Goal: Task Accomplishment & Management: Use online tool/utility

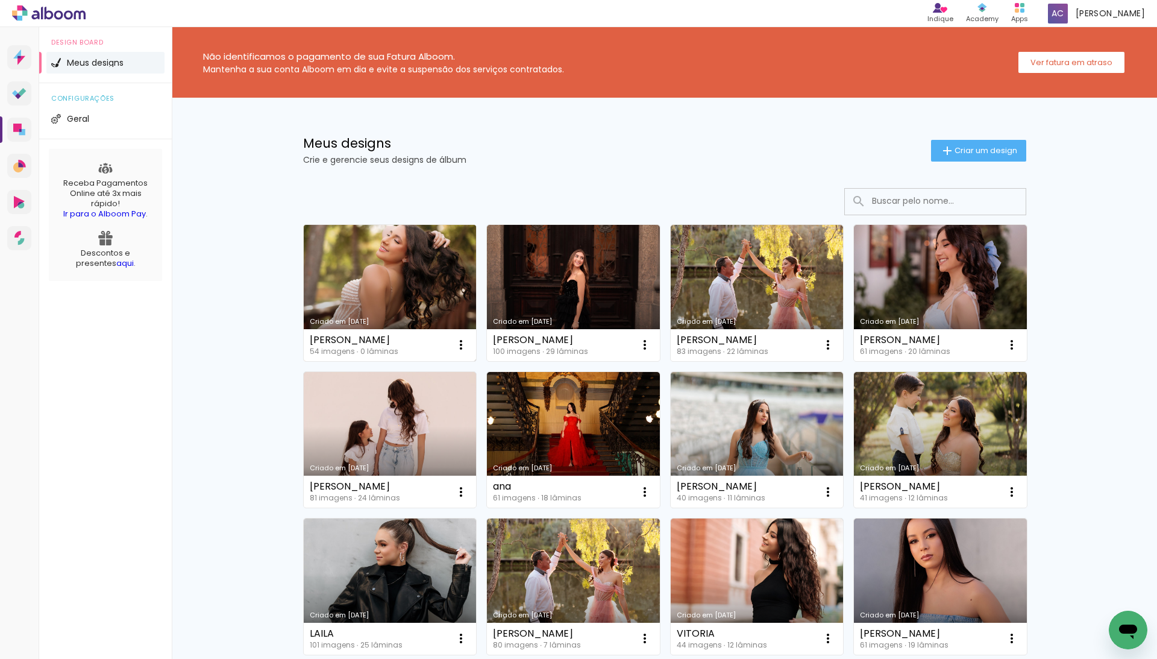
click at [340, 278] on link "Criado em [DATE]" at bounding box center [390, 293] width 173 height 136
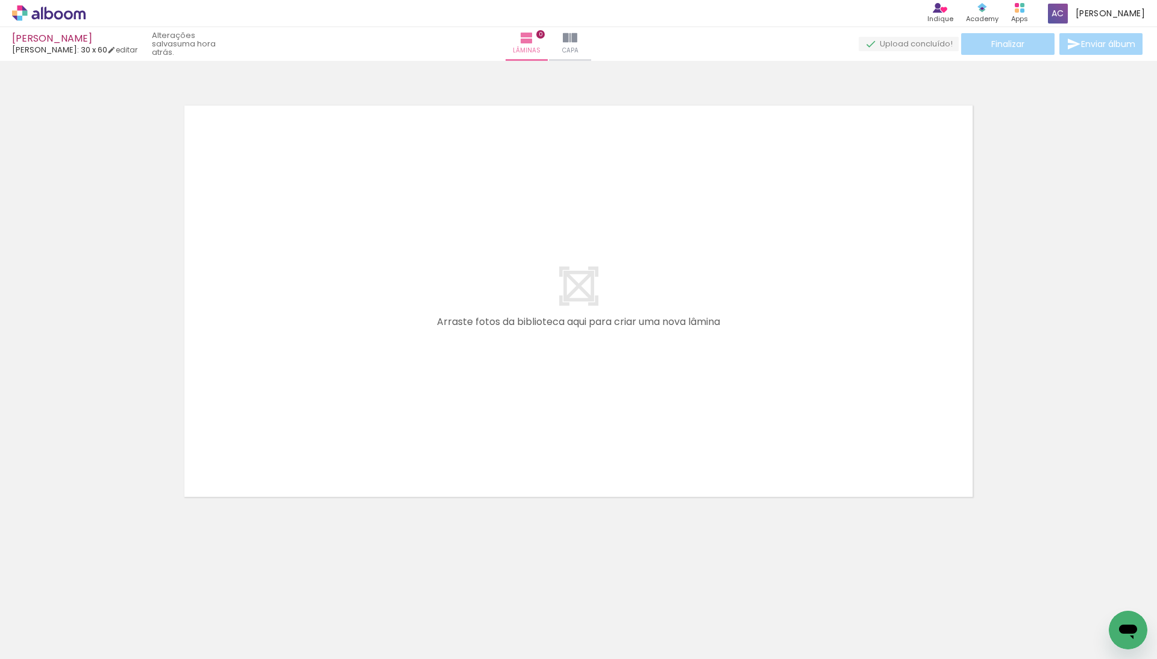
click at [168, 596] on iron-icon at bounding box center [161, 593] width 13 height 13
click at [231, 594] on iron-icon at bounding box center [229, 593] width 13 height 13
click at [523, 595] on iron-icon at bounding box center [521, 593] width 13 height 13
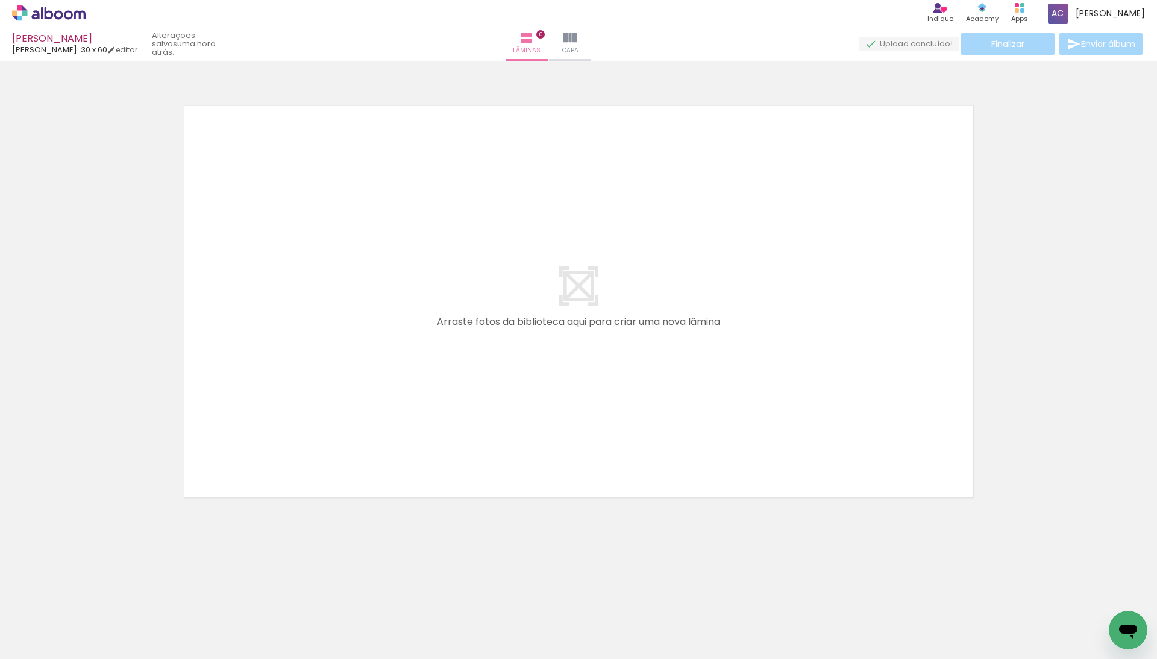
click at [456, 595] on iron-icon at bounding box center [450, 593] width 13 height 13
click at [118, 592] on iron-icon at bounding box center [113, 593] width 13 height 13
click at [654, 598] on iron-icon at bounding box center [653, 593] width 13 height 13
click at [712, 594] on iron-icon at bounding box center [707, 593] width 13 height 13
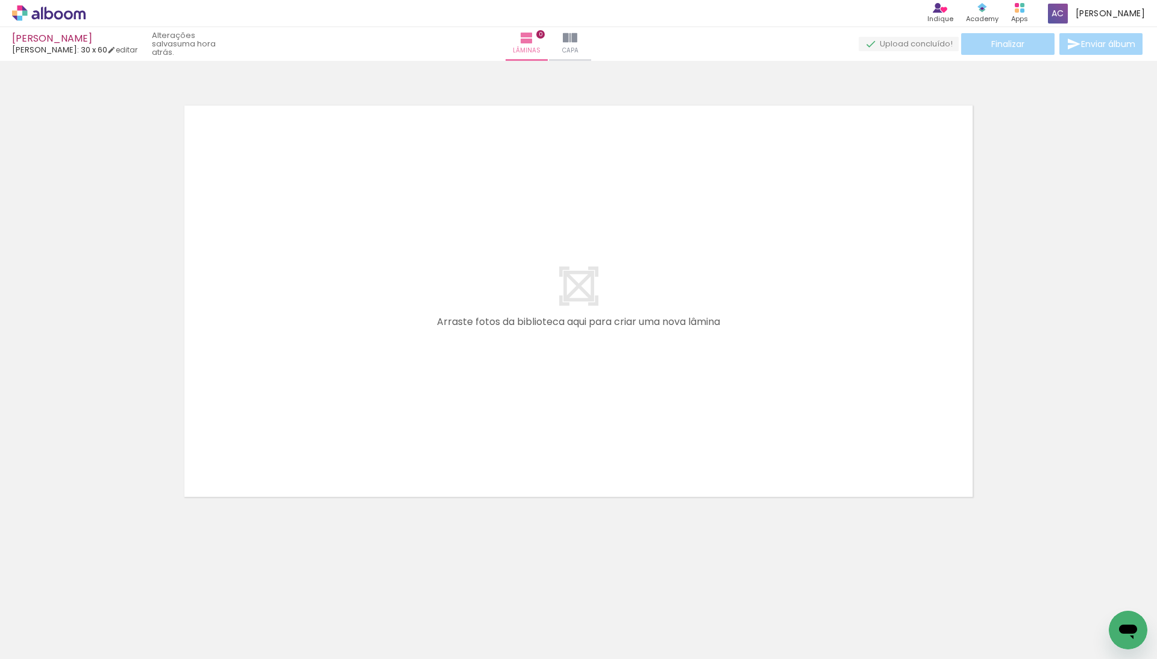
click at [575, 594] on iron-icon at bounding box center [572, 593] width 13 height 13
click at [781, 598] on iron-icon at bounding box center [775, 593] width 13 height 13
click at [835, 598] on div at bounding box center [850, 618] width 40 height 60
click at [829, 595] on iron-icon at bounding box center [824, 593] width 13 height 13
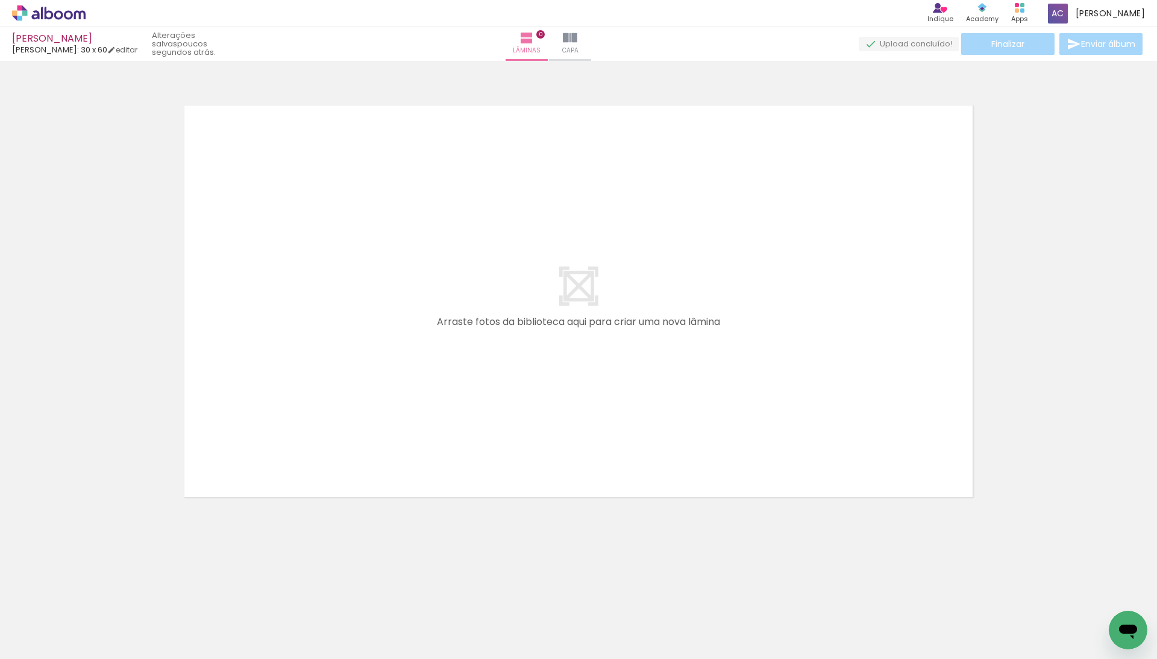
scroll to position [0, 734]
drag, startPoint x: 593, startPoint y: 601, endPoint x: 606, endPoint y: 472, distance: 129.0
click at [606, 472] on quentale-workspace at bounding box center [578, 329] width 1157 height 659
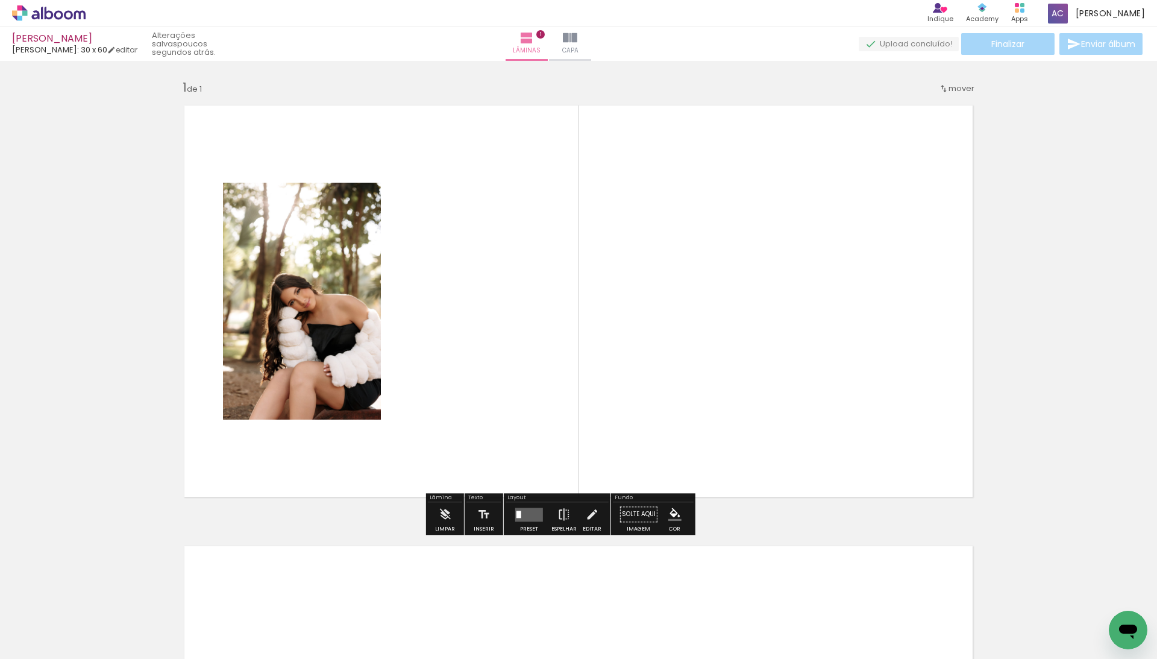
click at [543, 513] on quentale-layouter at bounding box center [529, 514] width 28 height 14
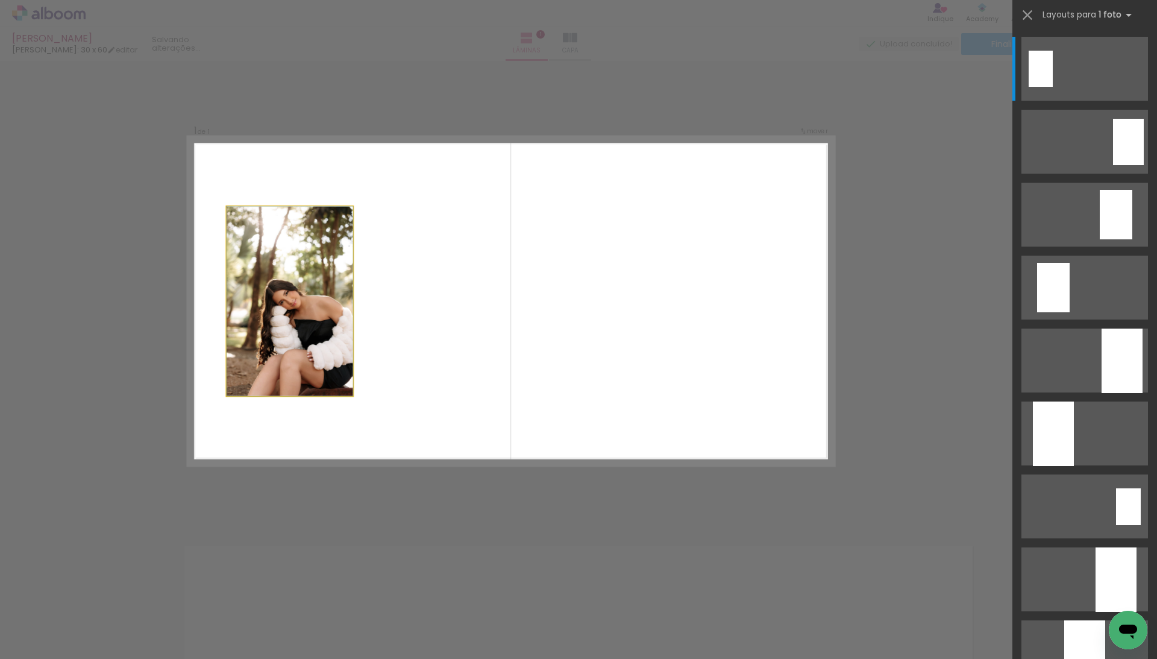
click at [353, 269] on div at bounding box center [290, 300] width 127 height 189
click at [815, 396] on quentale-layouter at bounding box center [511, 301] width 646 height 328
click at [871, 429] on div "Confirmar Cancelar" at bounding box center [578, 516] width 1157 height 910
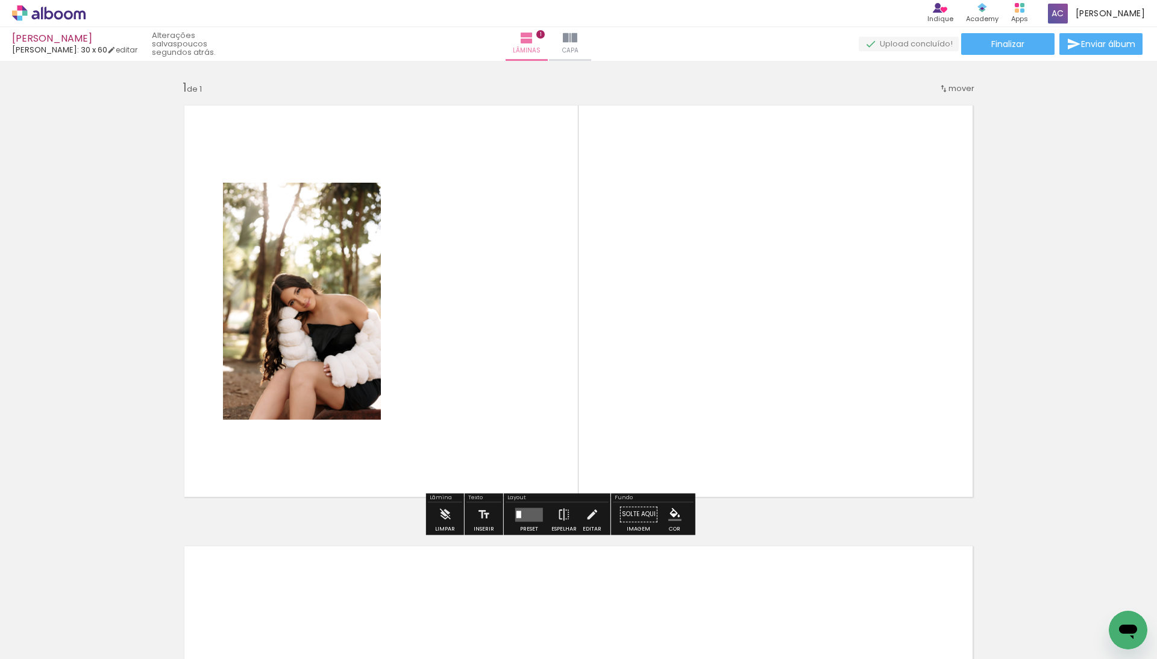
scroll to position [0, 813]
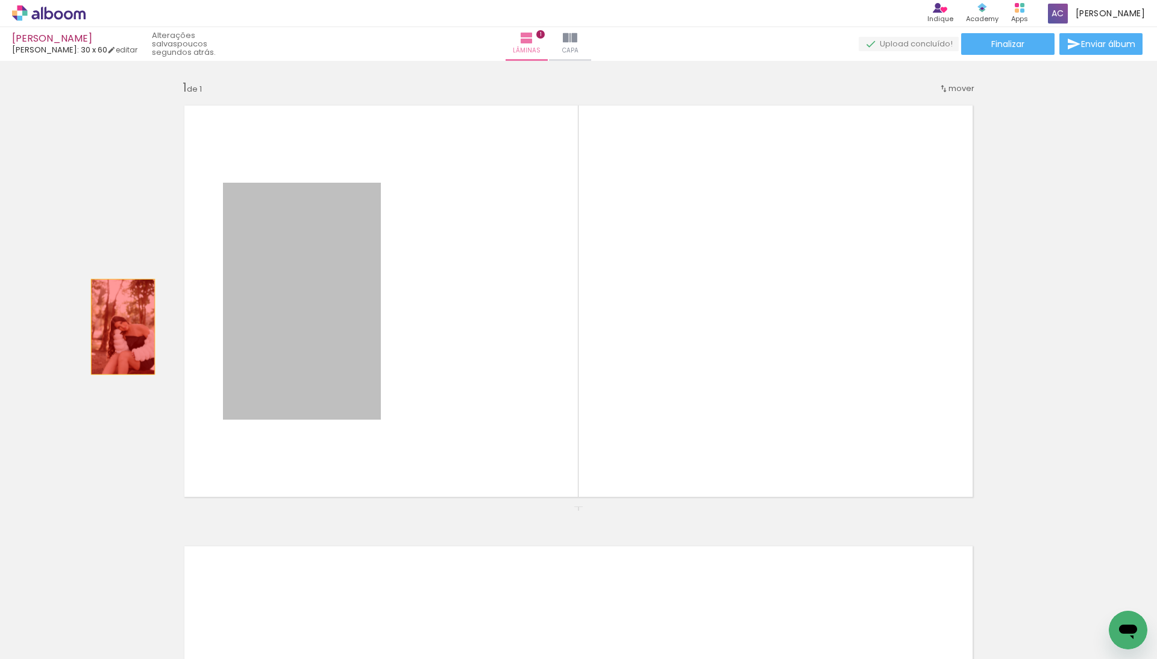
drag, startPoint x: 283, startPoint y: 343, endPoint x: 110, endPoint y: 322, distance: 174.9
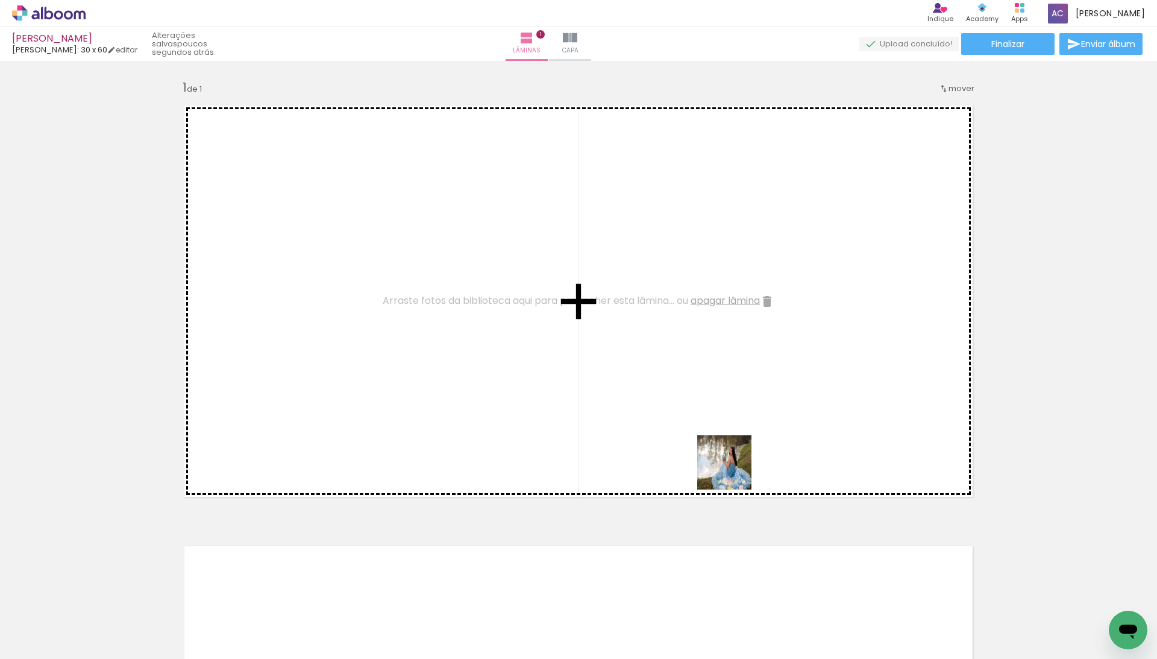
drag, startPoint x: 733, startPoint y: 560, endPoint x: 733, endPoint y: 471, distance: 89.2
click at [733, 471] on quentale-workspace at bounding box center [578, 329] width 1157 height 659
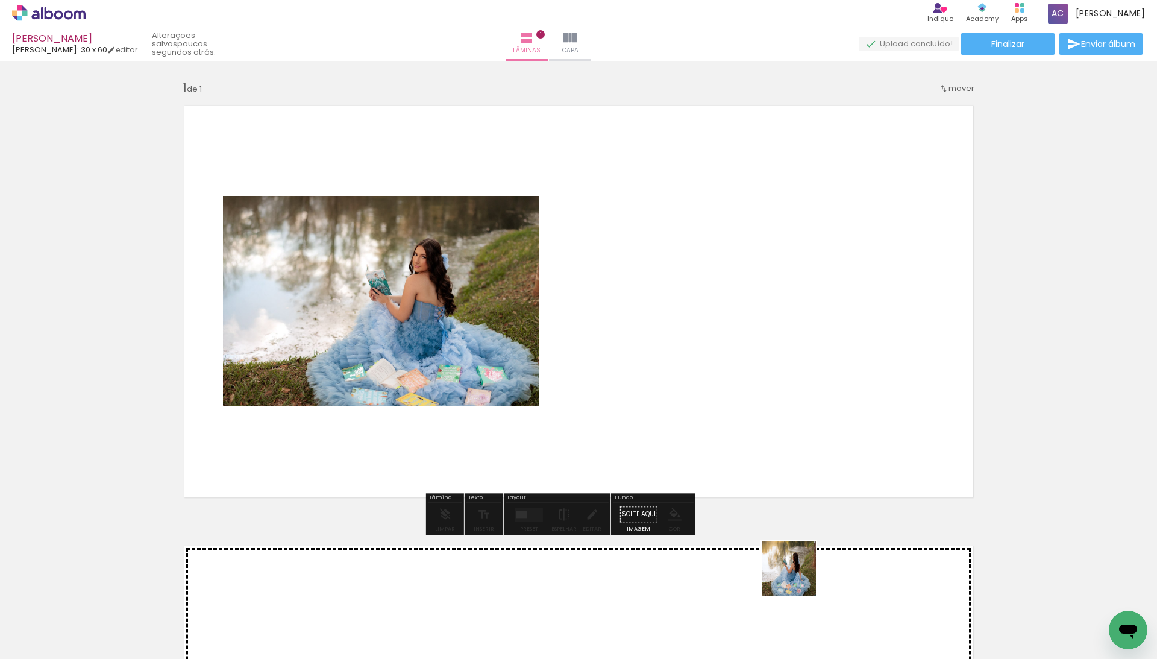
drag, startPoint x: 798, startPoint y: 577, endPoint x: 789, endPoint y: 458, distance: 119.6
click at [789, 458] on quentale-workspace at bounding box center [578, 329] width 1157 height 659
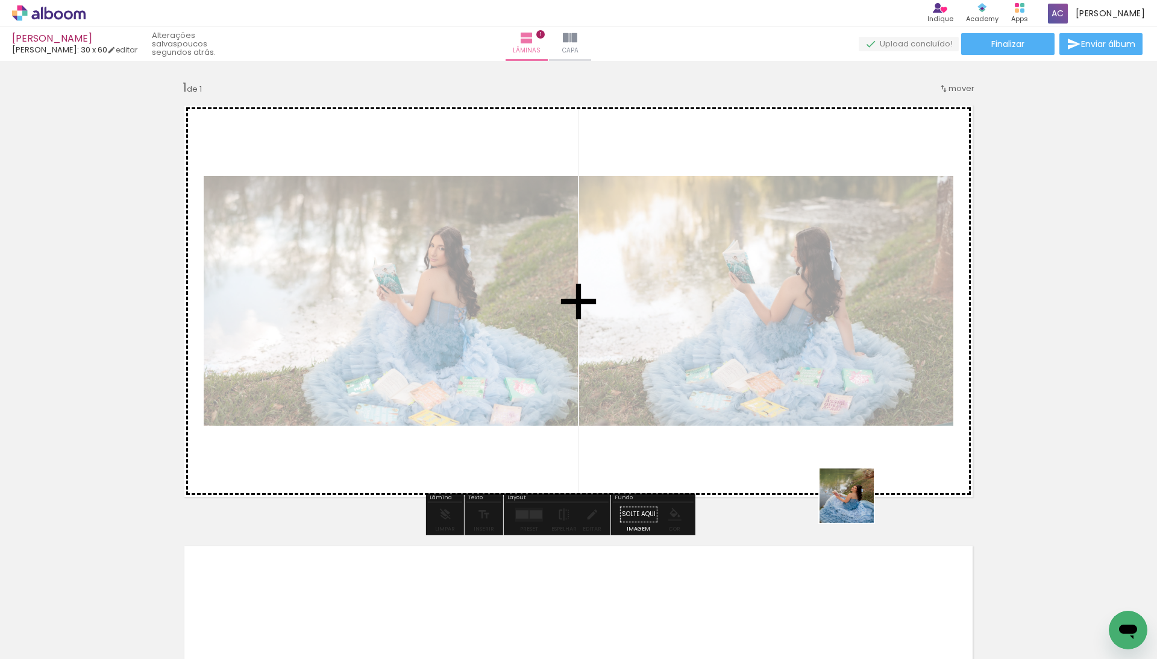
drag, startPoint x: 879, startPoint y: 605, endPoint x: 854, endPoint y: 484, distance: 123.0
click at [854, 484] on quentale-workspace at bounding box center [578, 329] width 1157 height 659
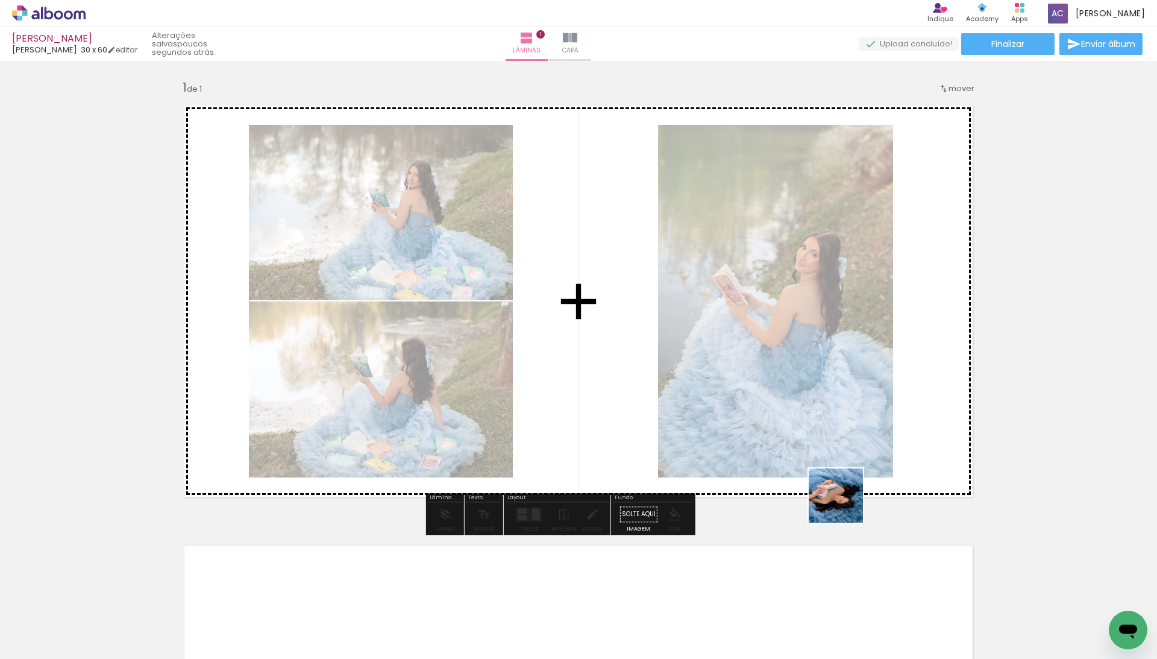
drag, startPoint x: 914, startPoint y: 595, endPoint x: 828, endPoint y: 480, distance: 144.2
click at [828, 480] on quentale-workspace at bounding box center [578, 329] width 1157 height 659
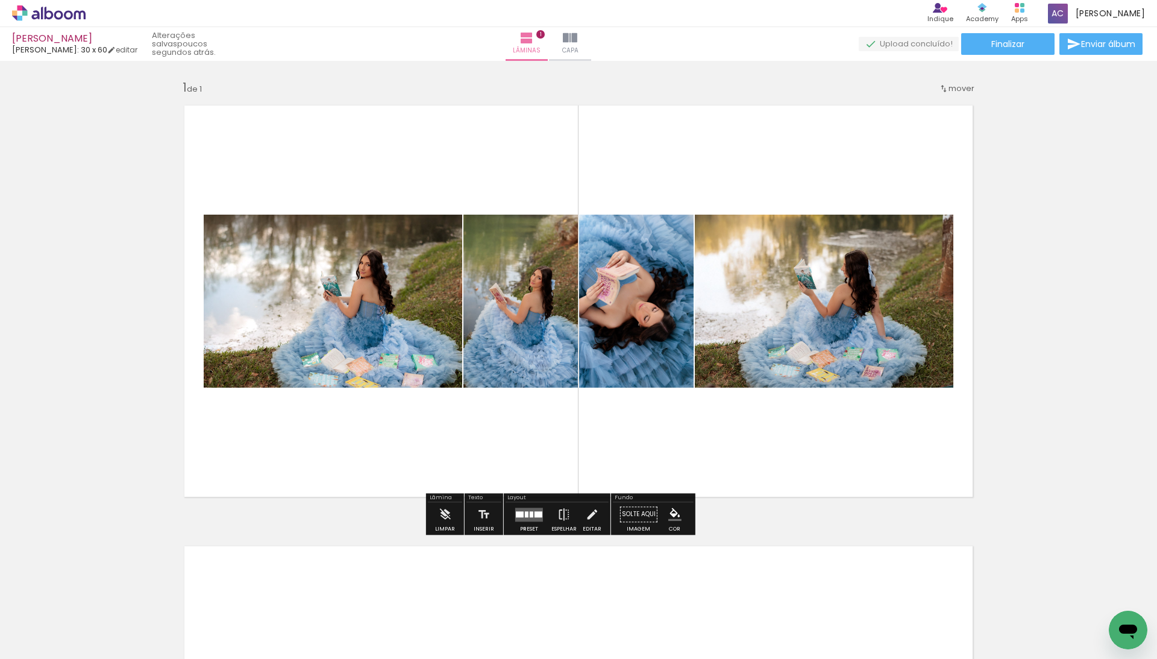
click at [534, 529] on div "Preset" at bounding box center [529, 528] width 18 height 5
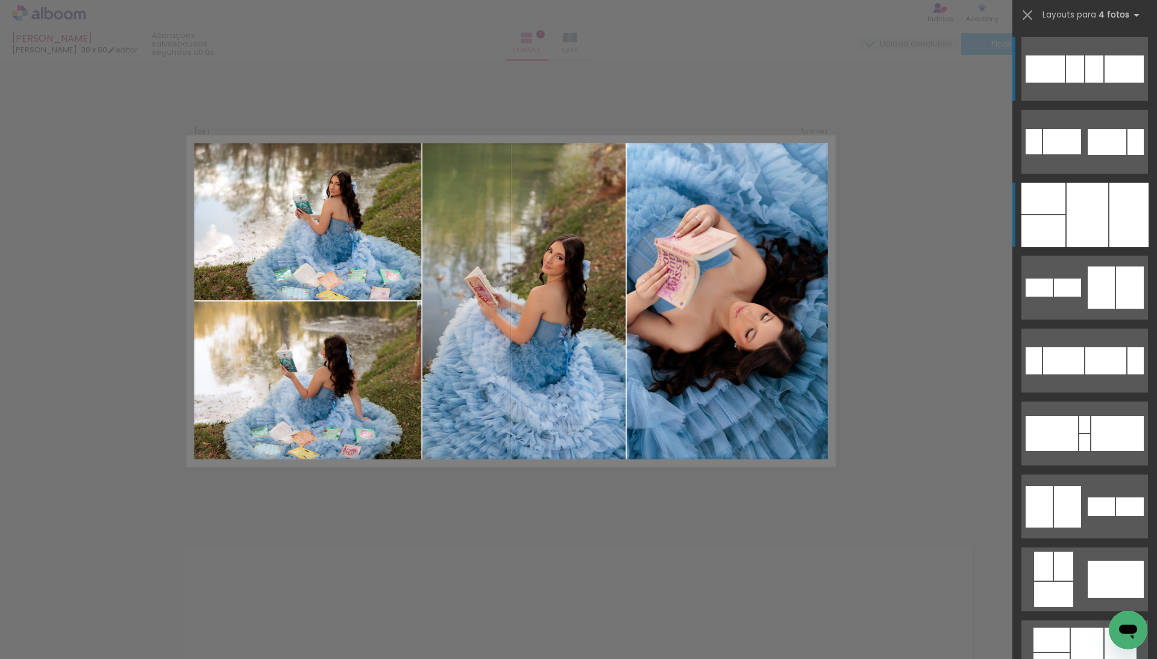
click at [1071, 186] on div at bounding box center [1087, 215] width 42 height 64
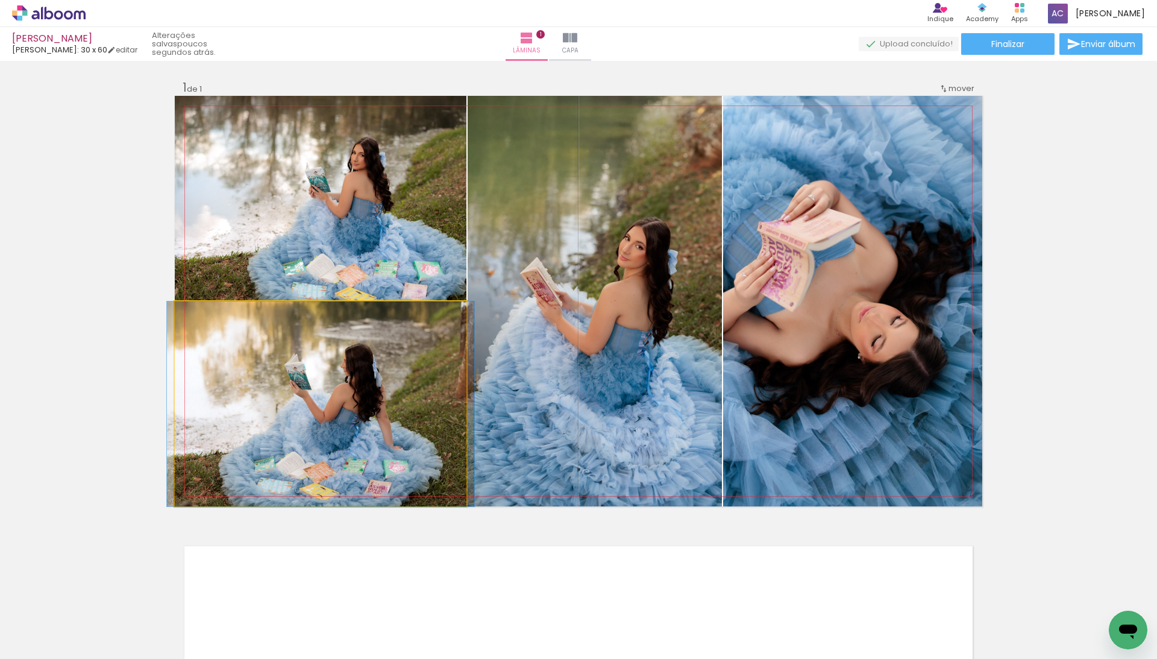
drag, startPoint x: 394, startPoint y: 369, endPoint x: 394, endPoint y: 345, distance: 24.1
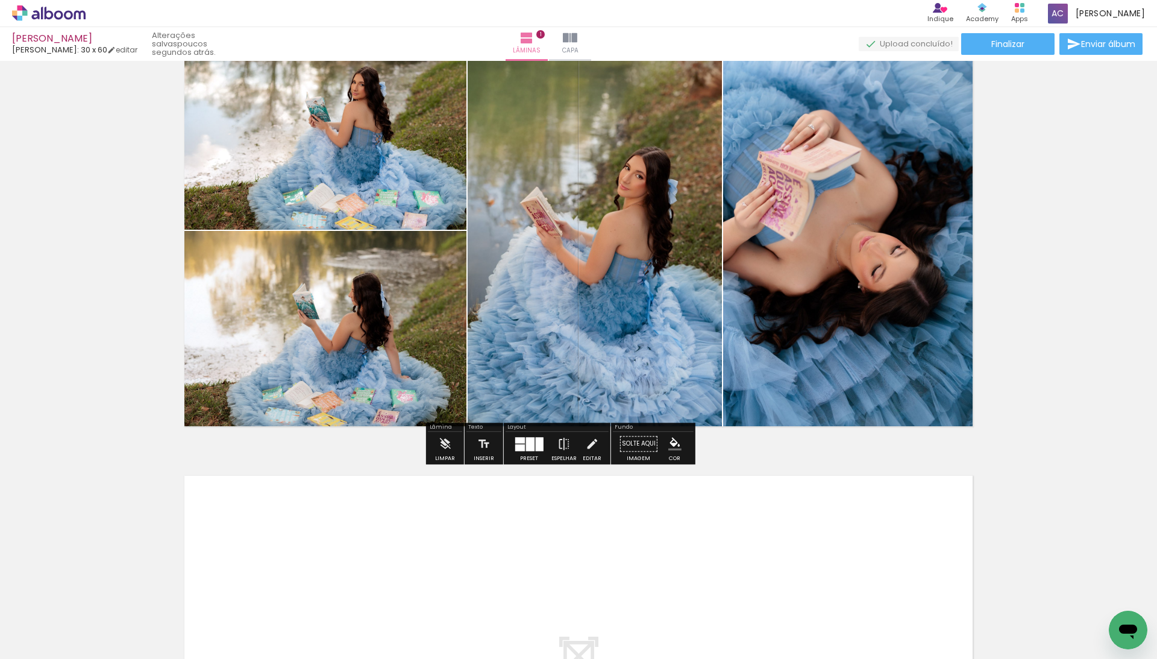
scroll to position [72, 0]
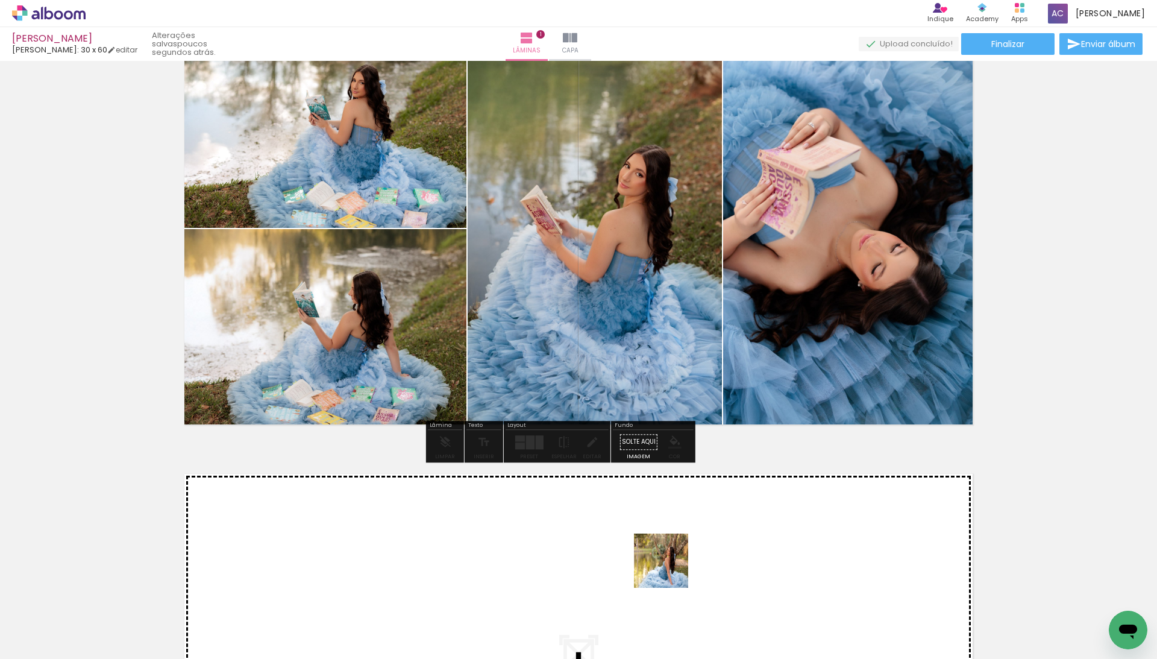
drag, startPoint x: 670, startPoint y: 611, endPoint x: 670, endPoint y: 567, distance: 44.0
click at [670, 567] on quentale-workspace at bounding box center [578, 329] width 1157 height 659
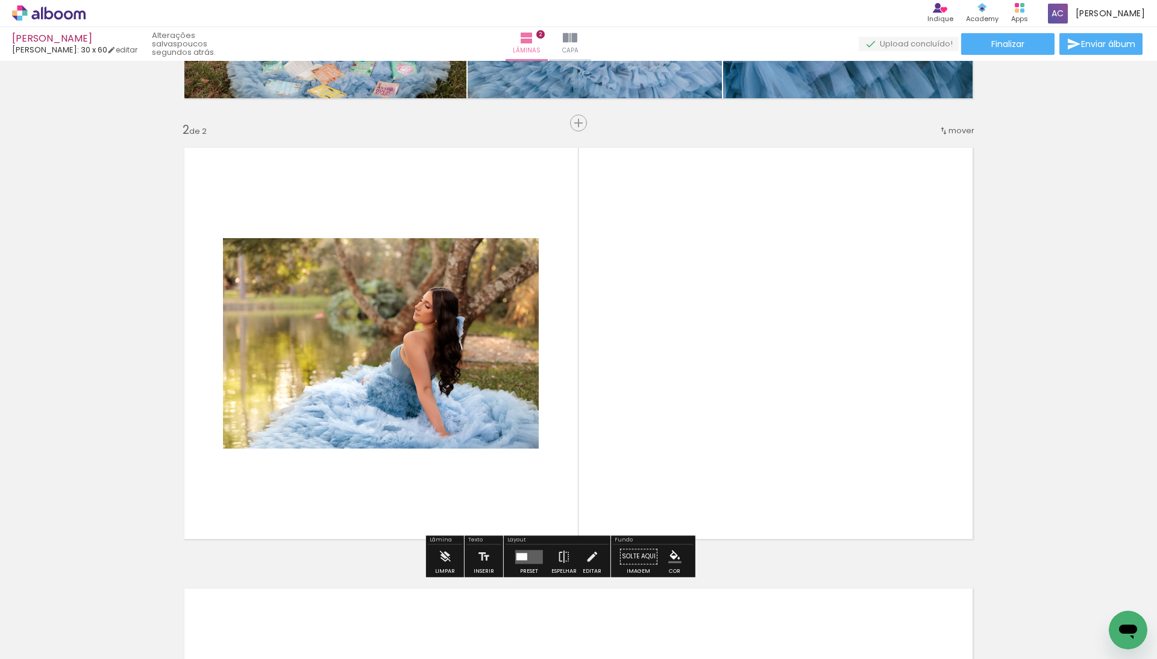
scroll to position [418, 0]
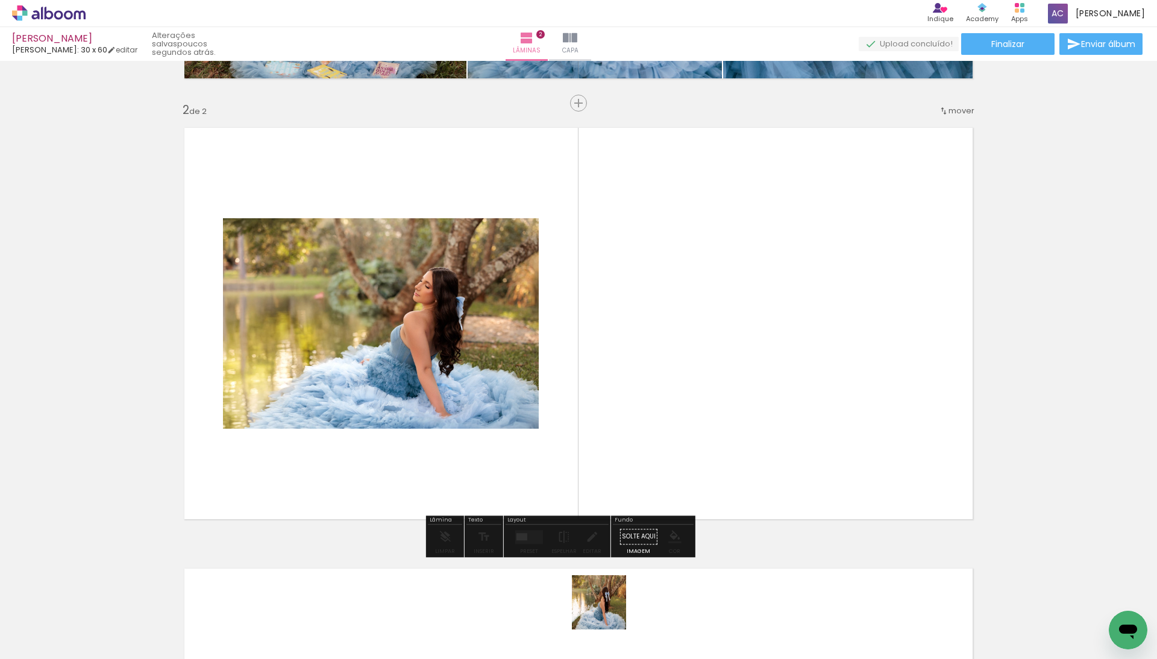
drag, startPoint x: 608, startPoint y: 619, endPoint x: 634, endPoint y: 502, distance: 120.3
click at [634, 502] on quentale-workspace at bounding box center [578, 329] width 1157 height 659
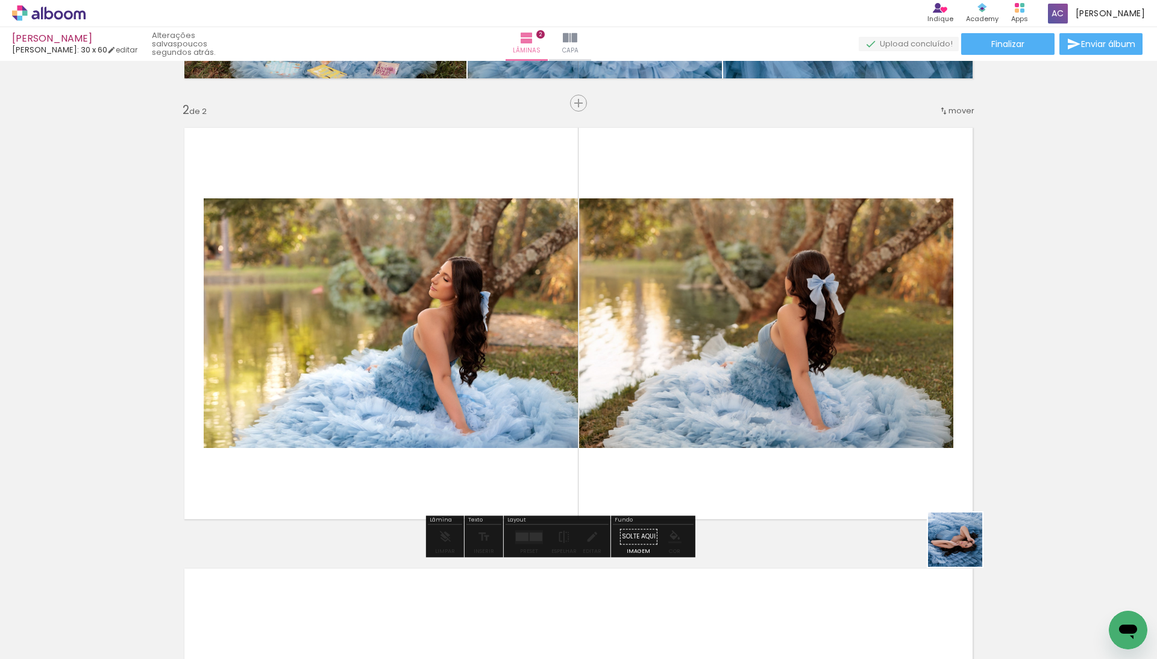
drag, startPoint x: 1007, startPoint y: 633, endPoint x: 933, endPoint y: 489, distance: 161.4
click at [933, 489] on quentale-workspace at bounding box center [578, 329] width 1157 height 659
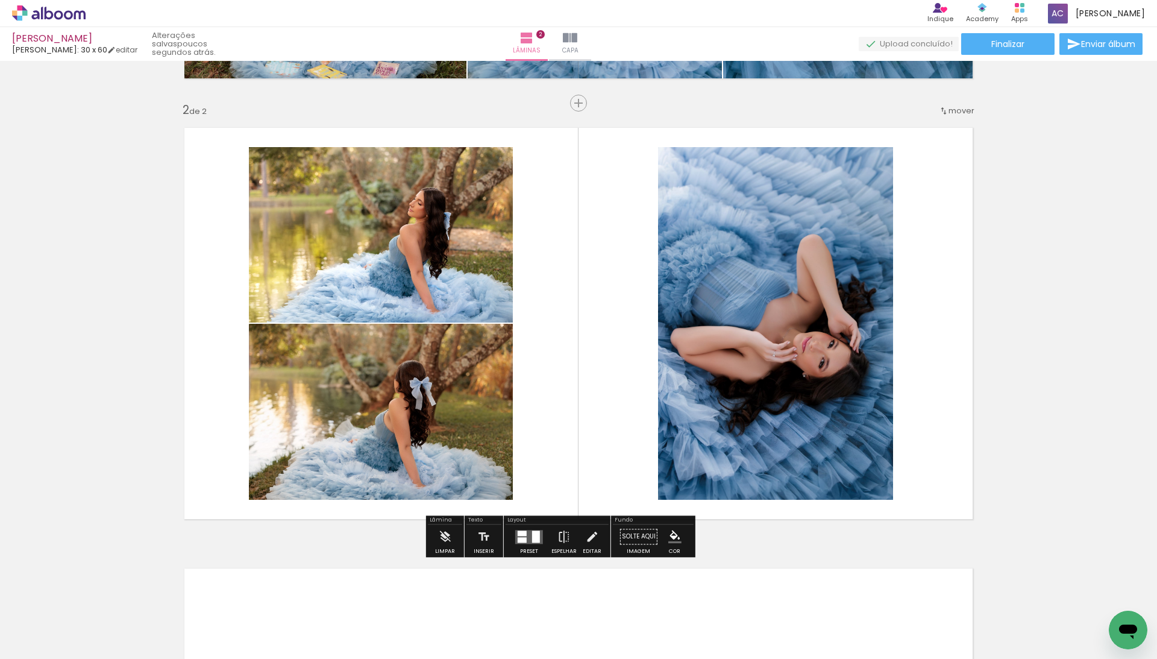
drag, startPoint x: 1063, startPoint y: 603, endPoint x: 894, endPoint y: 454, distance: 225.0
click at [894, 454] on quentale-workspace at bounding box center [578, 329] width 1157 height 659
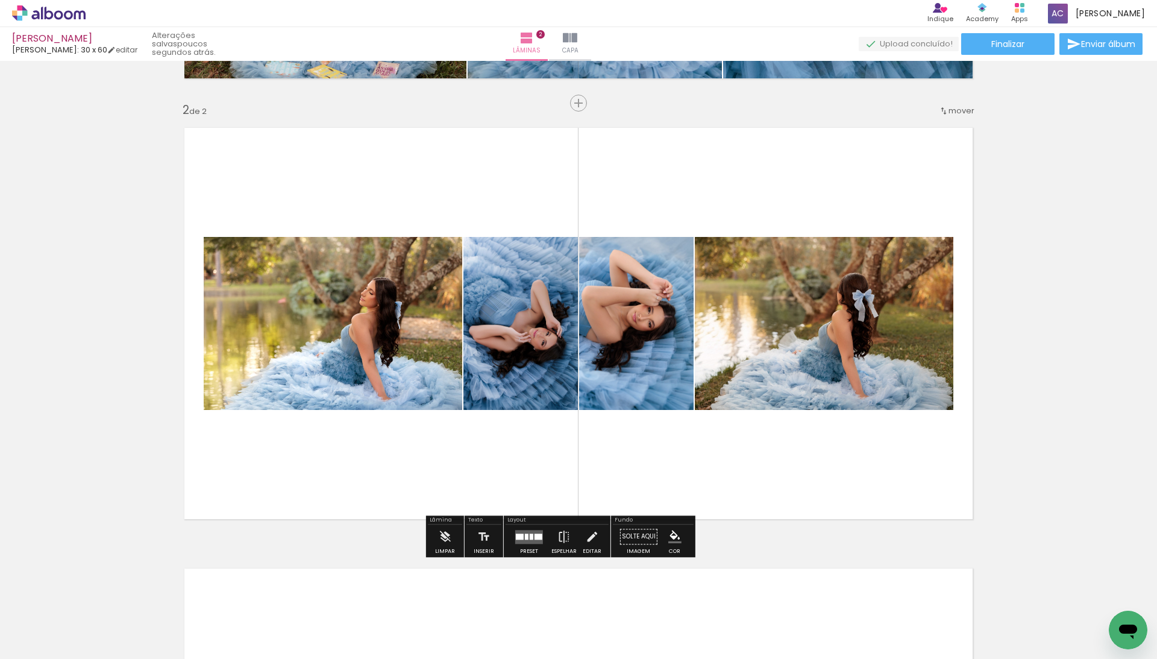
scroll to position [0, 1345]
click at [545, 528] on div at bounding box center [529, 536] width 33 height 24
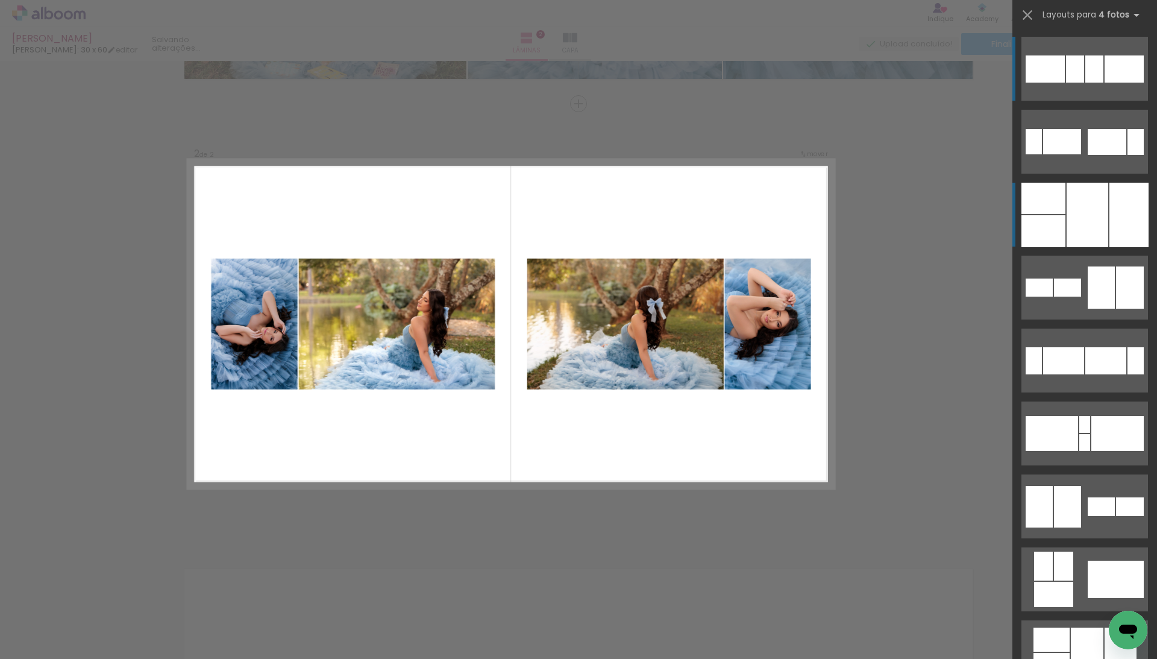
scroll to position [418, 0]
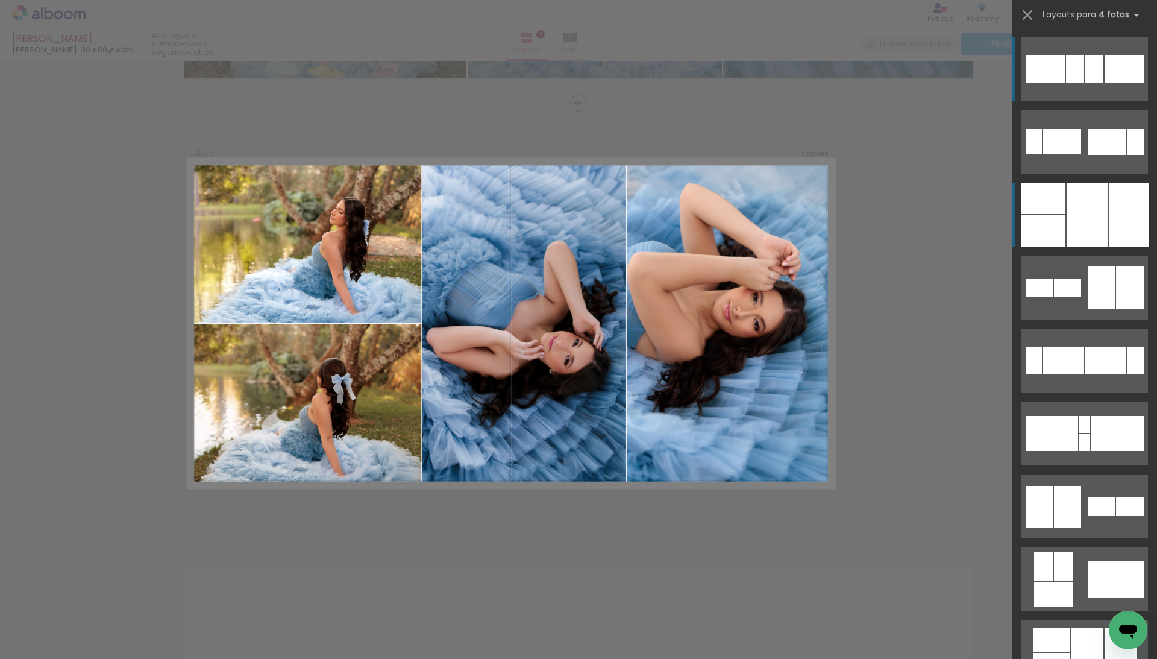
click at [1095, 207] on div at bounding box center [1087, 215] width 42 height 64
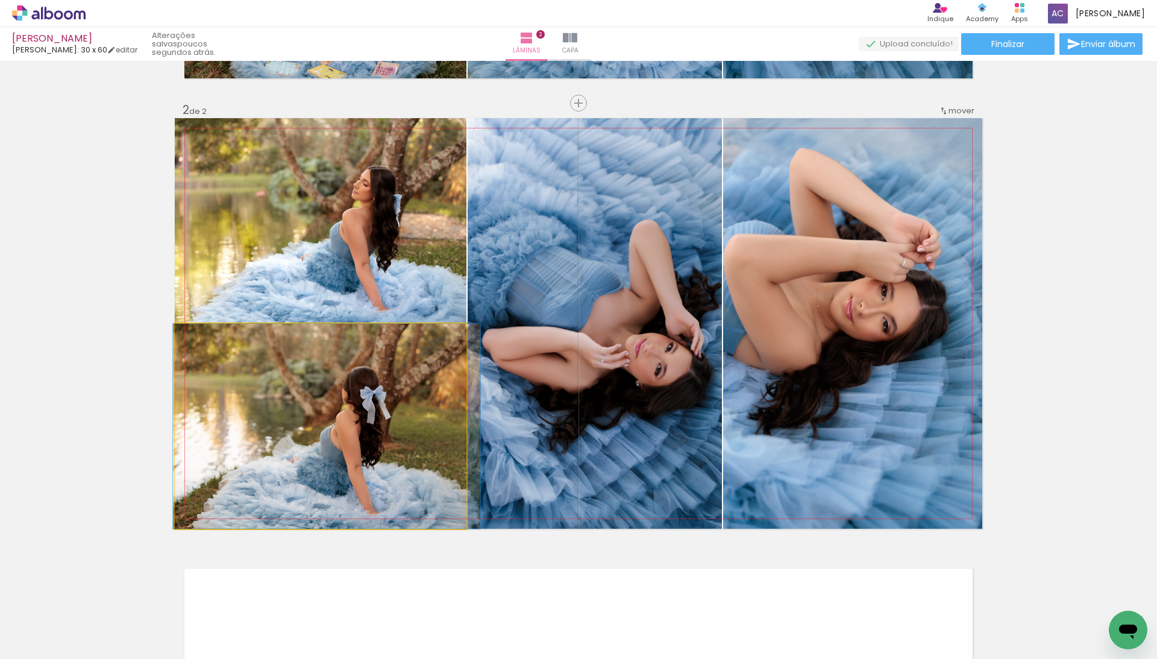
drag, startPoint x: 316, startPoint y: 470, endPoint x: 352, endPoint y: 285, distance: 188.6
click at [0, 0] on slot at bounding box center [0, 0] width 0 height 0
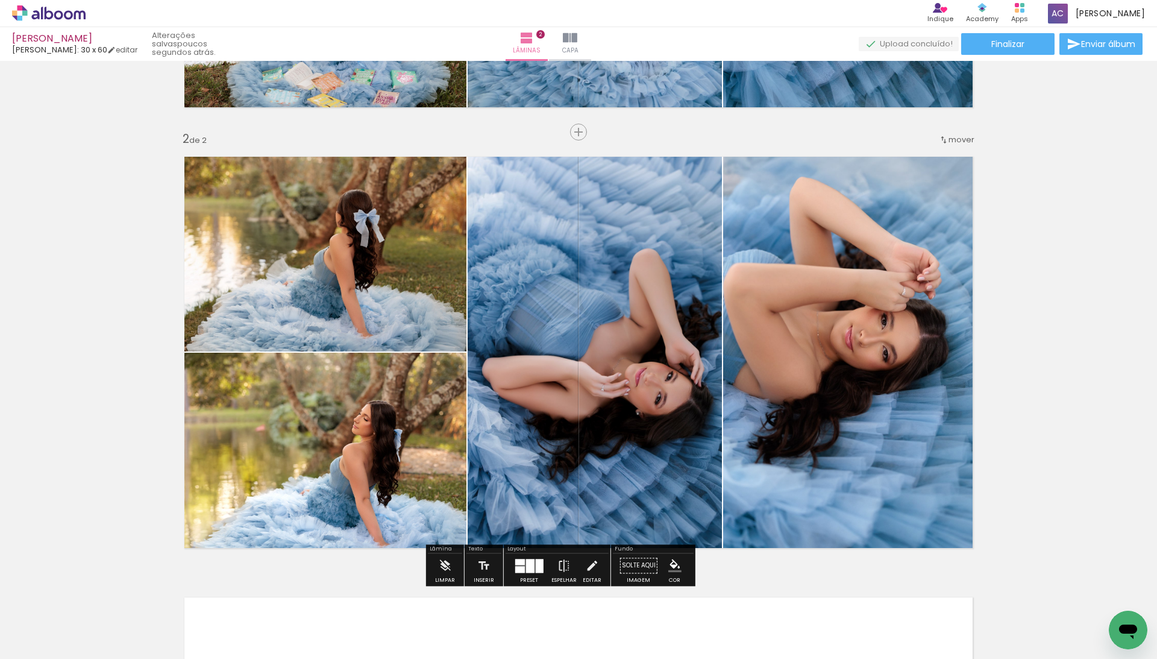
scroll to position [393, 0]
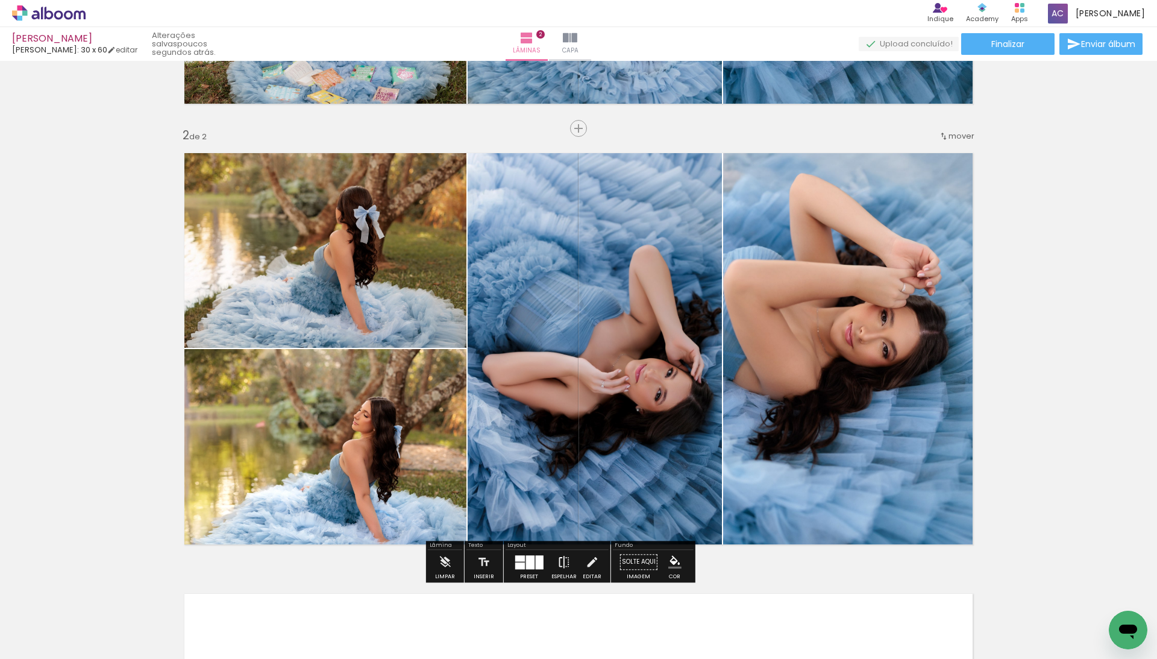
click at [580, 564] on paper-button "Espelhar" at bounding box center [563, 565] width 31 height 31
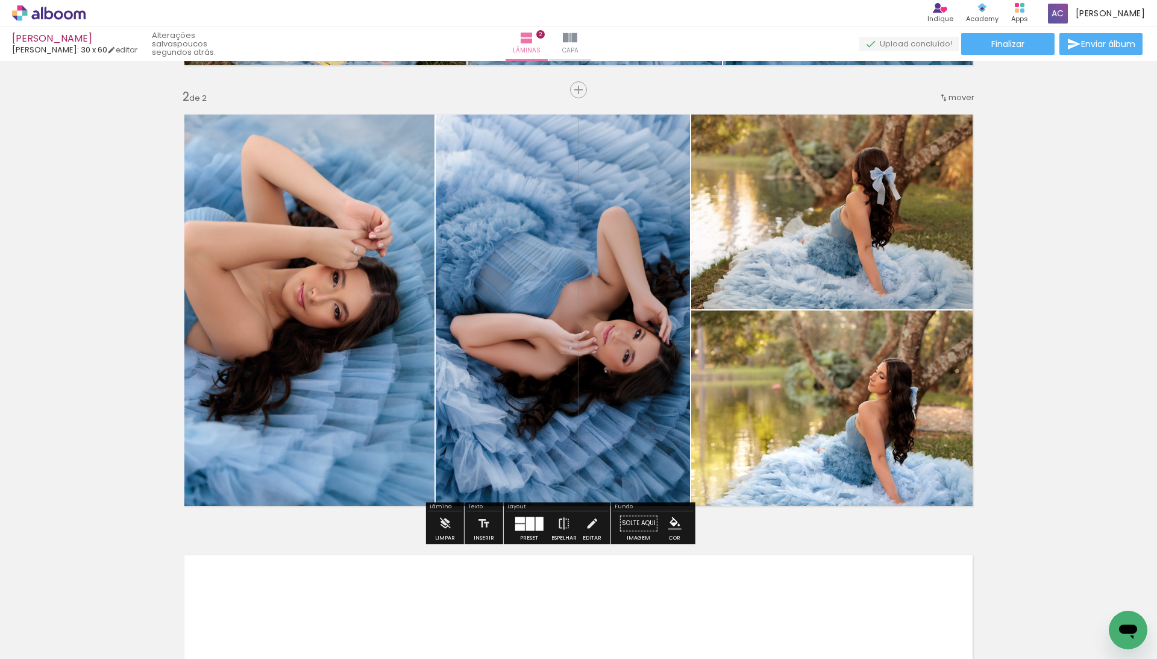
scroll to position [434, 0]
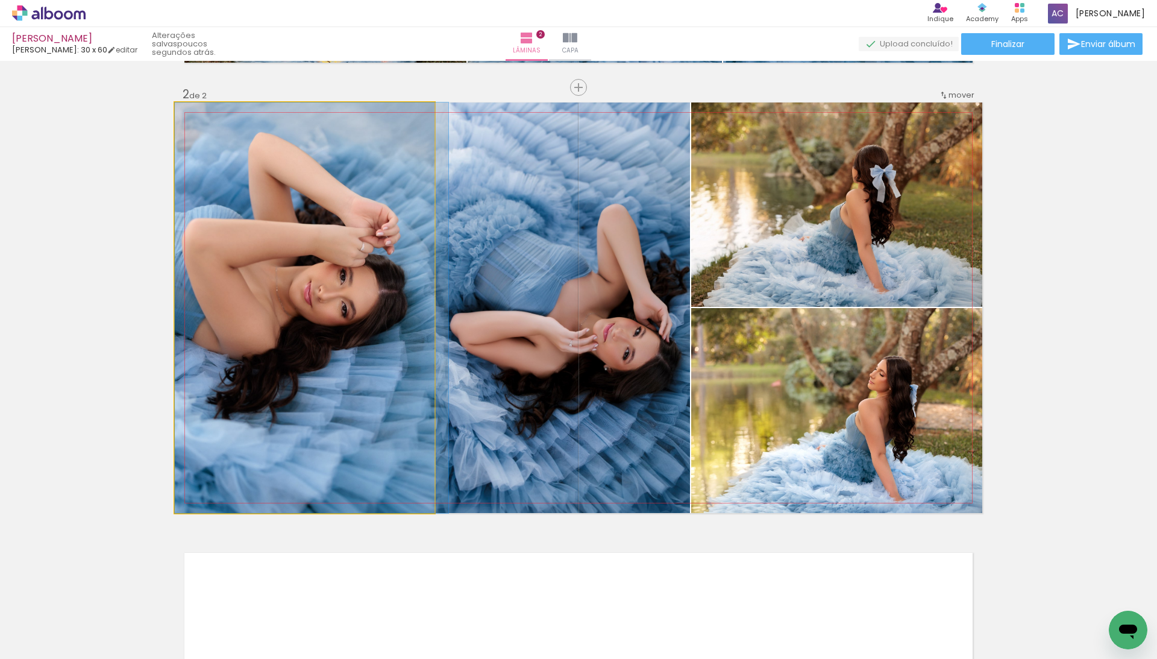
drag, startPoint x: 331, startPoint y: 372, endPoint x: 372, endPoint y: 371, distance: 41.0
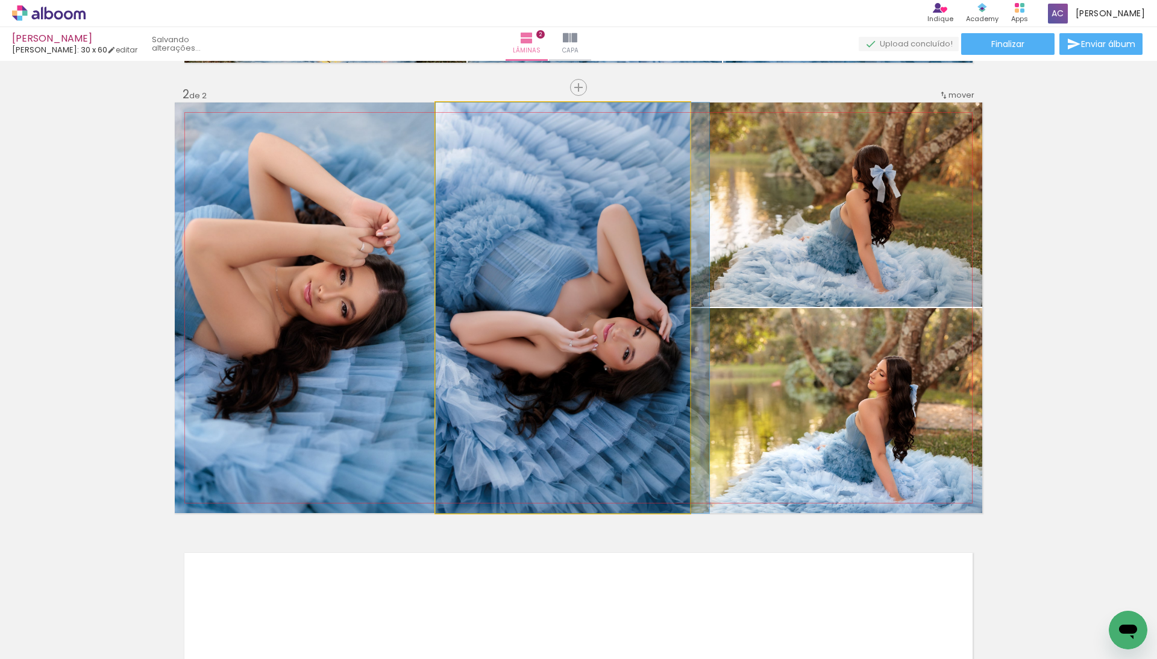
drag, startPoint x: 490, startPoint y: 364, endPoint x: 512, endPoint y: 362, distance: 21.8
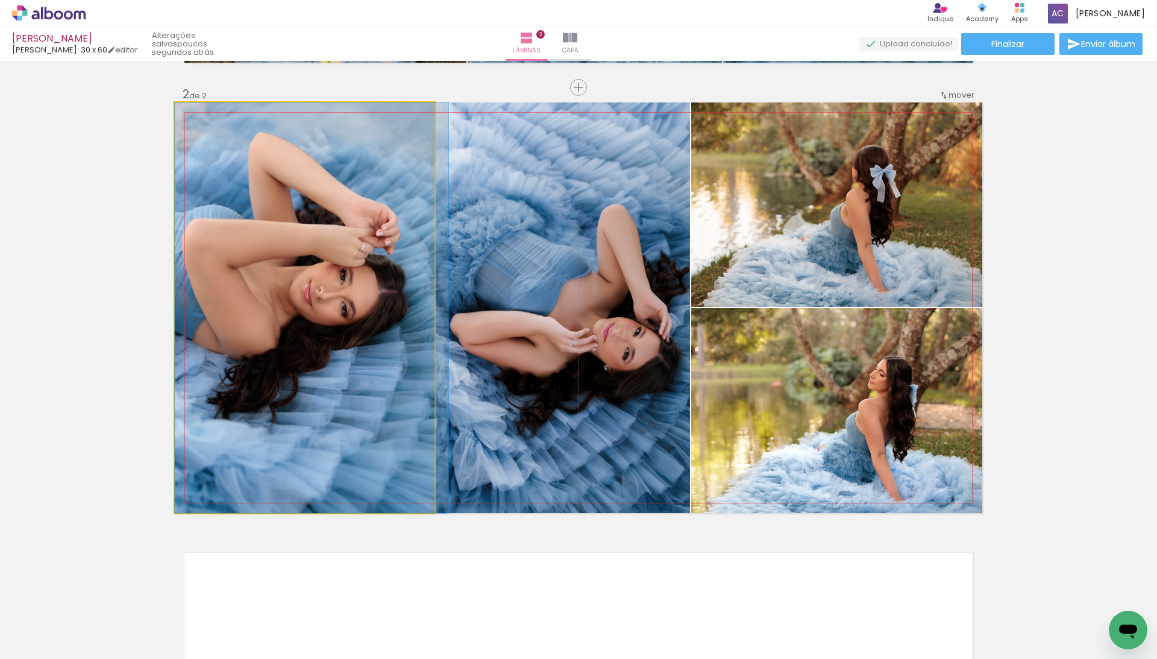
drag, startPoint x: 399, startPoint y: 339, endPoint x: 550, endPoint y: 333, distance: 150.8
click at [0, 0] on slot at bounding box center [0, 0] width 0 height 0
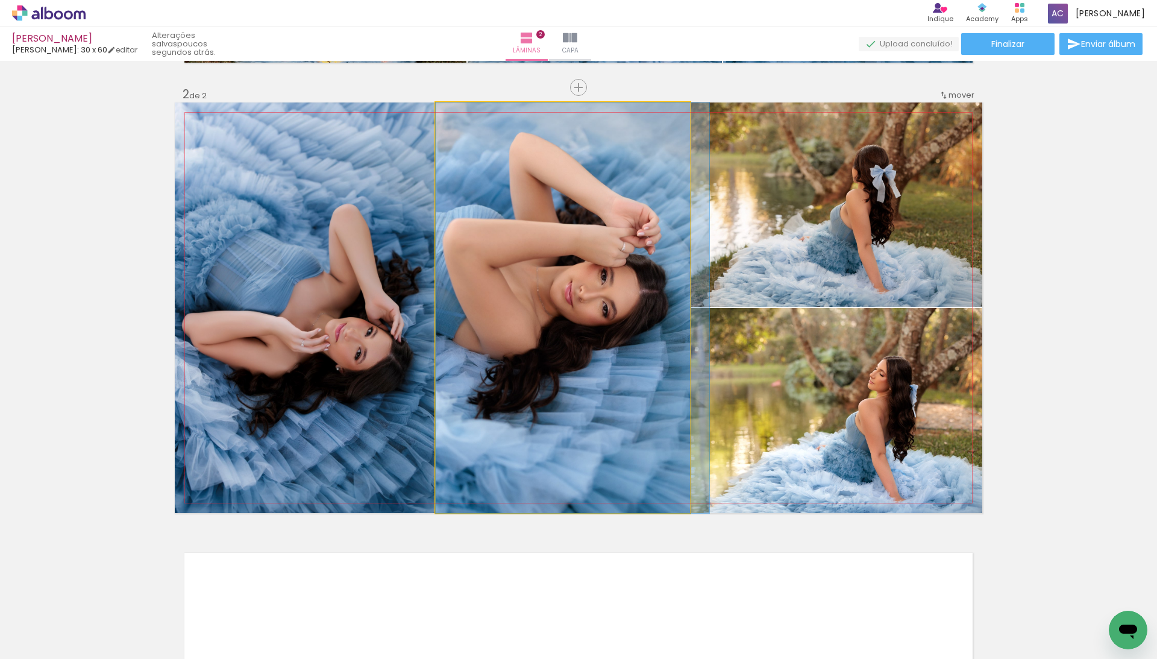
drag, startPoint x: 550, startPoint y: 333, endPoint x: 584, endPoint y: 333, distance: 34.9
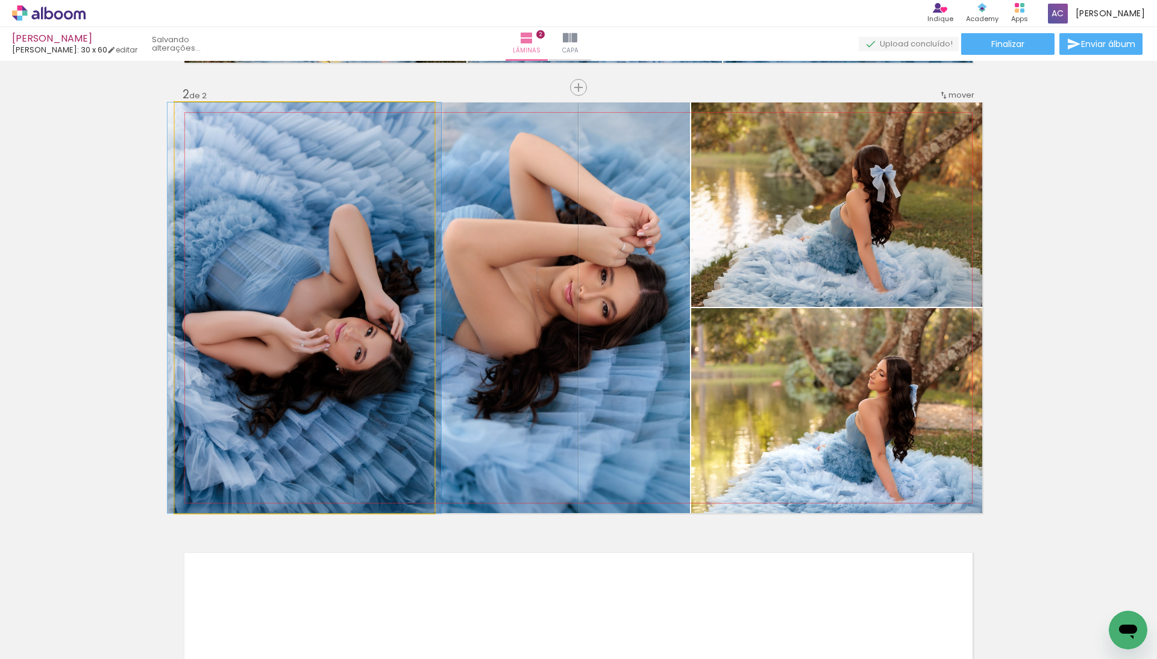
drag, startPoint x: 411, startPoint y: 331, endPoint x: 512, endPoint y: 331, distance: 100.6
click at [0, 0] on slot at bounding box center [0, 0] width 0 height 0
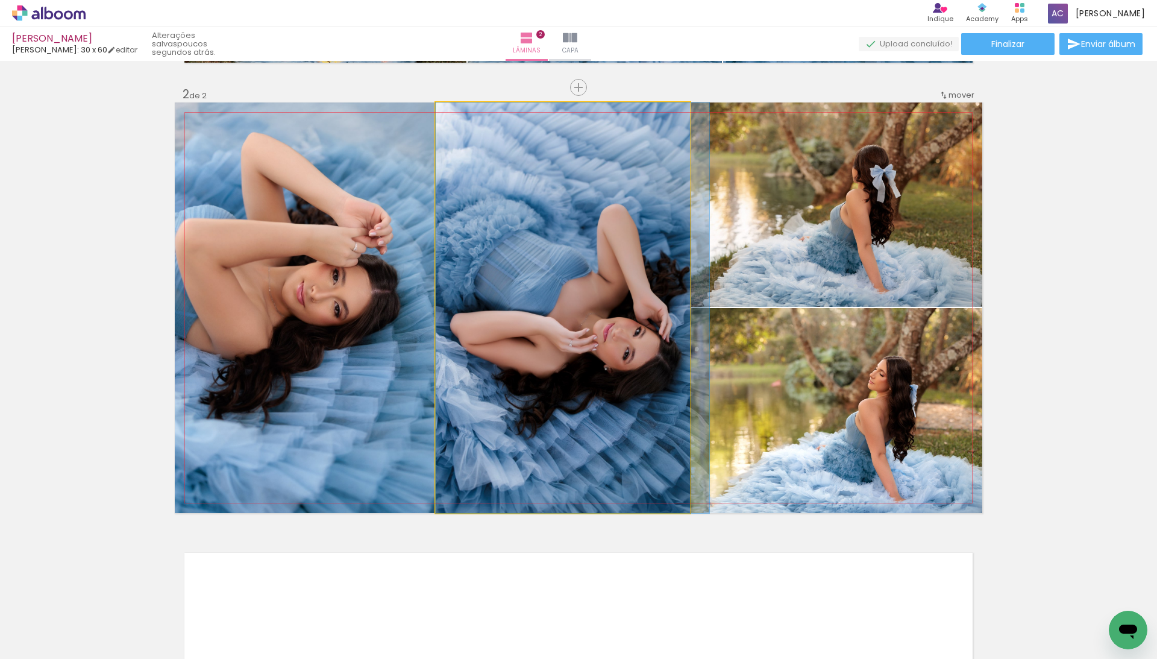
drag, startPoint x: 509, startPoint y: 329, endPoint x: 528, endPoint y: 328, distance: 19.3
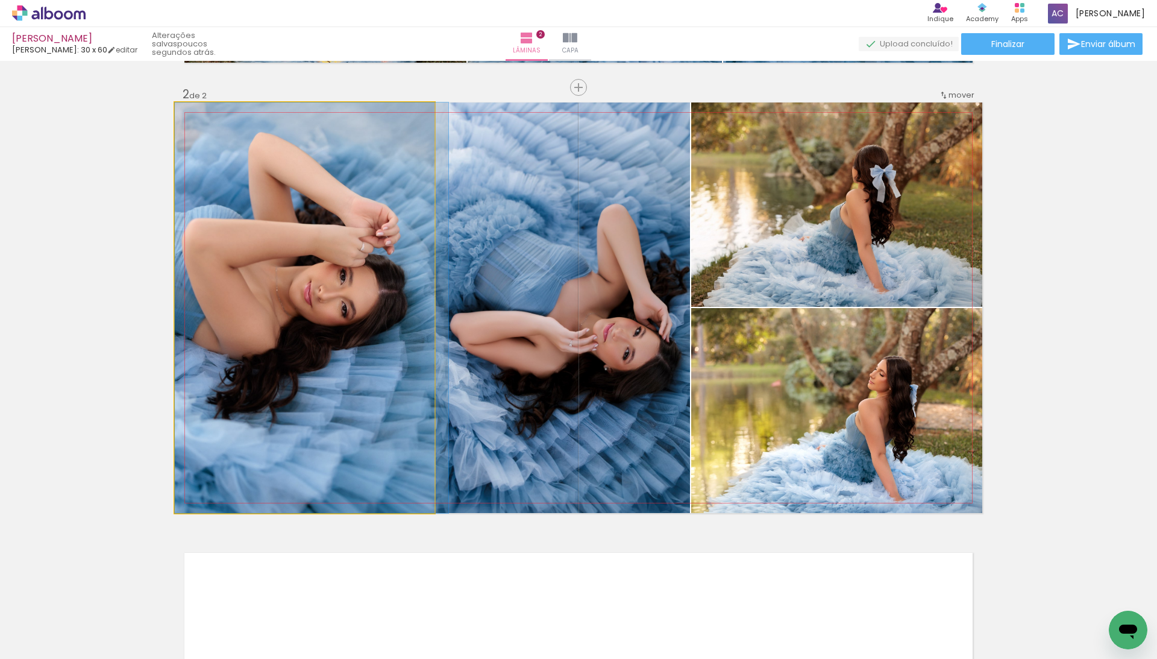
drag, startPoint x: 351, startPoint y: 339, endPoint x: 383, endPoint y: 338, distance: 32.5
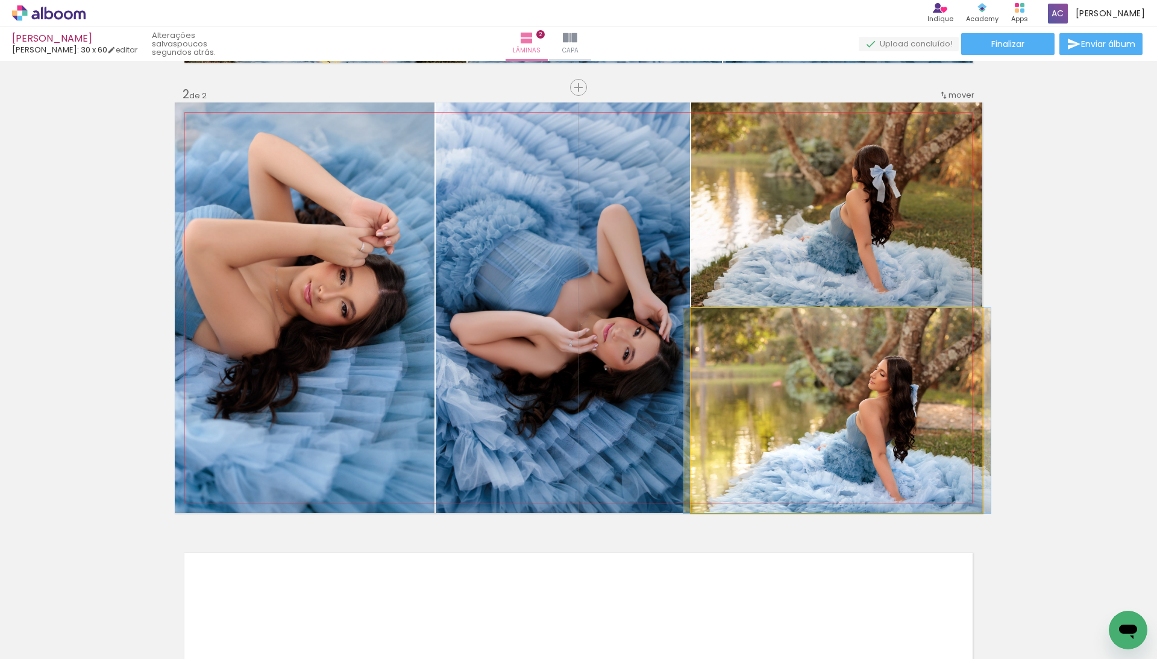
drag, startPoint x: 827, startPoint y: 400, endPoint x: 828, endPoint y: 252, distance: 148.2
click at [0, 0] on slot at bounding box center [0, 0] width 0 height 0
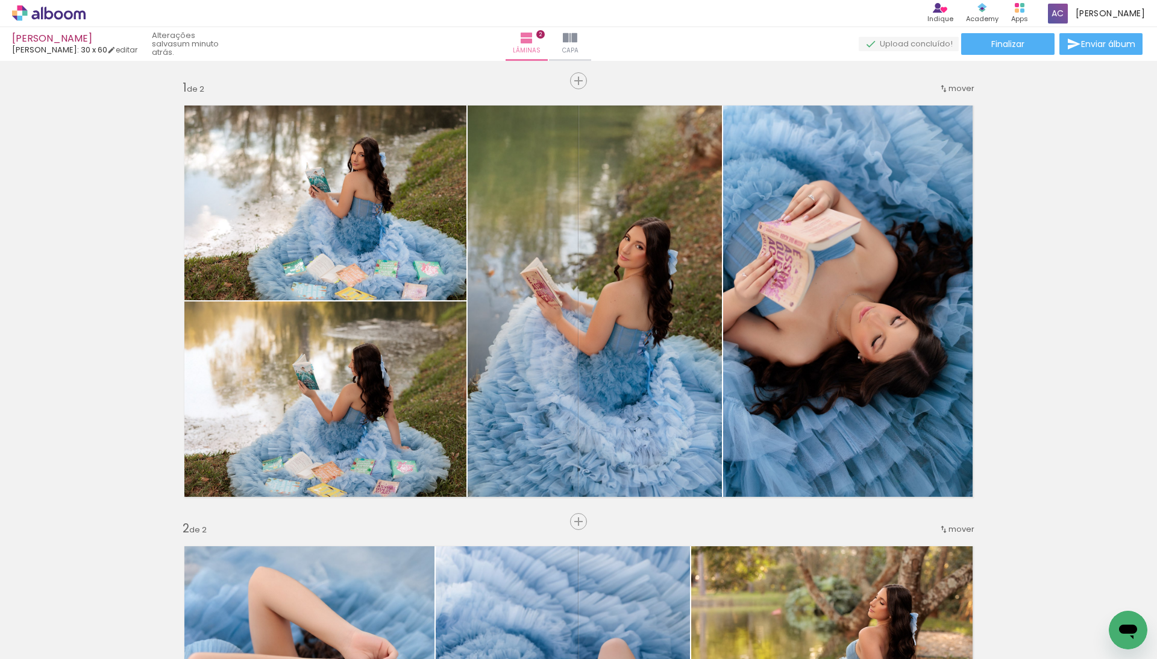
scroll to position [0, 0]
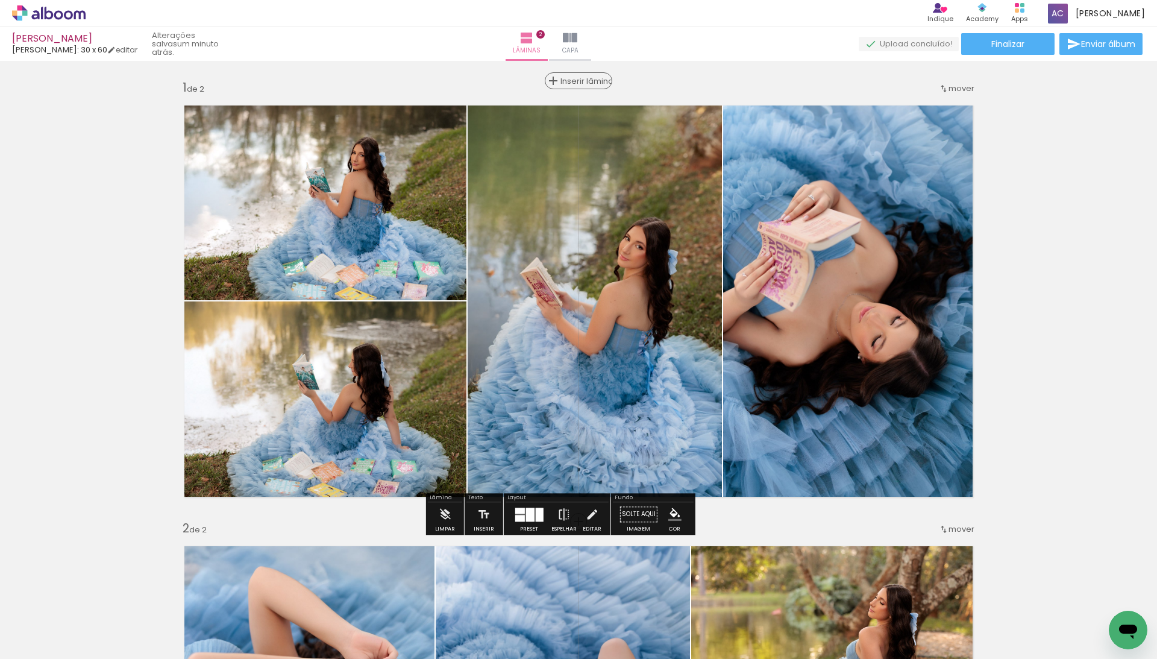
click at [572, 82] on div "Inserir lâmina" at bounding box center [578, 81] width 65 height 14
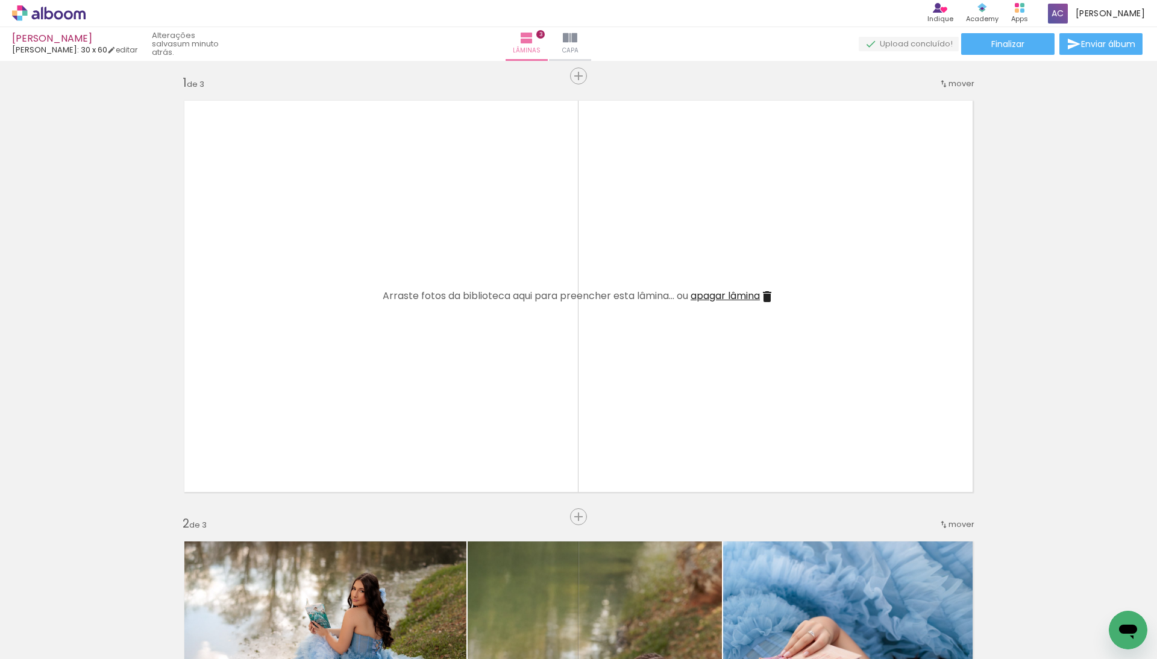
scroll to position [0, 1902]
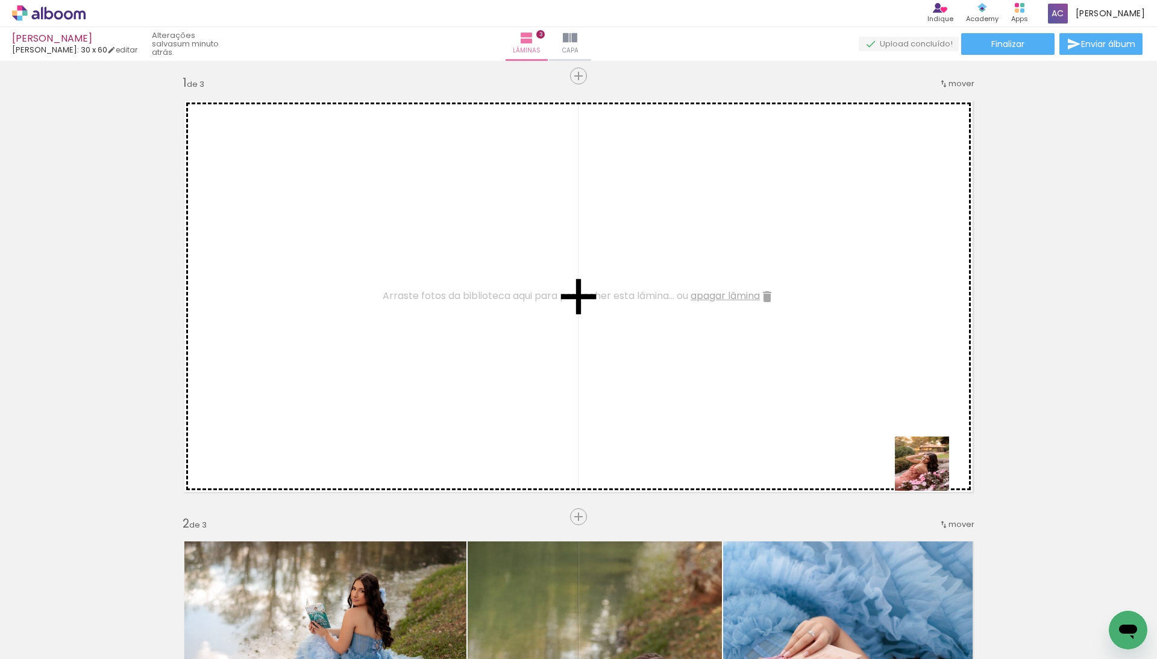
drag, startPoint x: 1050, startPoint y: 601, endPoint x: 880, endPoint y: 431, distance: 240.3
click at [880, 431] on quentale-workspace at bounding box center [578, 329] width 1157 height 659
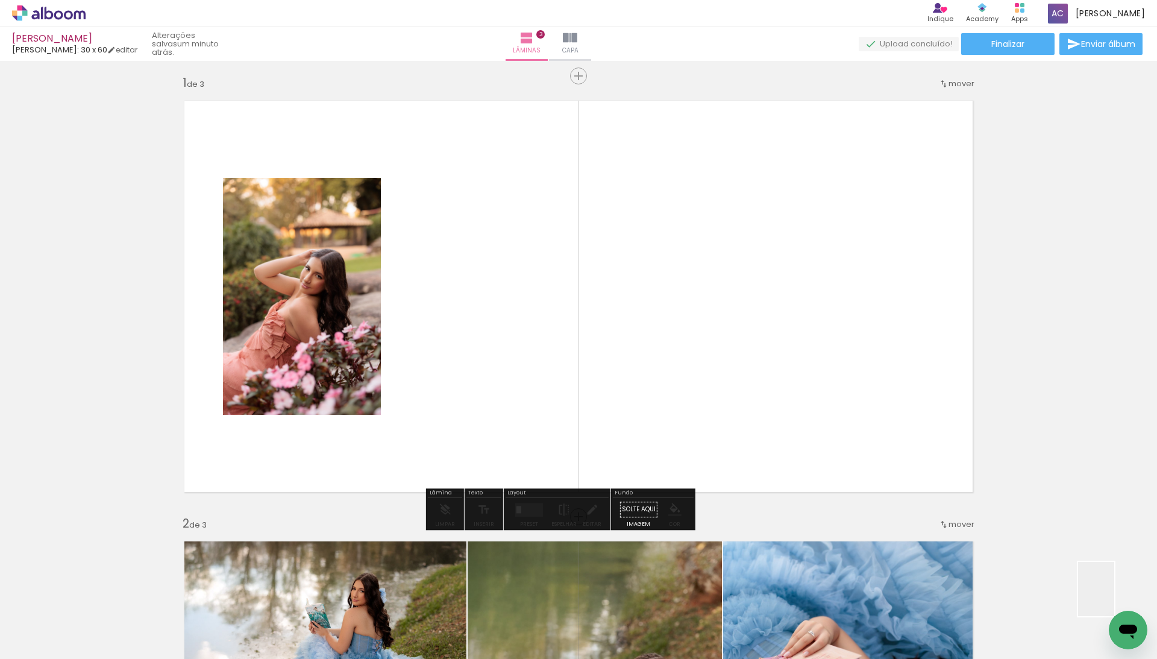
drag, startPoint x: 1114, startPoint y: 598, endPoint x: 864, endPoint y: 439, distance: 296.4
click at [864, 439] on quentale-workspace at bounding box center [578, 329] width 1157 height 659
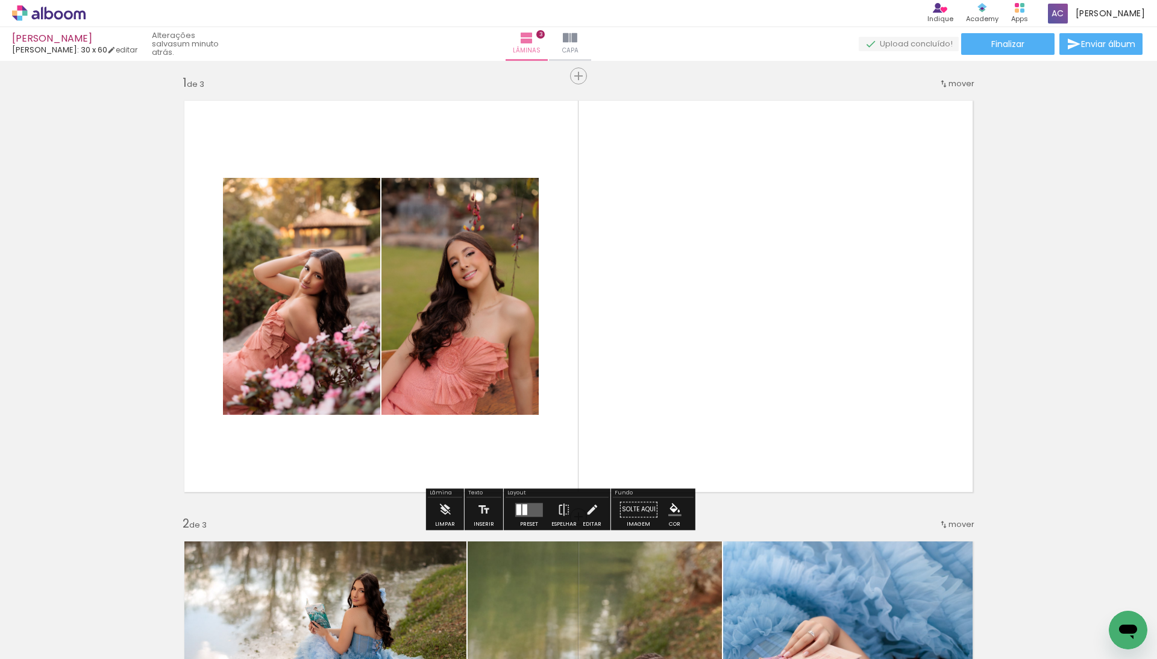
click at [537, 516] on quentale-layouter at bounding box center [529, 510] width 28 height 14
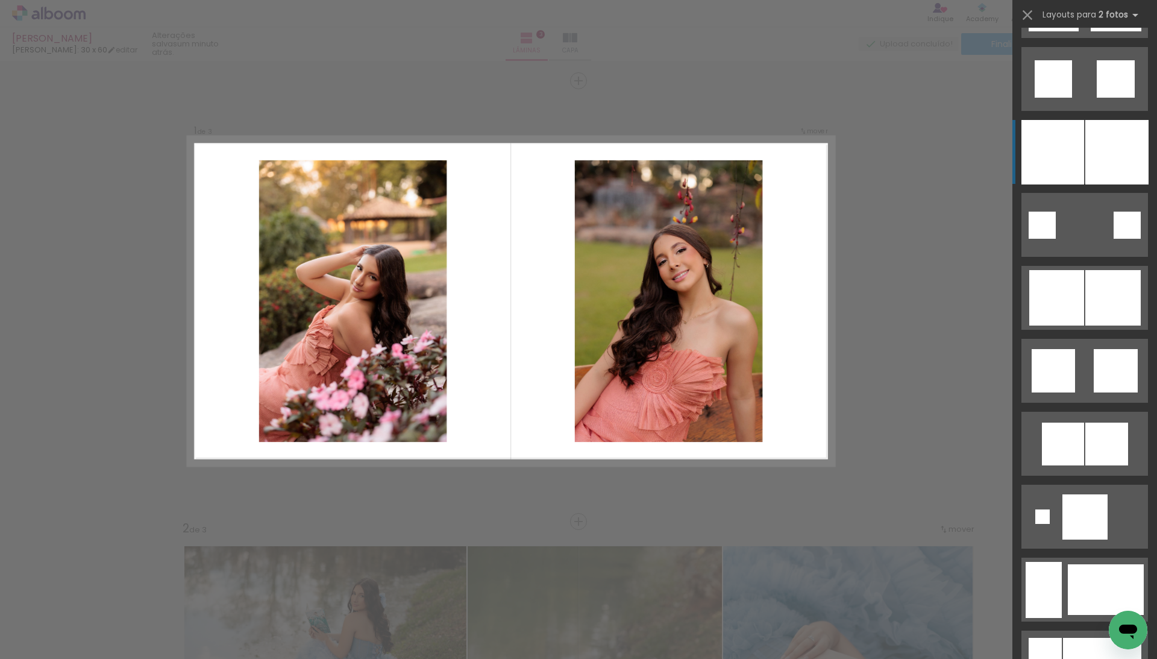
scroll to position [1401, 0]
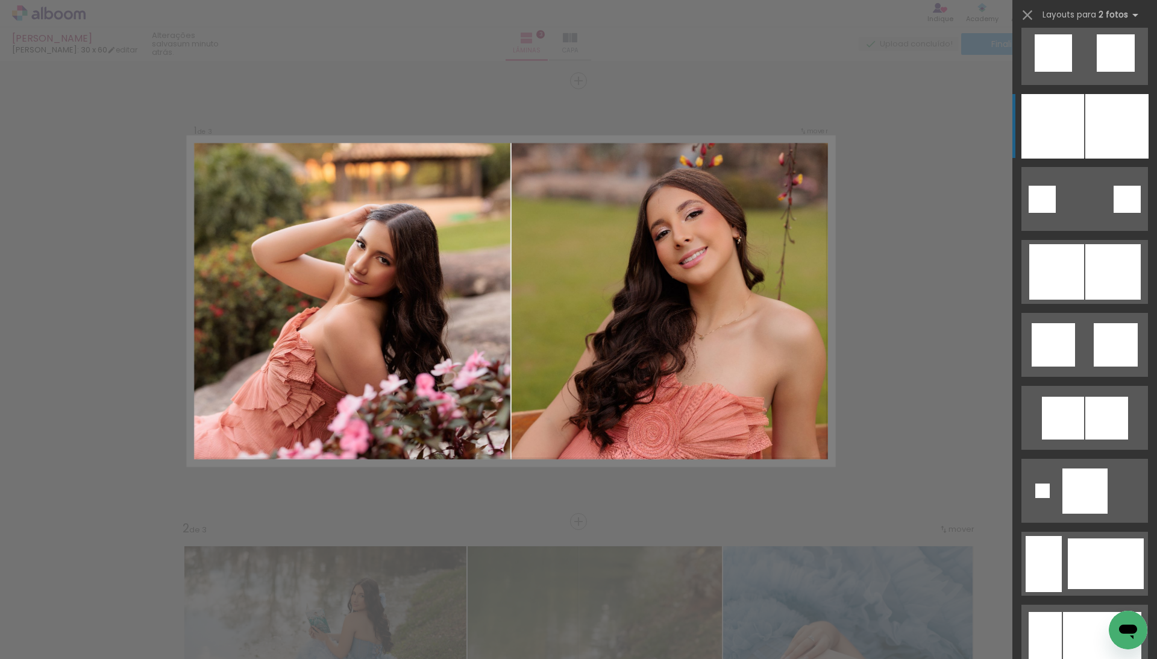
click at [1085, 107] on div at bounding box center [1116, 126] width 63 height 64
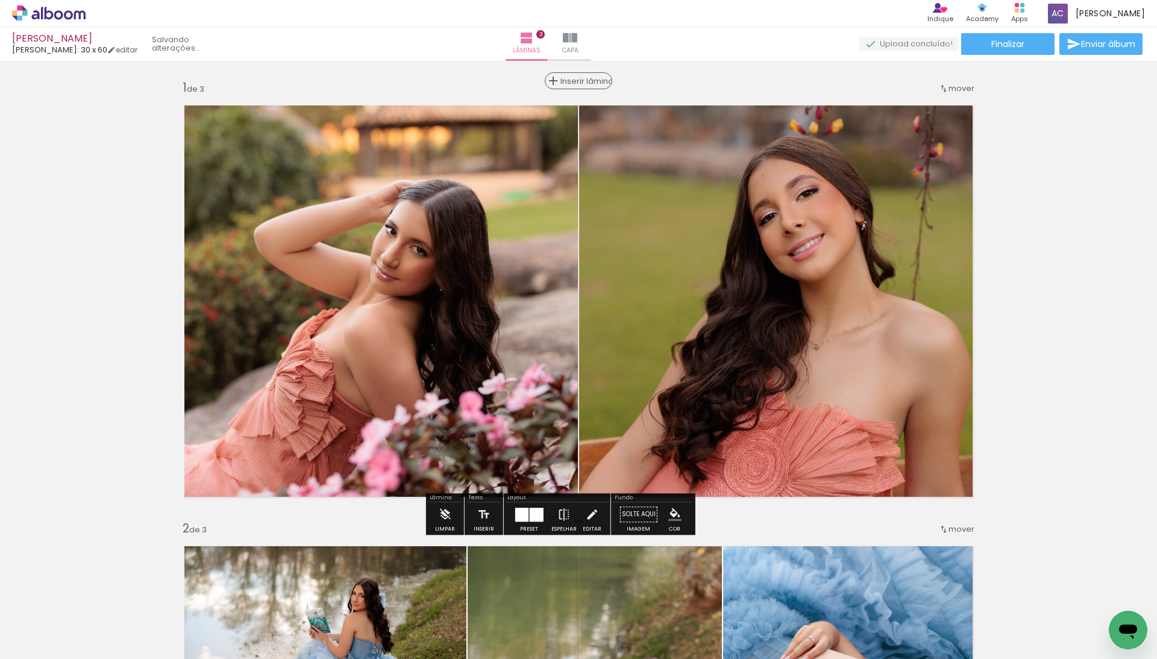
click at [569, 74] on div "Inserir lâmina" at bounding box center [578, 81] width 65 height 14
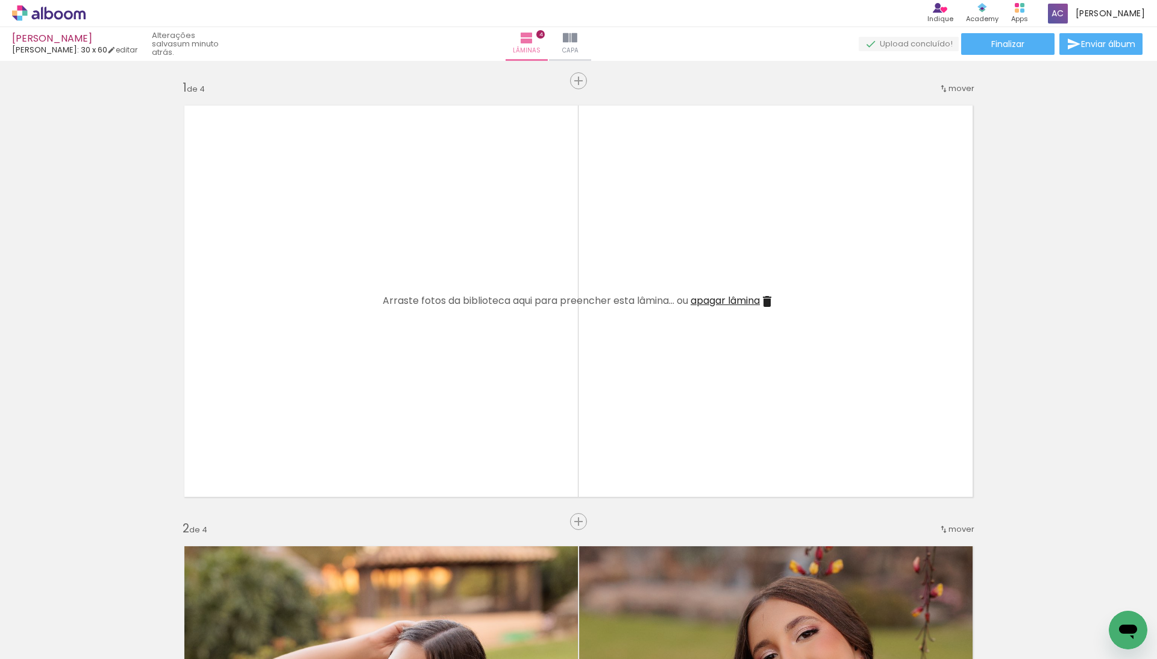
click at [27, 625] on input "Todas as fotos" at bounding box center [34, 622] width 46 height 10
click at [0, 0] on slot "Não utilizadas" at bounding box center [0, 0] width 0 height 0
type input "Não utilizadas"
drag, startPoint x: 276, startPoint y: 629, endPoint x: 289, endPoint y: 617, distance: 17.9
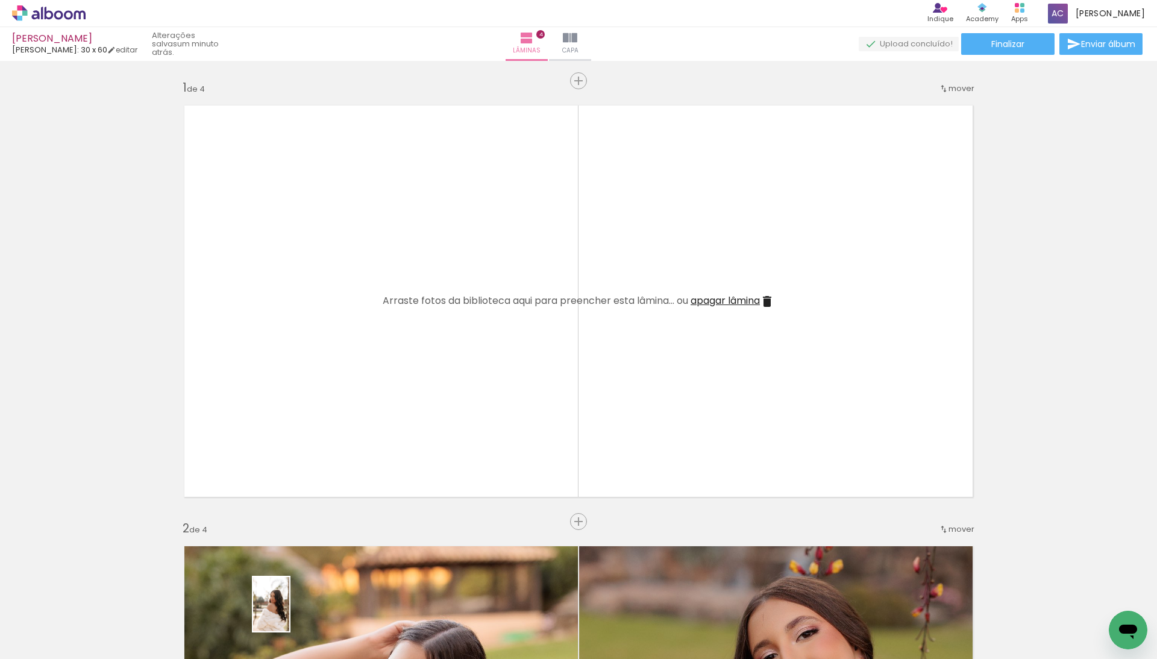
click at [289, 617] on div at bounding box center [272, 618] width 40 height 60
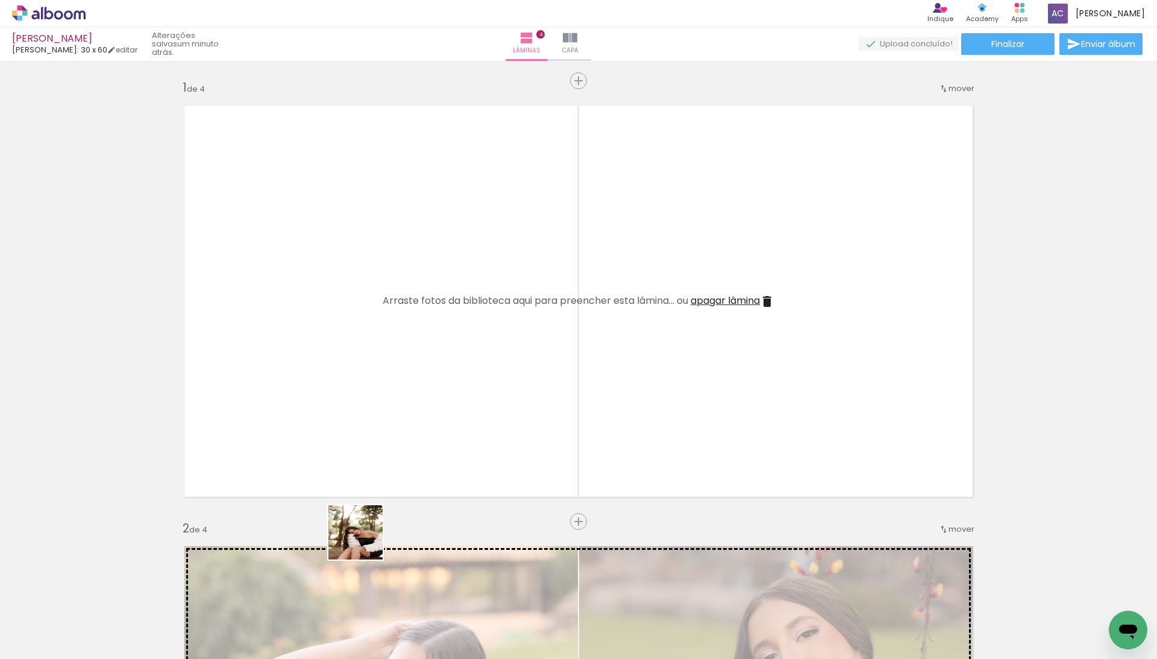
drag, startPoint x: 350, startPoint y: 630, endPoint x: 402, endPoint y: 456, distance: 181.9
click at [402, 456] on quentale-workspace at bounding box center [578, 329] width 1157 height 659
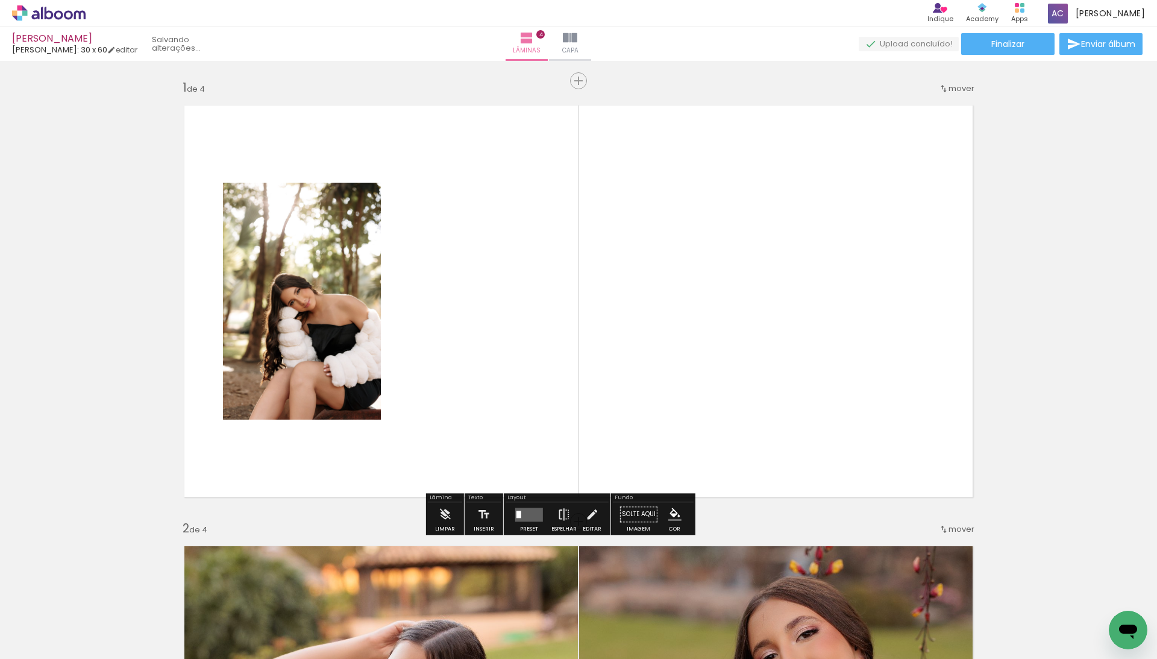
click at [524, 515] on quentale-layouter at bounding box center [529, 514] width 28 height 14
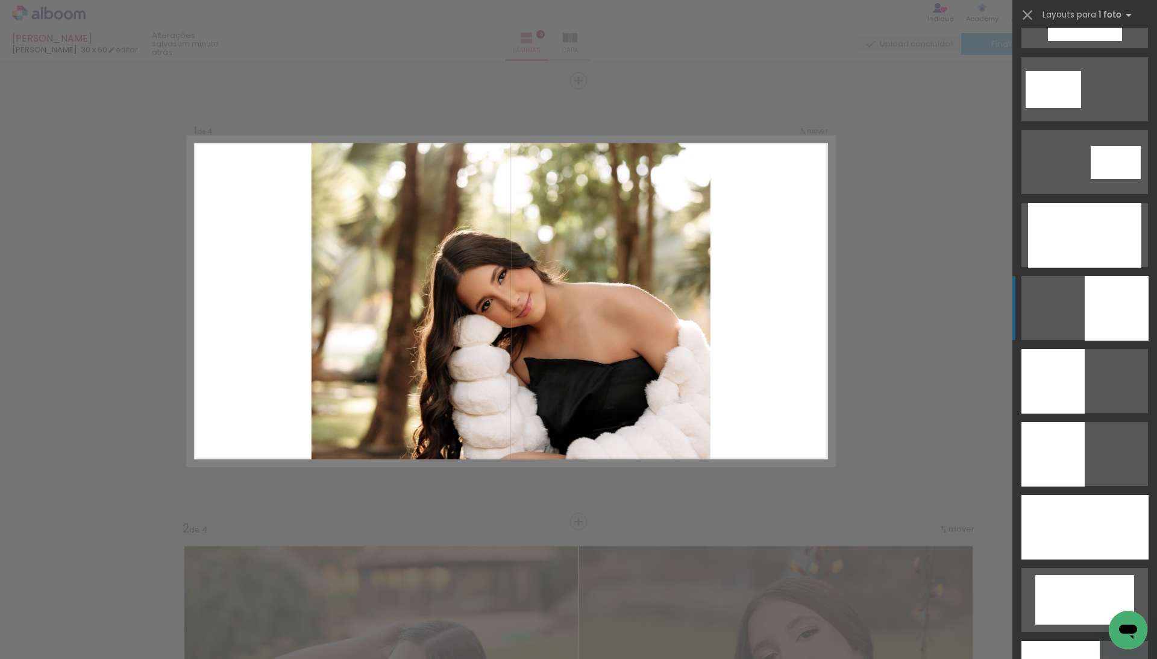
scroll to position [2354, 0]
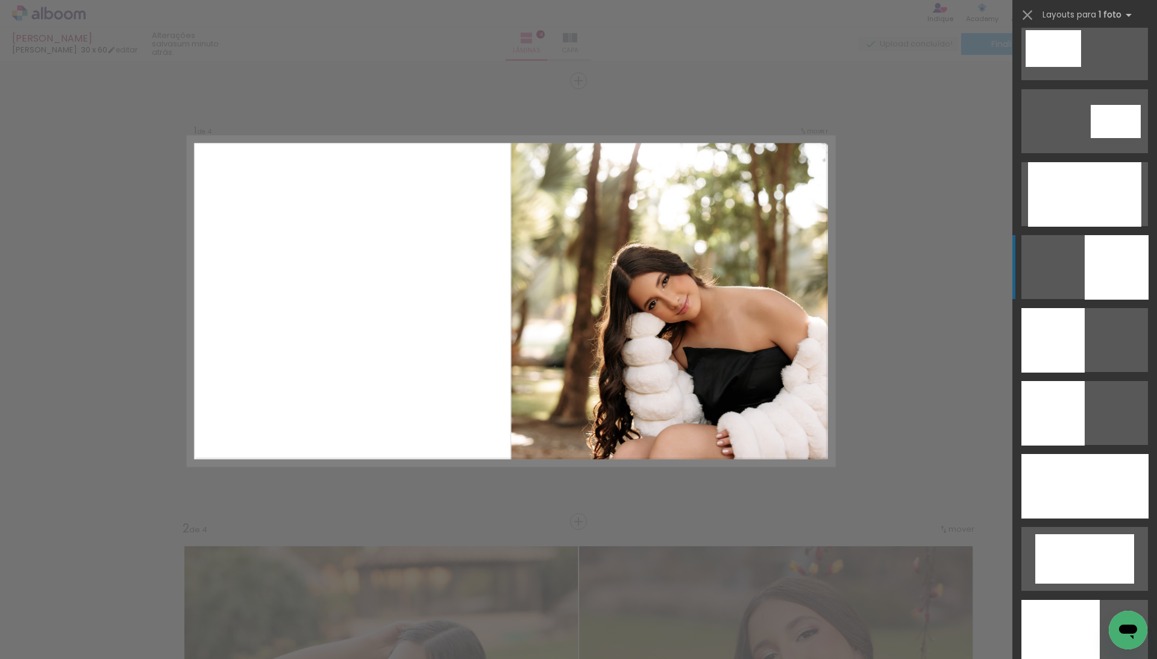
click at [1117, 273] on div at bounding box center [1117, 267] width 64 height 64
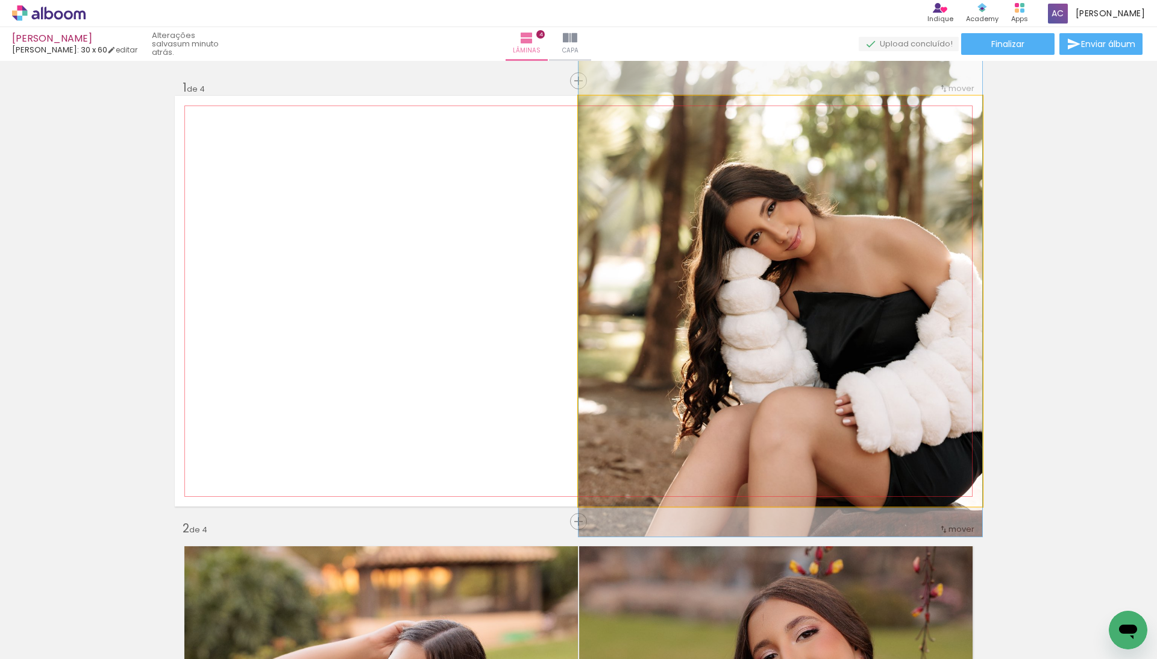
drag, startPoint x: 844, startPoint y: 380, endPoint x: 842, endPoint y: 312, distance: 67.5
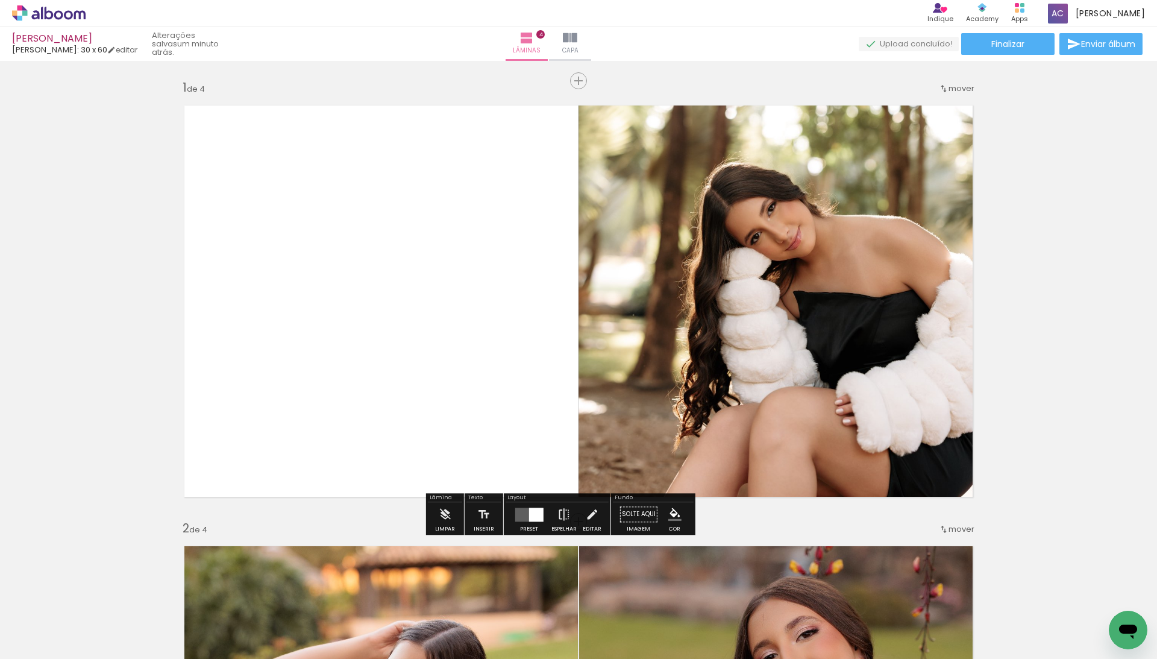
scroll to position [243, 0]
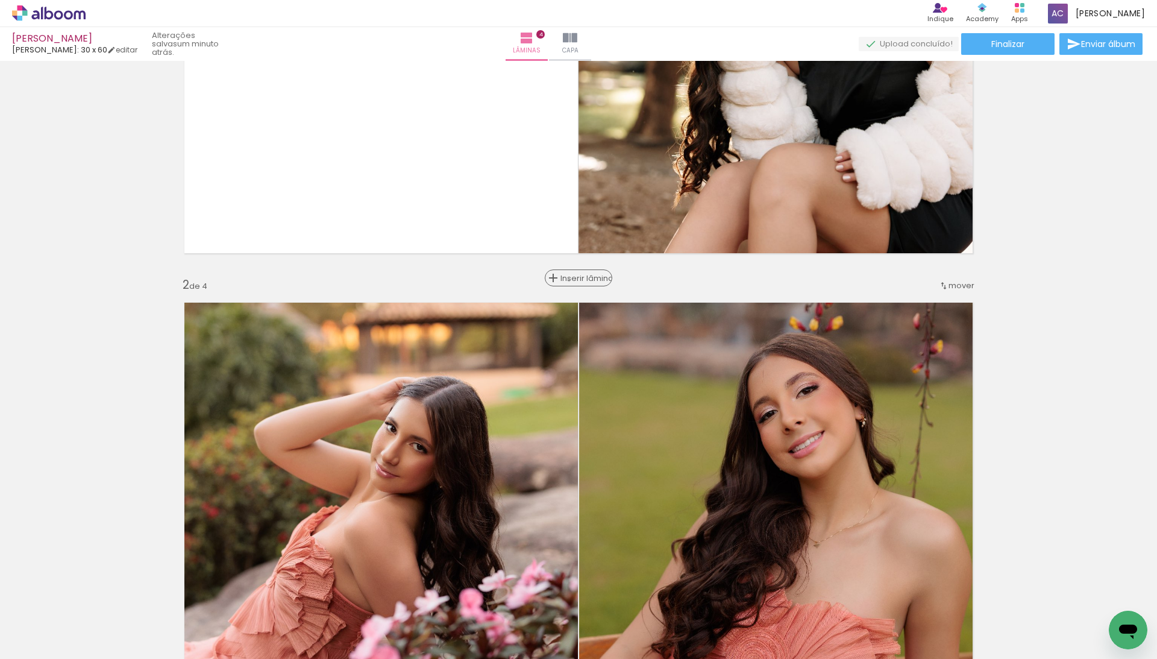
click at [569, 280] on span "Inserir lâmina" at bounding box center [583, 278] width 47 height 8
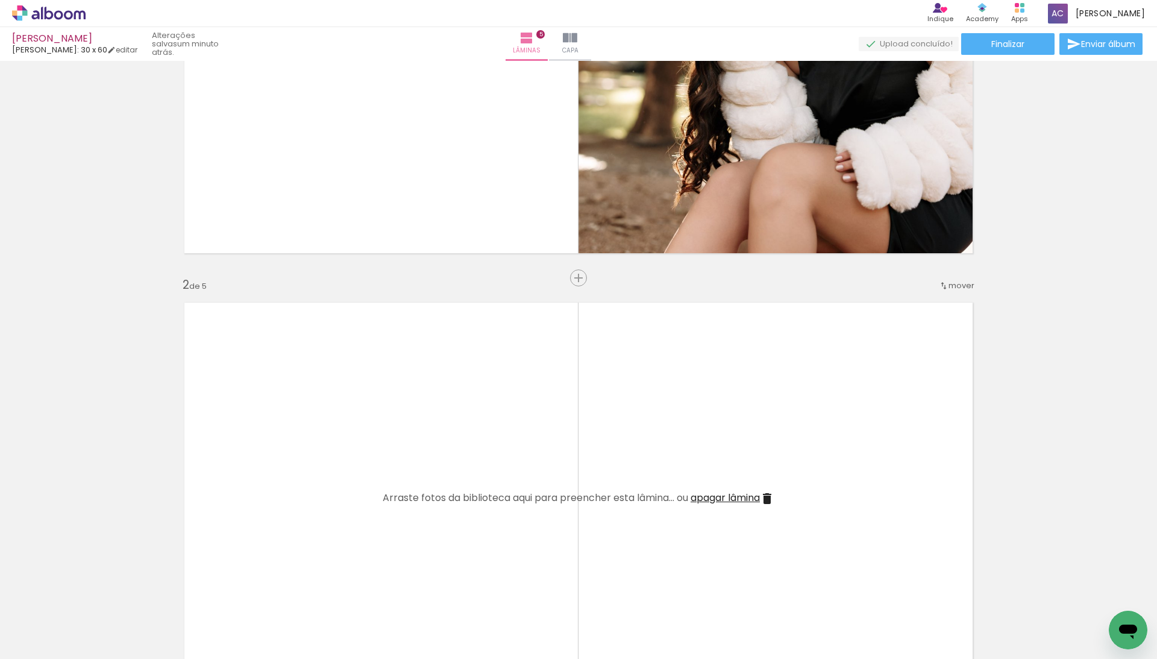
scroll to position [371, 0]
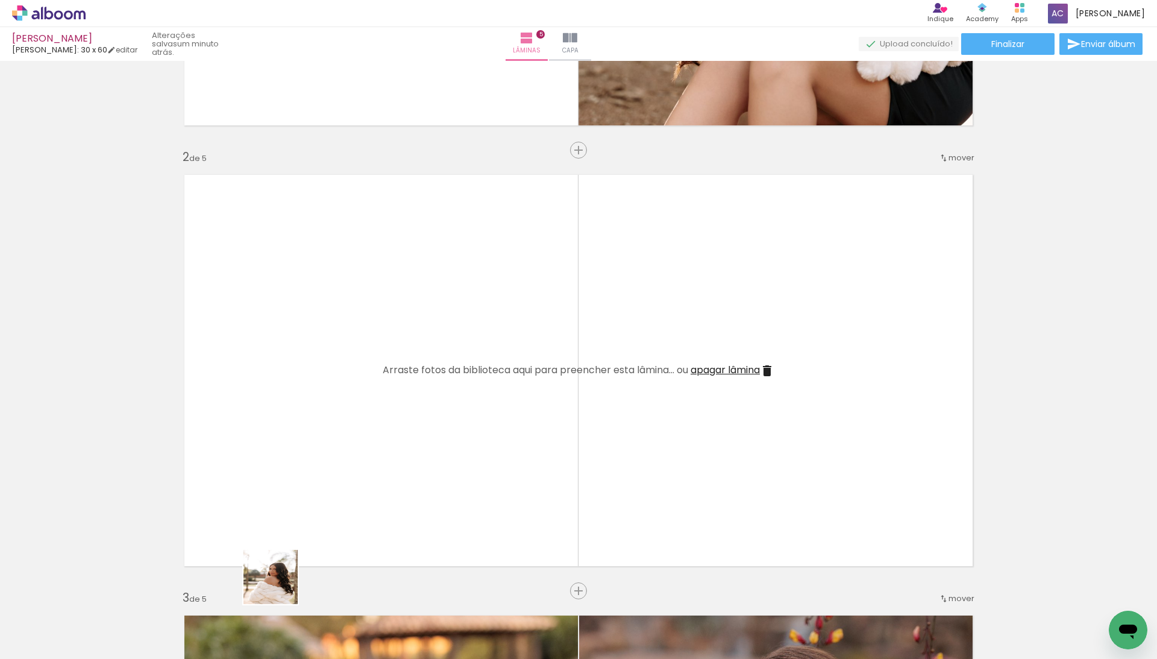
drag, startPoint x: 275, startPoint y: 615, endPoint x: 318, endPoint y: 521, distance: 103.0
click at [318, 521] on quentale-workspace at bounding box center [578, 329] width 1157 height 659
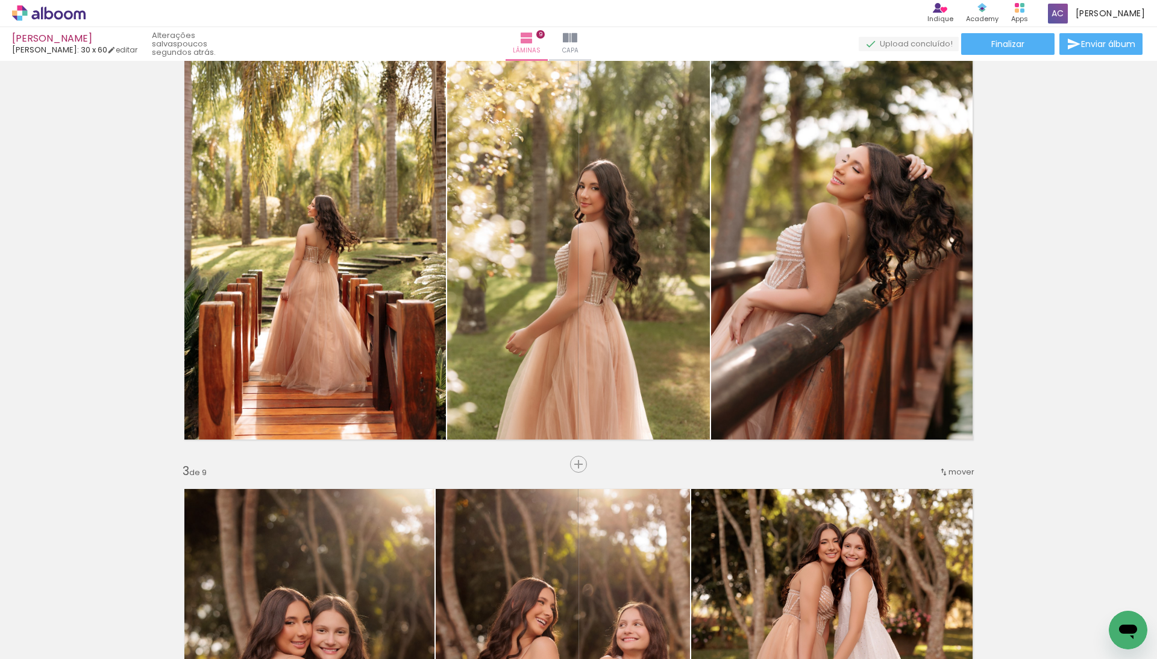
scroll to position [482, 0]
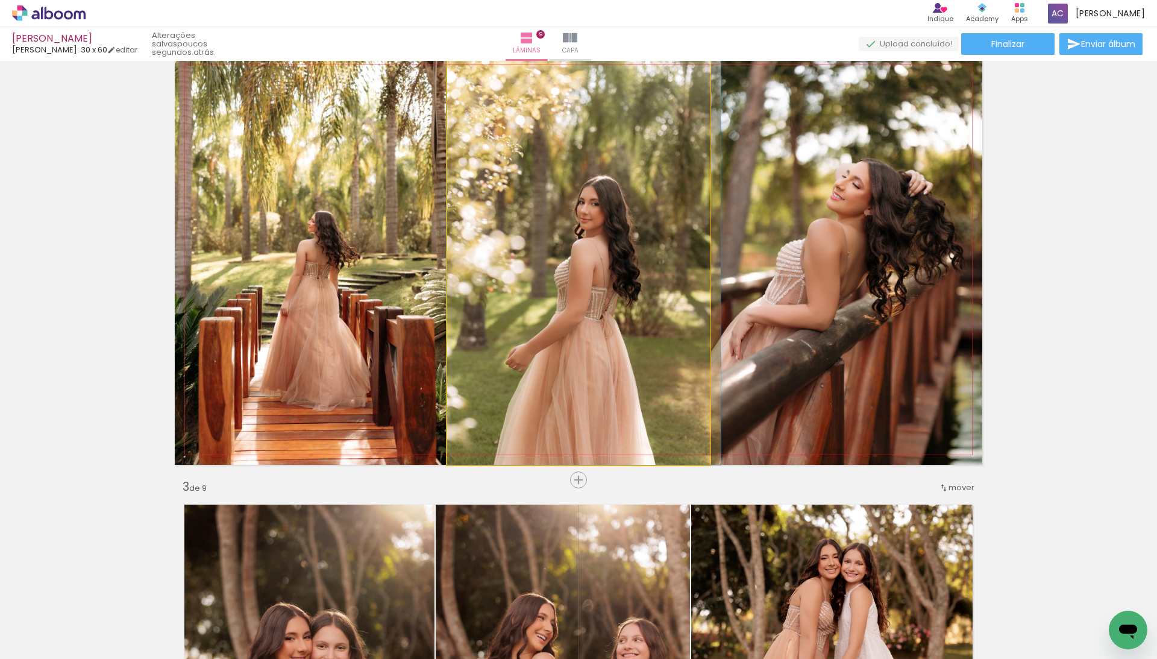
drag, startPoint x: 577, startPoint y: 223, endPoint x: 591, endPoint y: 222, distance: 14.5
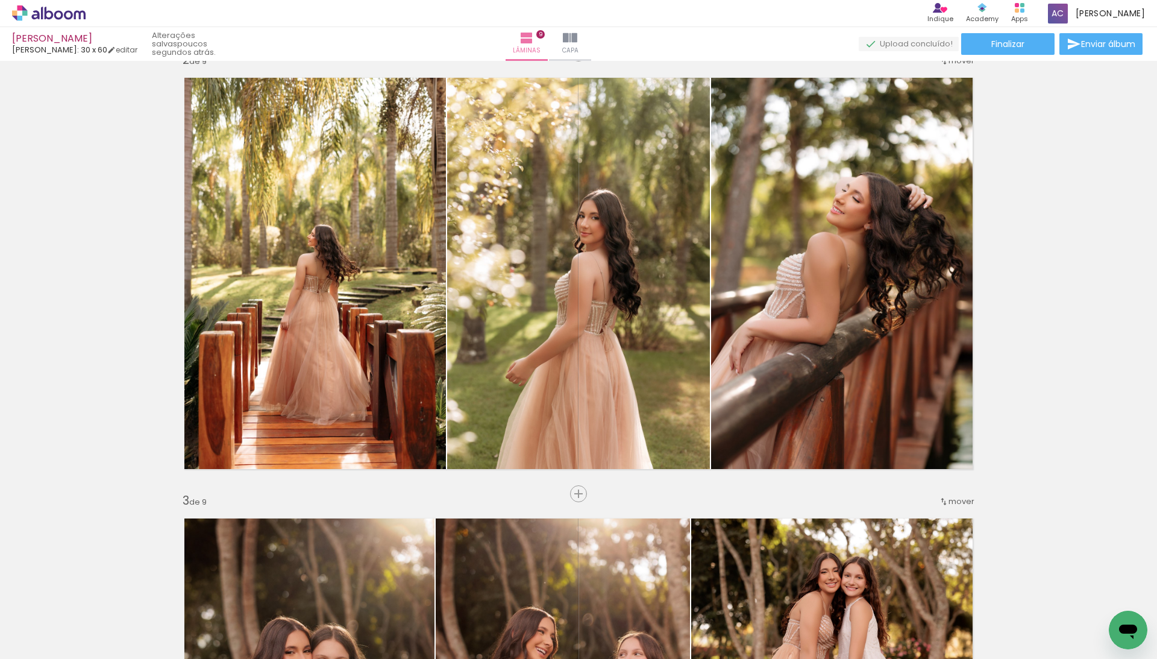
scroll to position [466, 0]
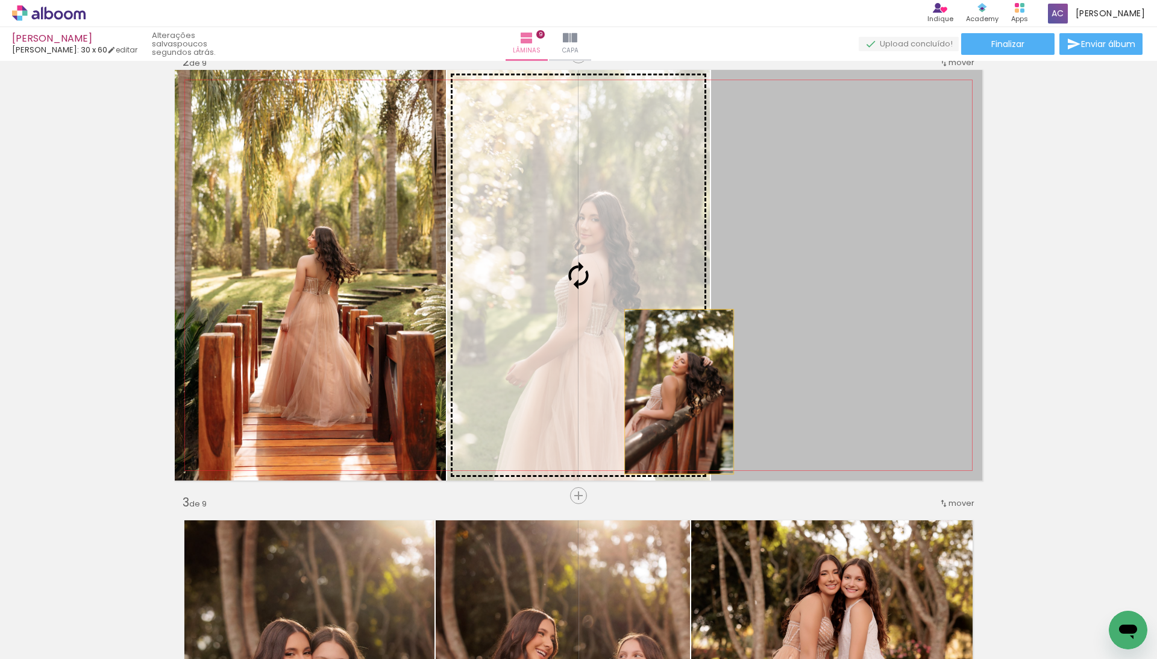
drag, startPoint x: 787, startPoint y: 391, endPoint x: 639, endPoint y: 389, distance: 148.2
click at [0, 0] on slot at bounding box center [0, 0] width 0 height 0
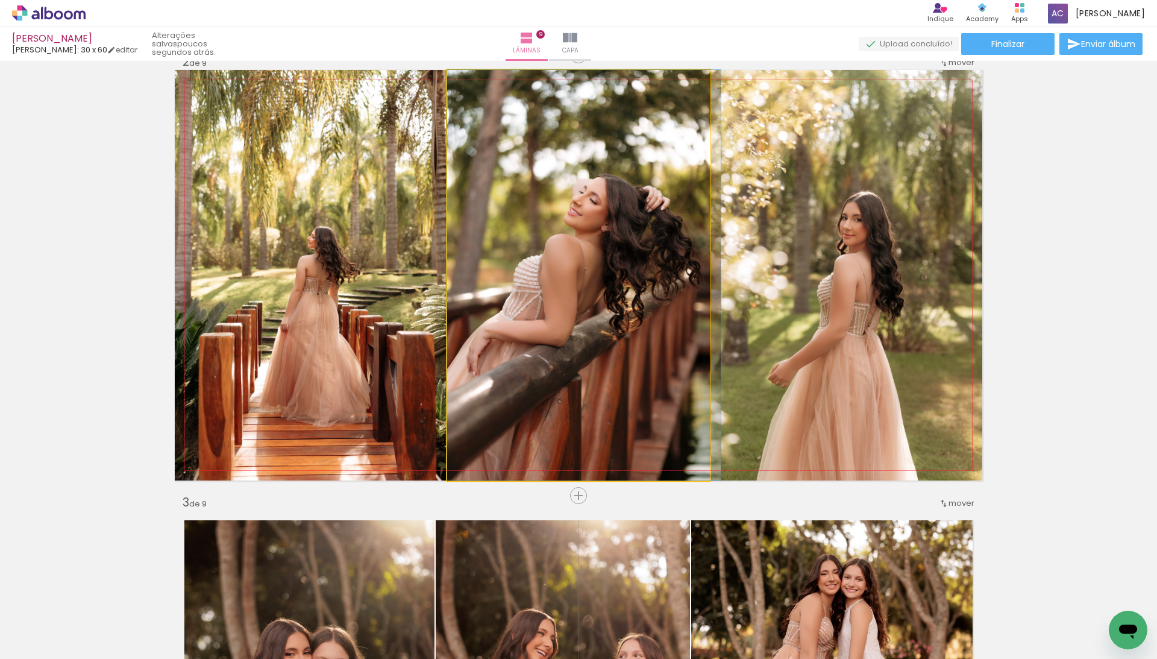
drag, startPoint x: 615, startPoint y: 363, endPoint x: 637, endPoint y: 362, distance: 21.7
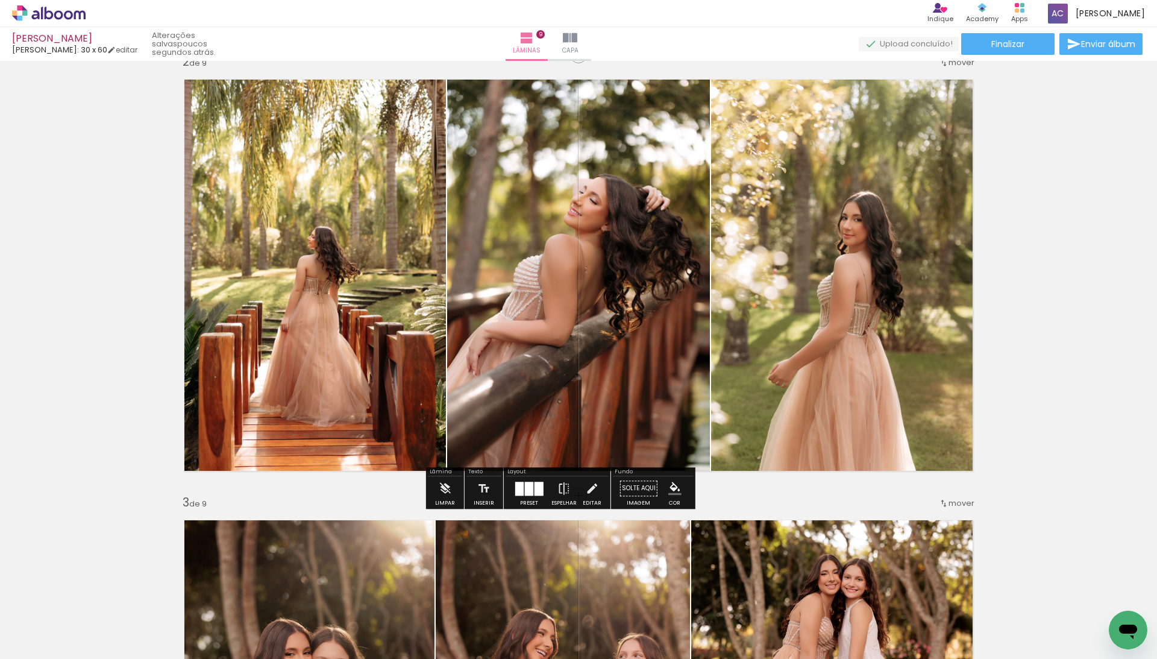
scroll to position [495, 0]
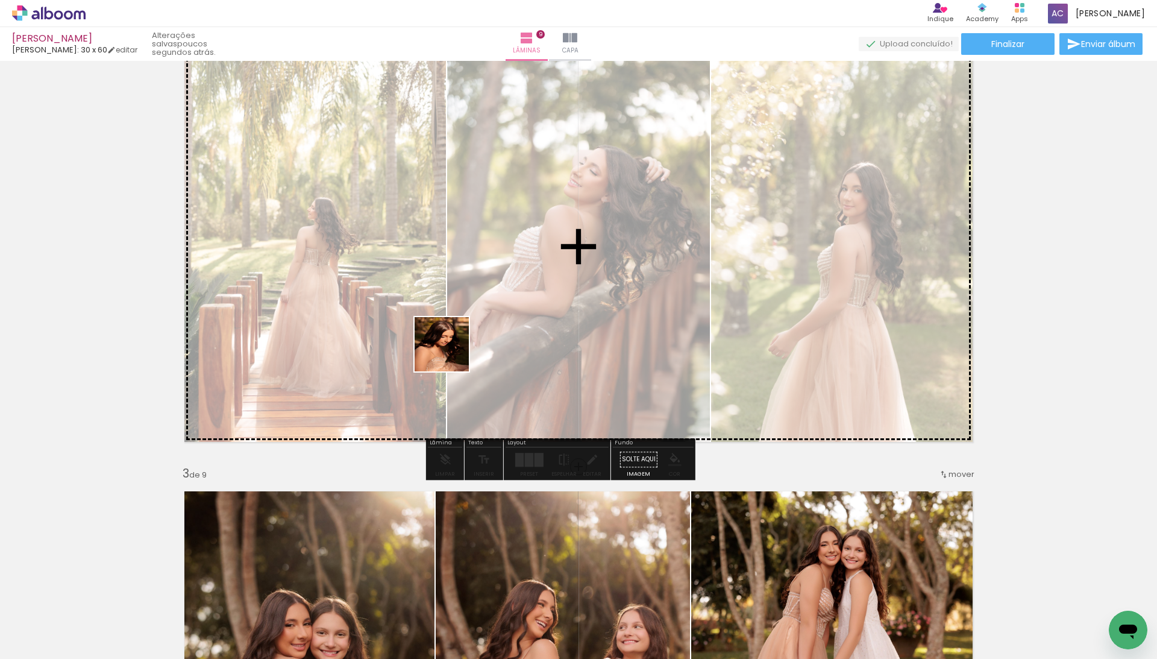
drag, startPoint x: 401, startPoint y: 612, endPoint x: 451, endPoint y: 353, distance: 263.8
click at [451, 353] on quentale-workspace at bounding box center [578, 329] width 1157 height 659
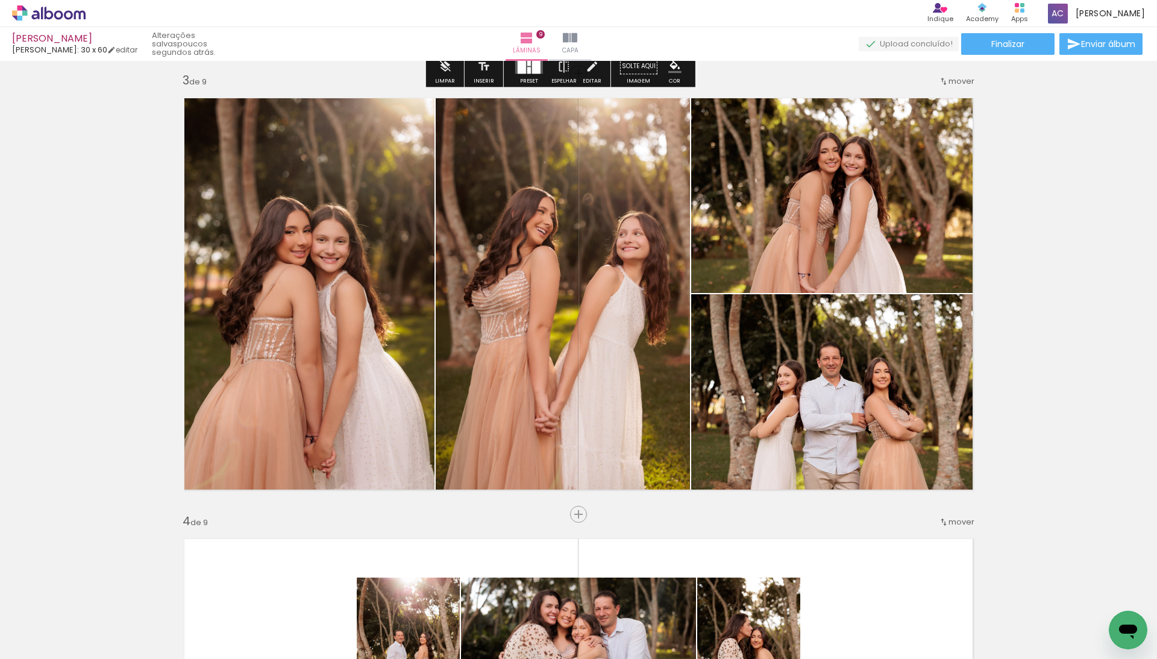
scroll to position [1073, 0]
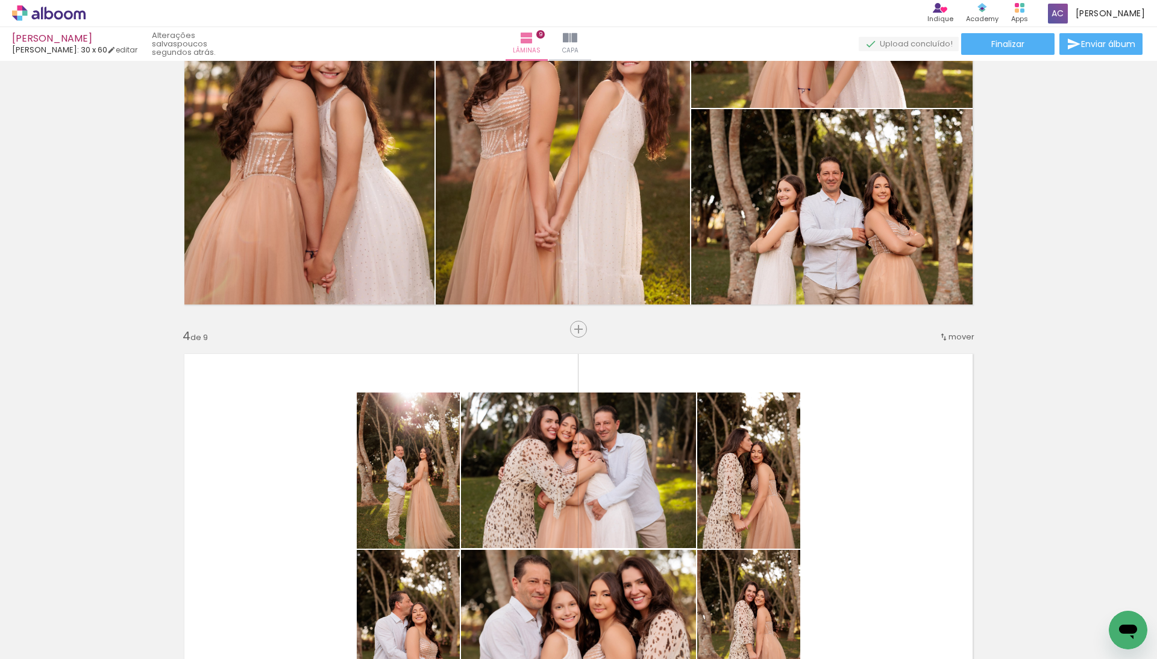
click at [20, 628] on div "Biblioteca 44 fotos Todas as fotos Não utilizadas Adicionar Fotos" at bounding box center [37, 621] width 75 height 60
click at [27, 619] on input "Todas as fotos" at bounding box center [34, 622] width 46 height 10
click at [0, 0] on slot "Não utilizadas" at bounding box center [0, 0] width 0 height 0
type input "Não utilizadas"
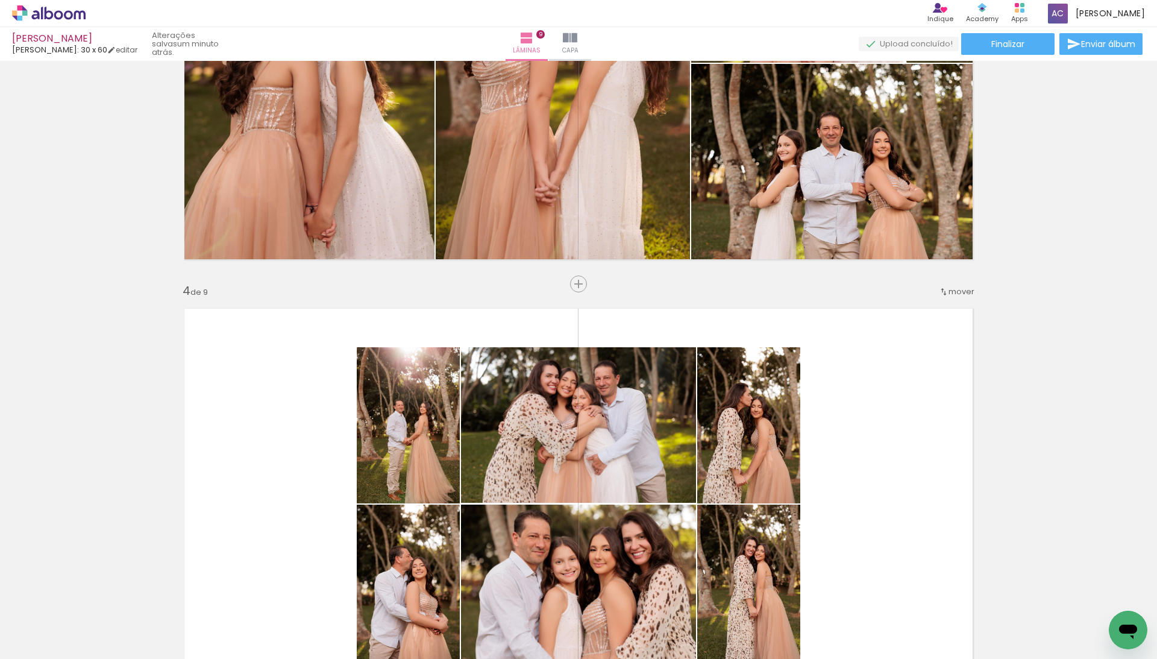
scroll to position [1113, 0]
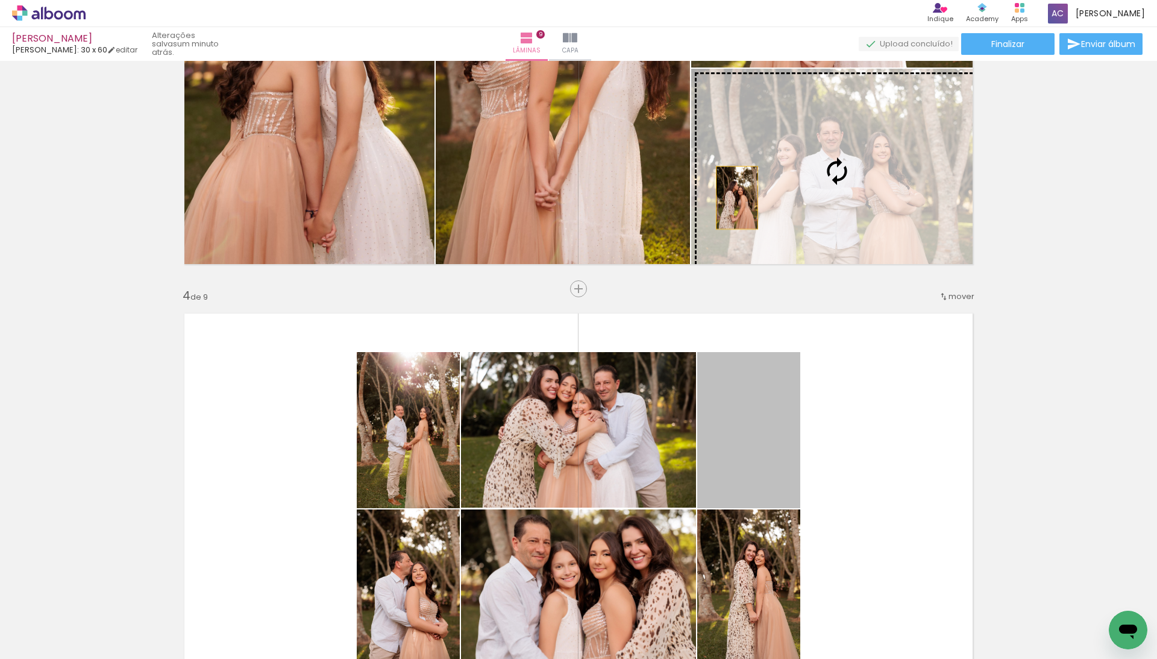
drag, startPoint x: 741, startPoint y: 409, endPoint x: 733, endPoint y: 196, distance: 212.8
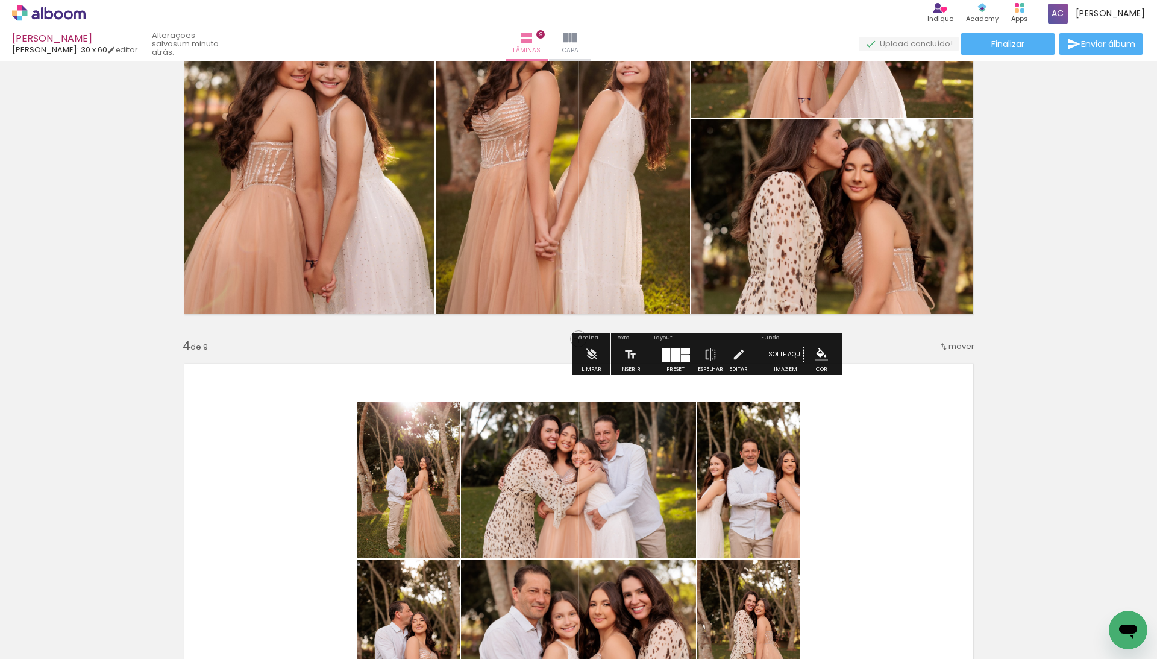
scroll to position [1032, 0]
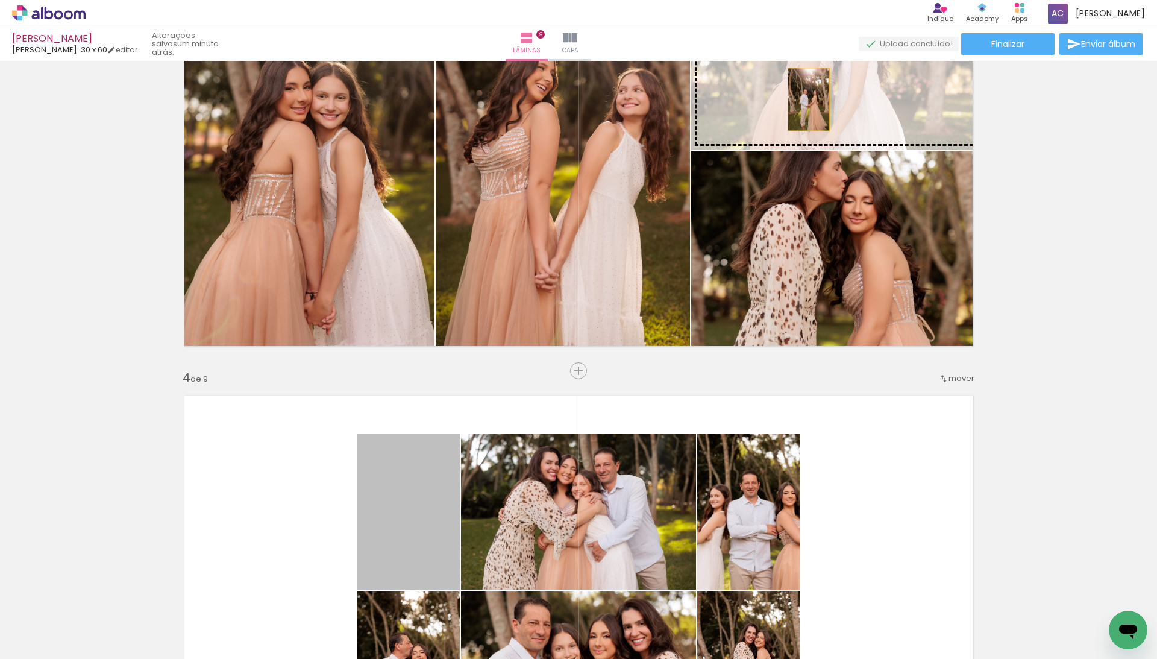
drag, startPoint x: 425, startPoint y: 507, endPoint x: 804, endPoint y: 99, distance: 556.4
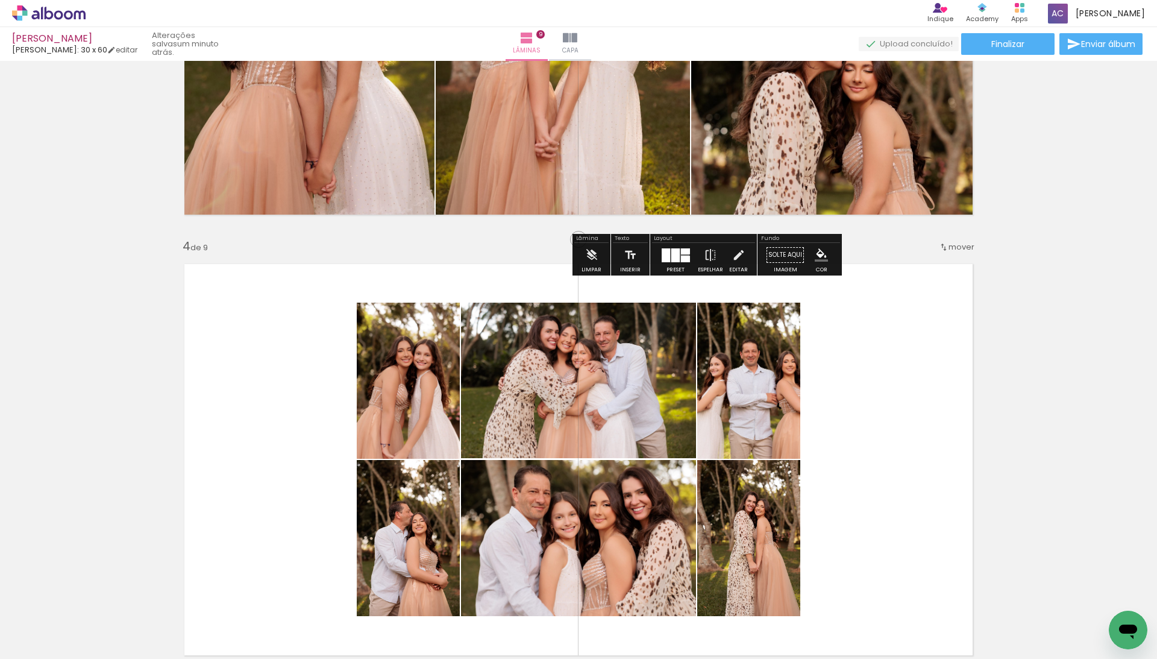
scroll to position [1162, 0]
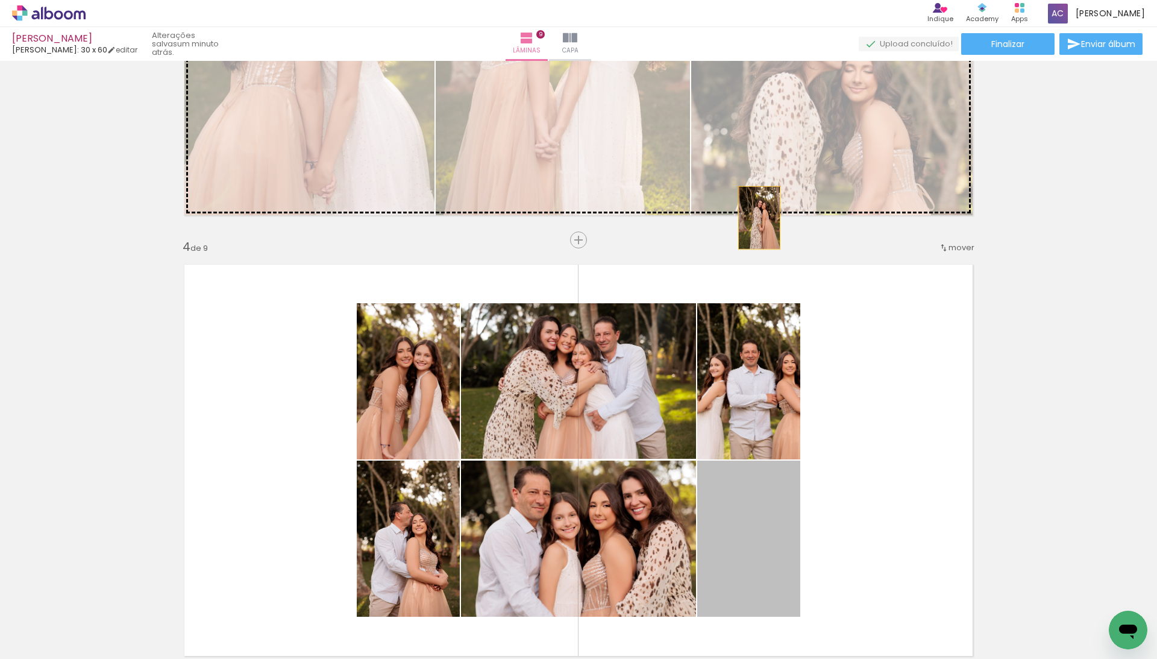
drag, startPoint x: 757, startPoint y: 396, endPoint x: 752, endPoint y: 201, distance: 195.3
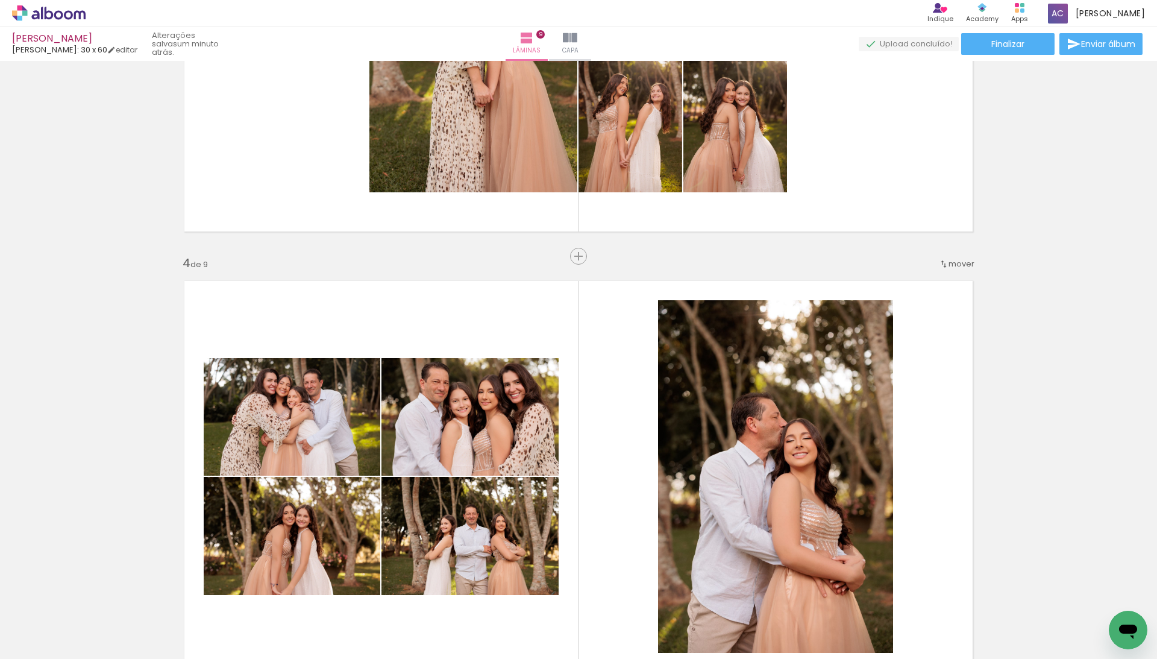
scroll to position [1144, 0]
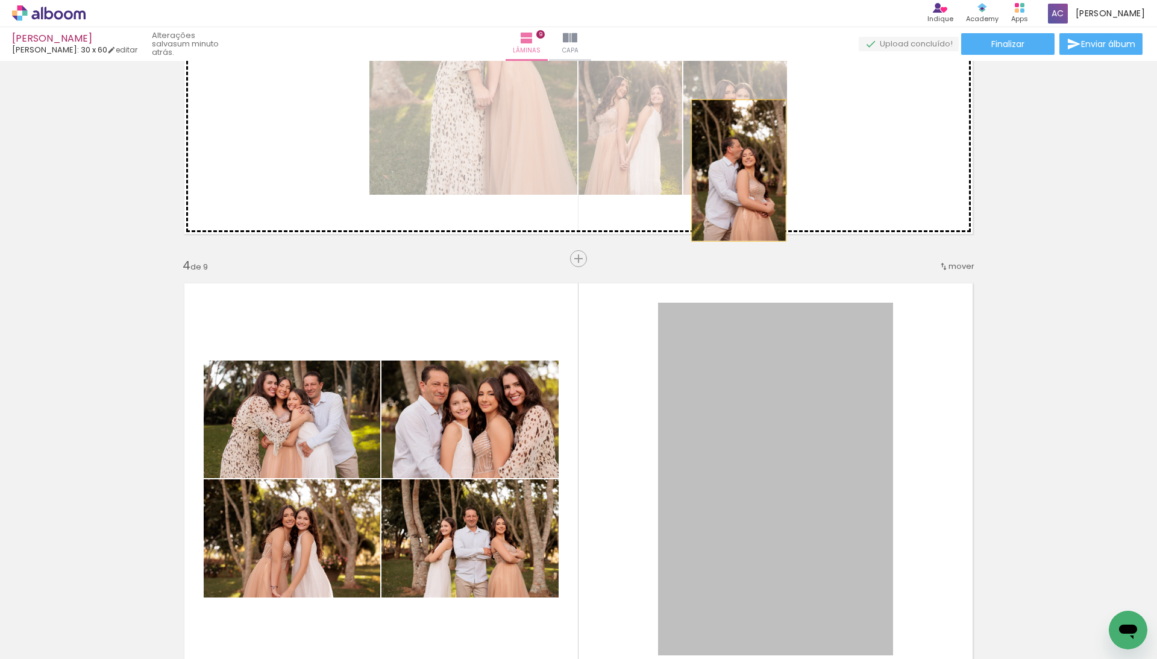
drag, startPoint x: 741, startPoint y: 396, endPoint x: 731, endPoint y: 159, distance: 237.0
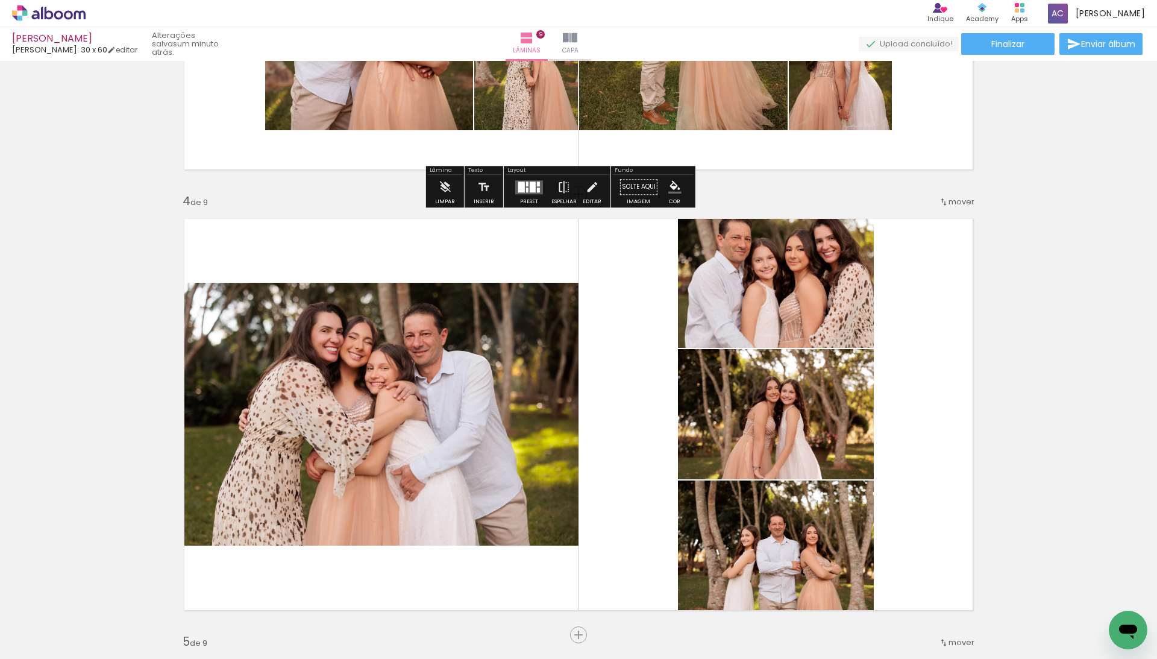
scroll to position [1023, 0]
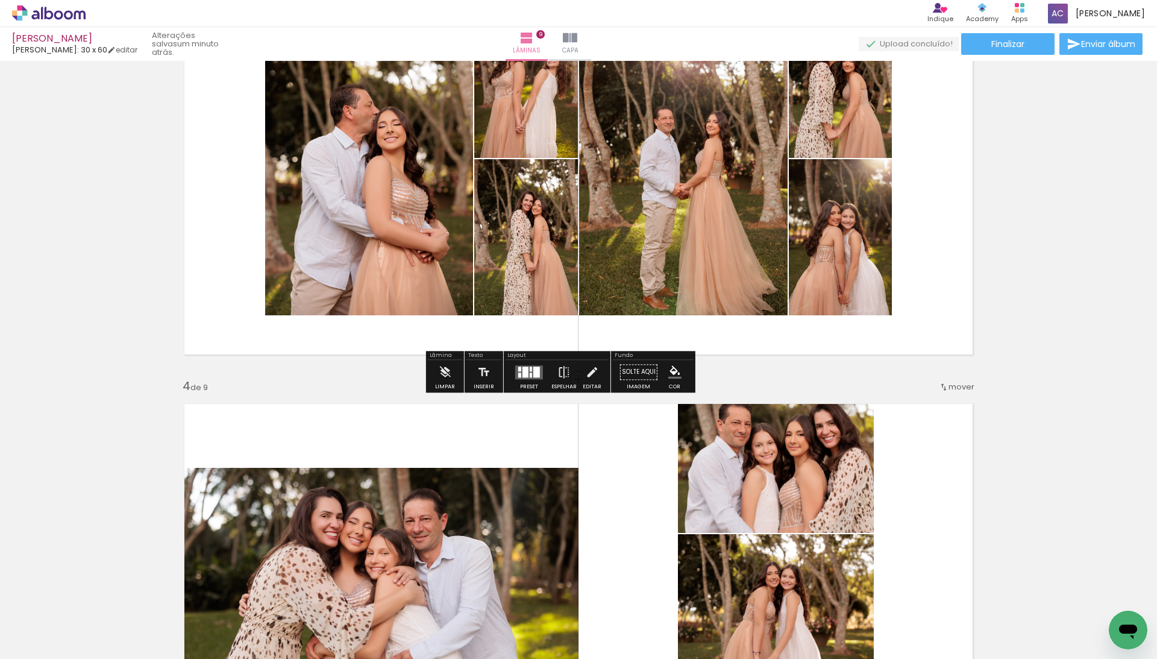
click at [528, 368] on div at bounding box center [525, 371] width 6 height 11
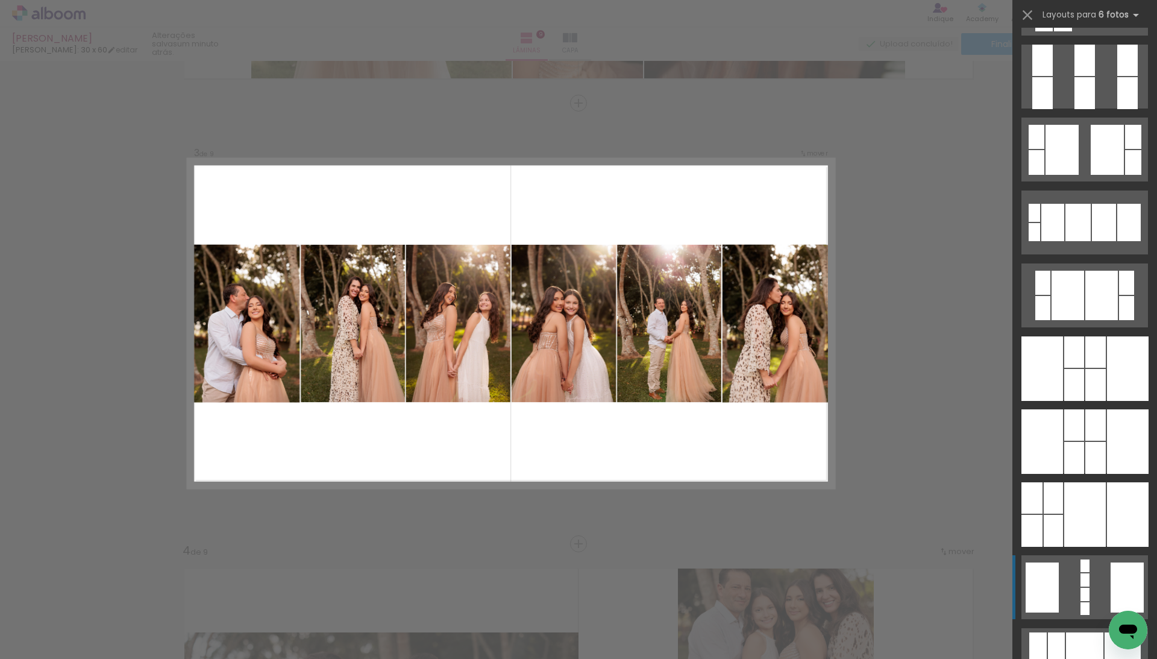
scroll to position [1051, 0]
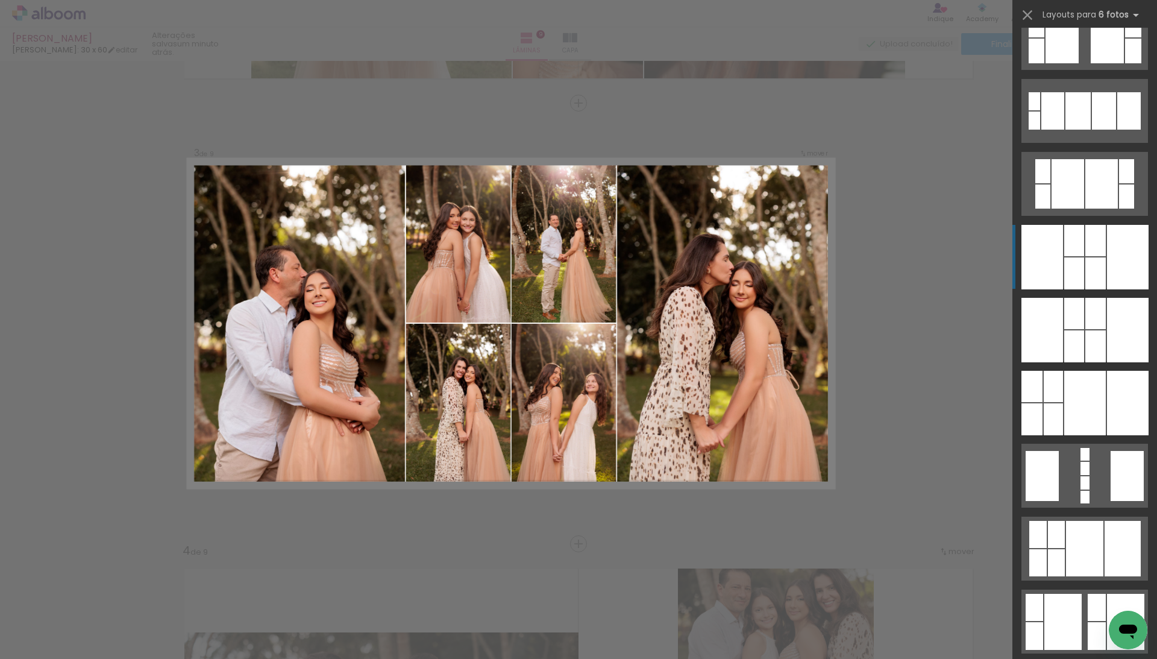
click at [1099, 248] on div at bounding box center [1095, 240] width 20 height 31
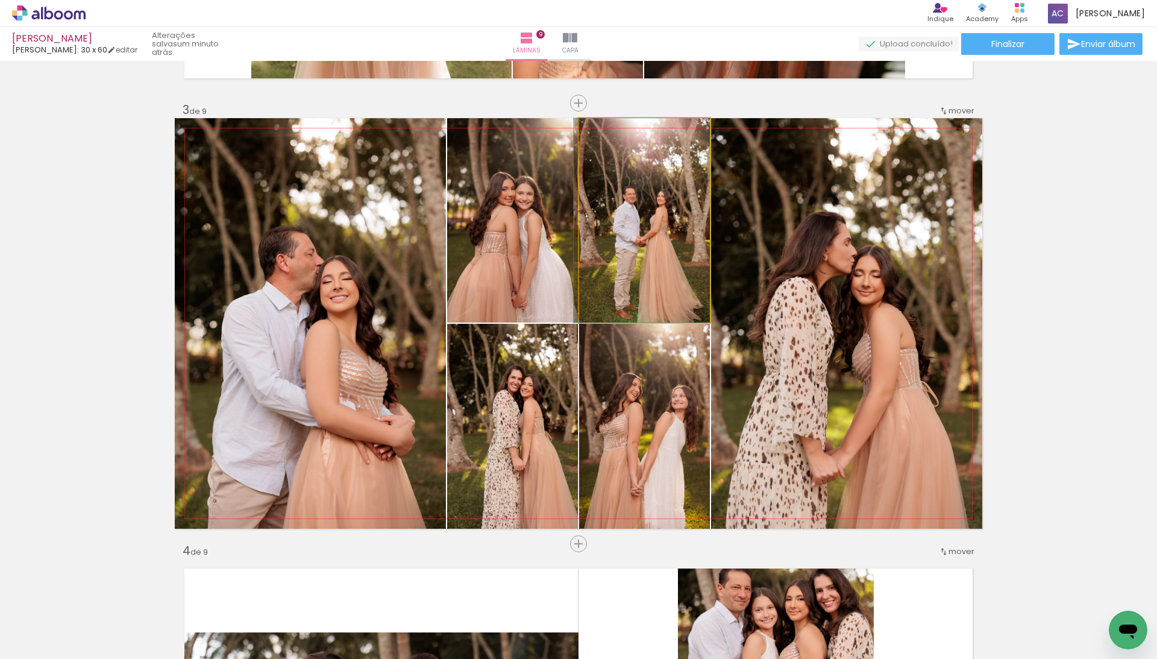
drag, startPoint x: 624, startPoint y: 244, endPoint x: 301, endPoint y: 324, distance: 332.6
click at [0, 0] on slot at bounding box center [0, 0] width 0 height 0
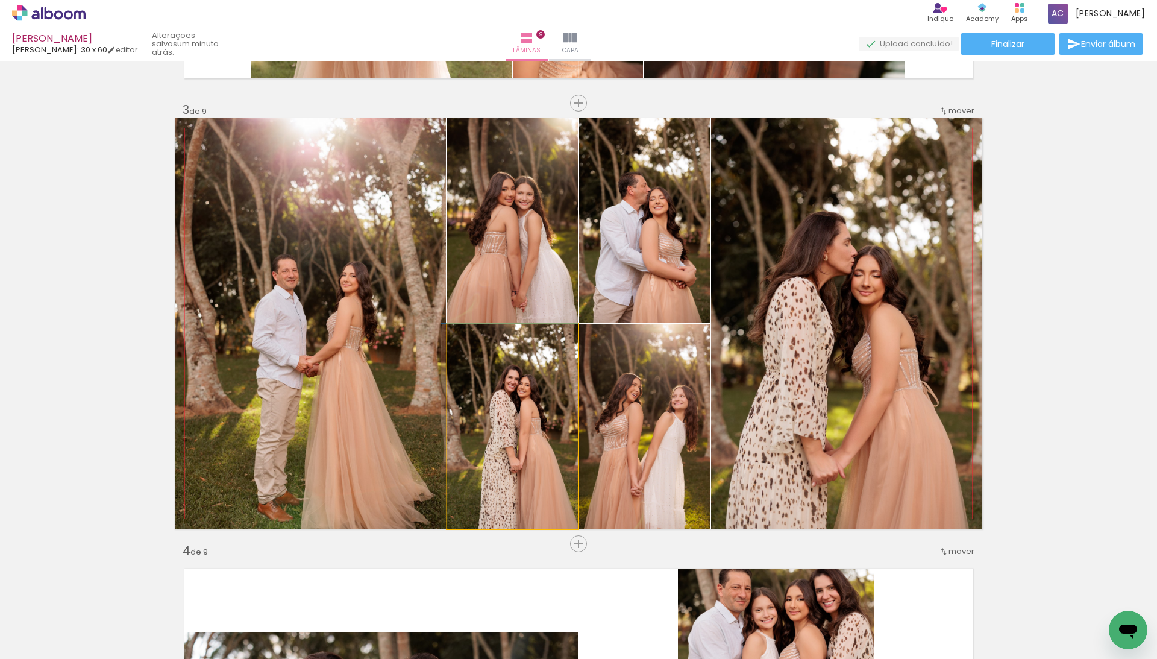
drag, startPoint x: 535, startPoint y: 415, endPoint x: 524, endPoint y: 415, distance: 10.8
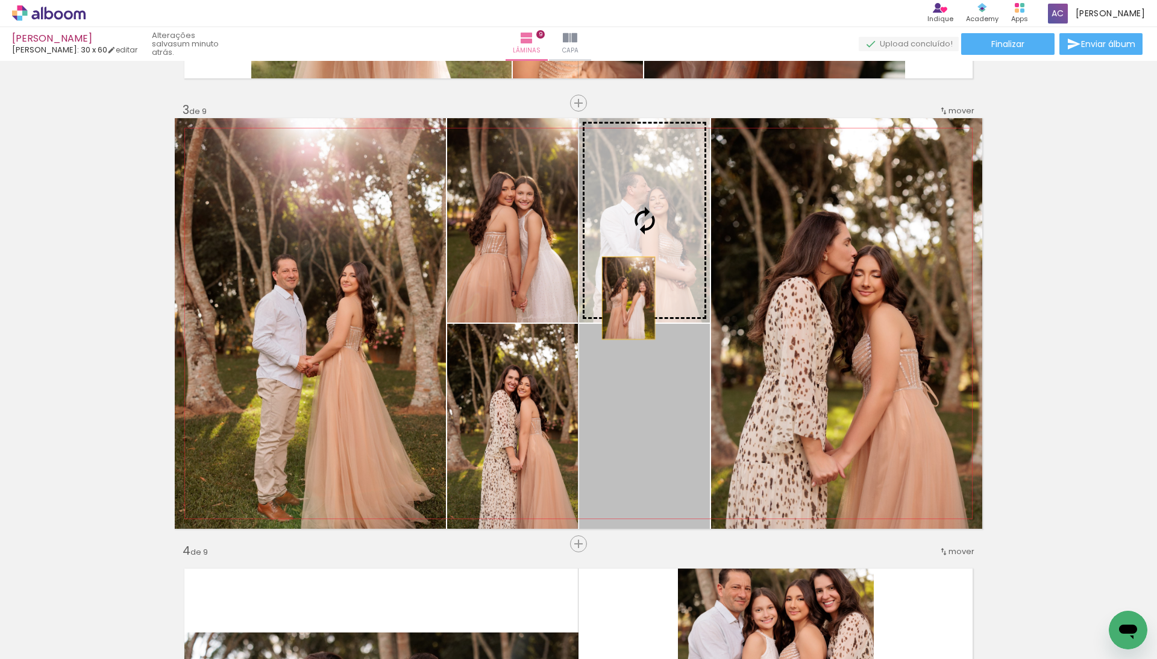
drag, startPoint x: 622, startPoint y: 422, endPoint x: 622, endPoint y: 298, distance: 124.7
click at [0, 0] on slot at bounding box center [0, 0] width 0 height 0
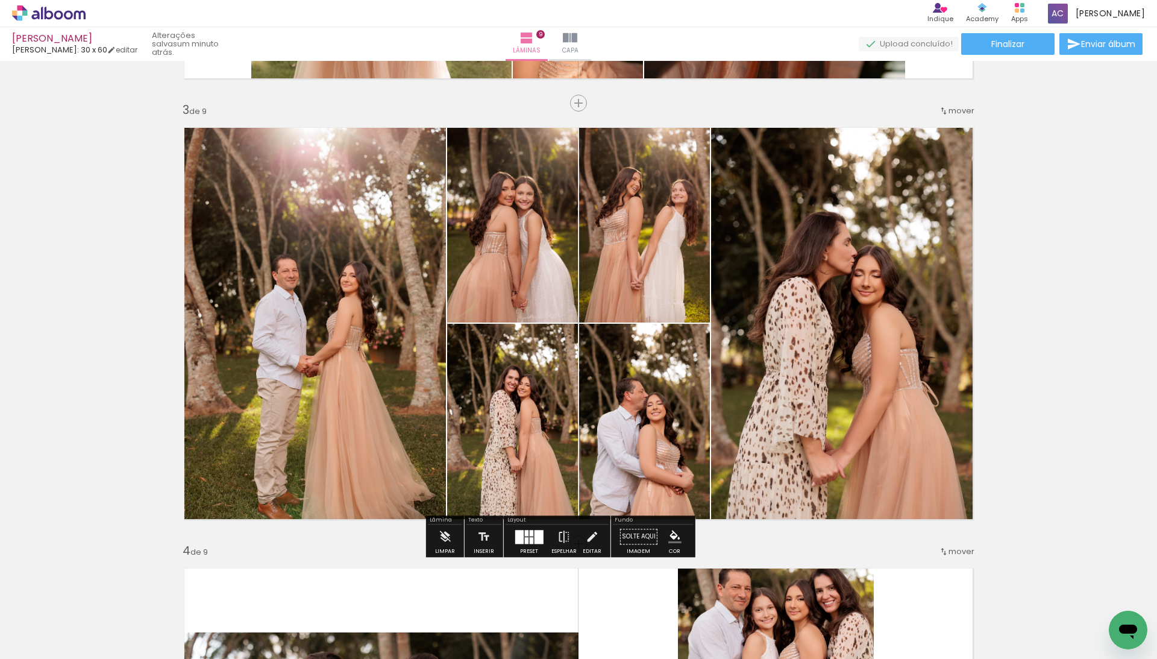
drag, startPoint x: 513, startPoint y: 420, endPoint x: 781, endPoint y: 331, distance: 282.4
click at [0, 0] on slot at bounding box center [0, 0] width 0 height 0
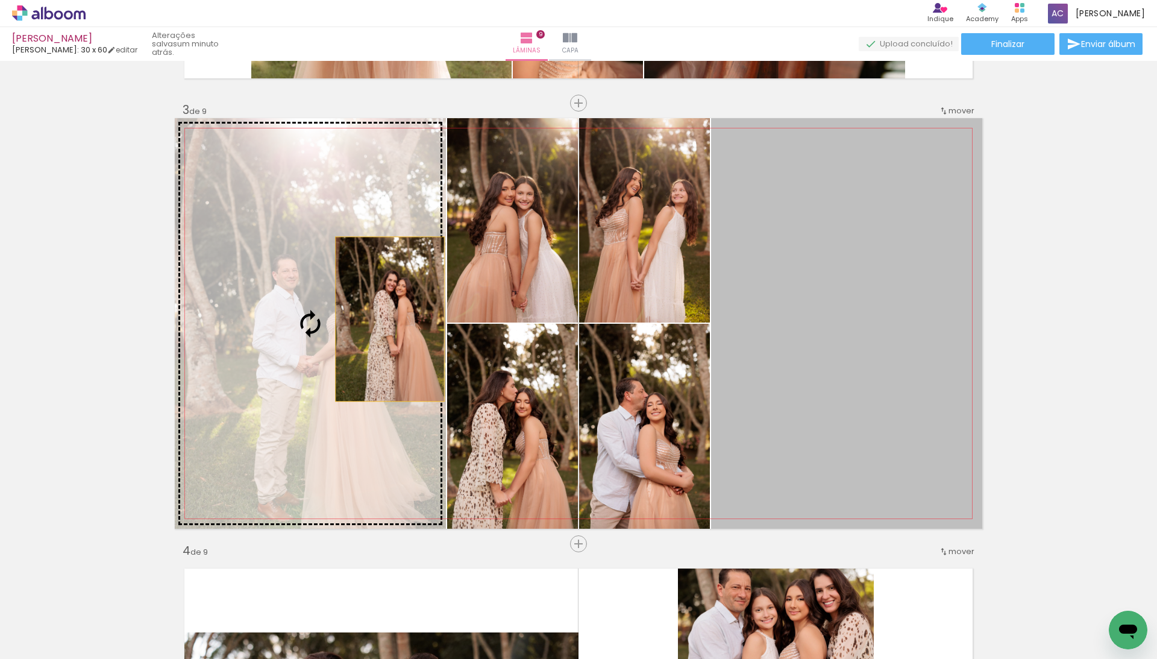
drag, startPoint x: 823, startPoint y: 318, endPoint x: 368, endPoint y: 319, distance: 455.5
click at [0, 0] on slot at bounding box center [0, 0] width 0 height 0
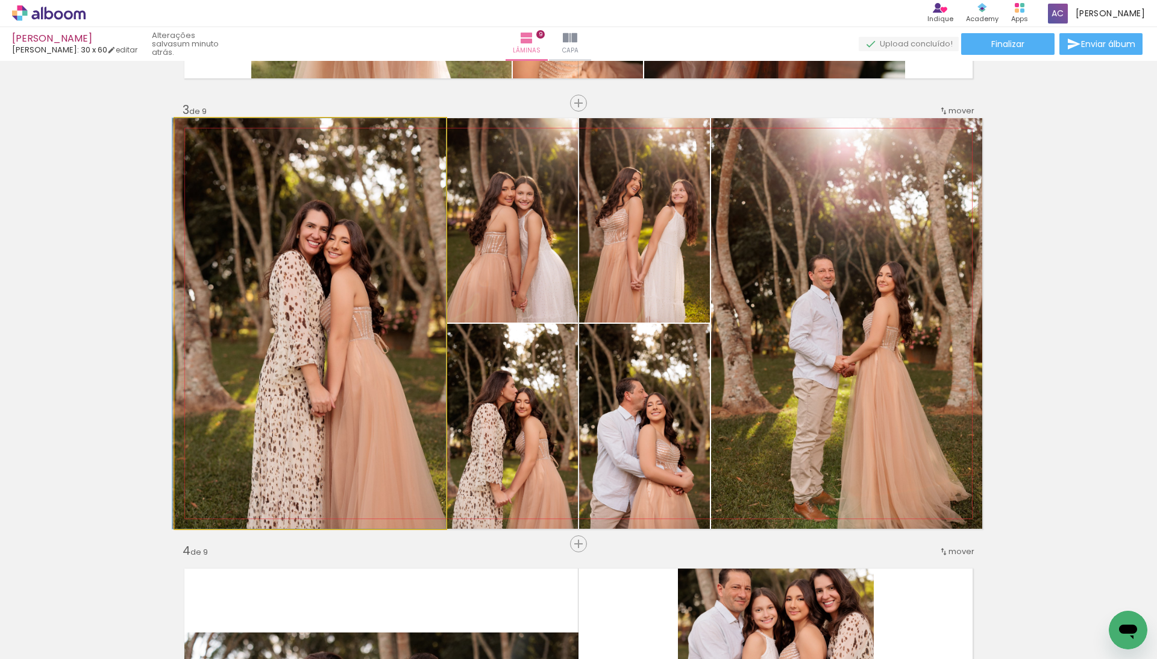
drag, startPoint x: 368, startPoint y: 319, endPoint x: 347, endPoint y: 319, distance: 20.5
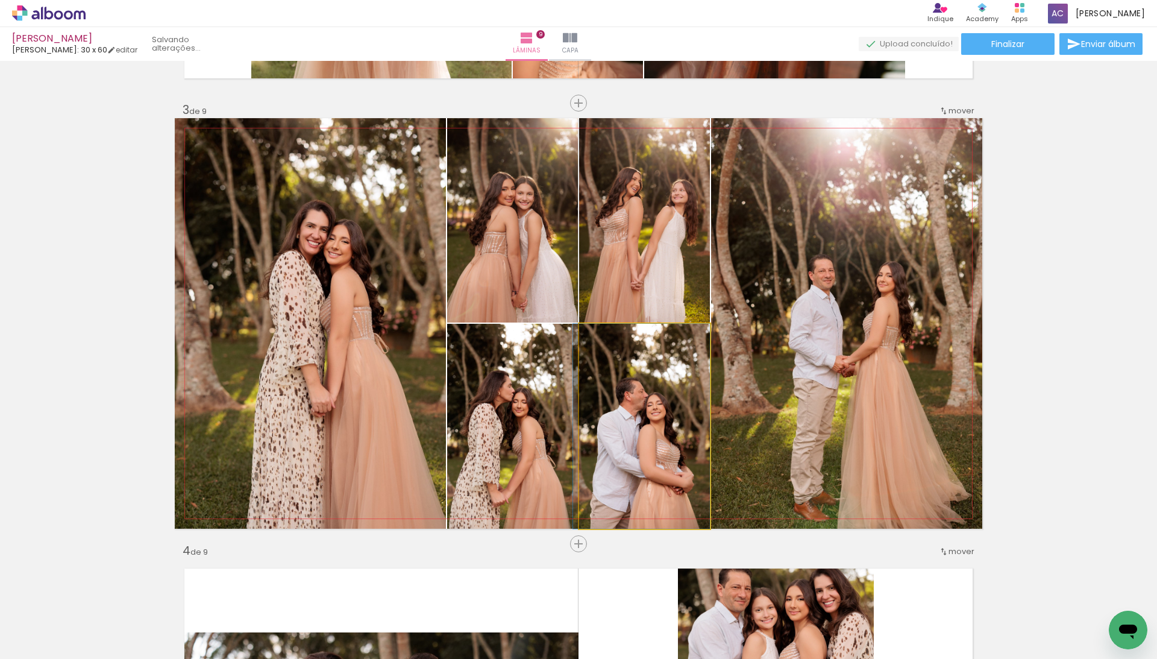
drag, startPoint x: 630, startPoint y: 427, endPoint x: 618, endPoint y: 427, distance: 11.4
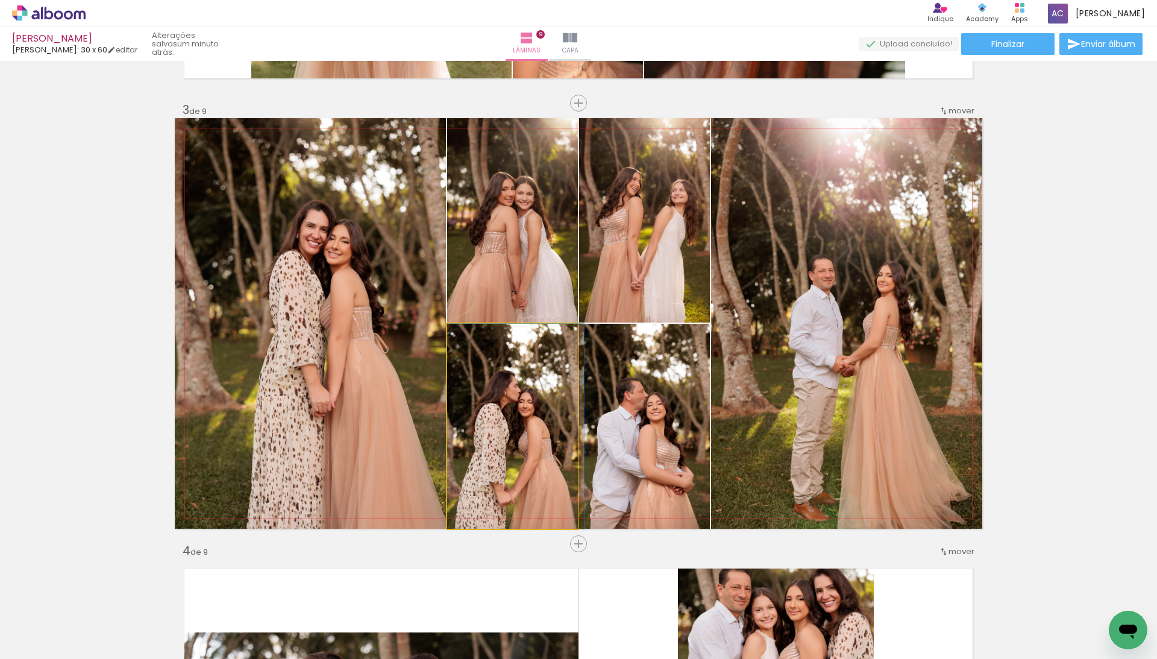
drag, startPoint x: 514, startPoint y: 422, endPoint x: 523, endPoint y: 421, distance: 9.1
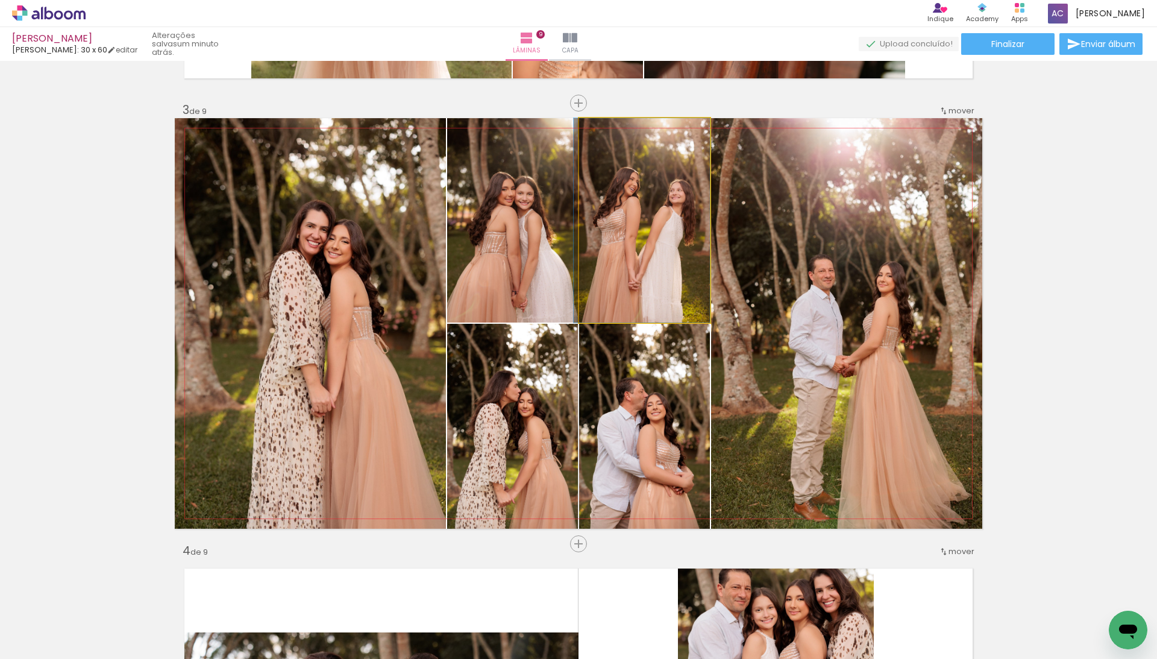
drag, startPoint x: 618, startPoint y: 256, endPoint x: 606, endPoint y: 254, distance: 11.6
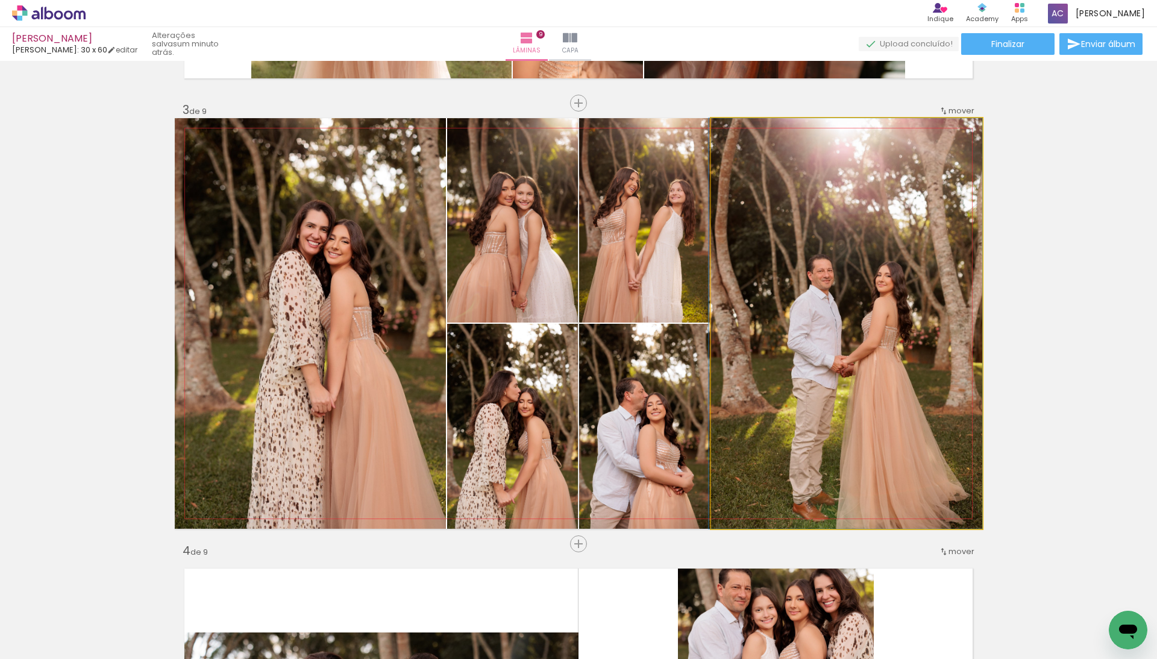
drag, startPoint x: 813, startPoint y: 299, endPoint x: 792, endPoint y: 297, distance: 21.2
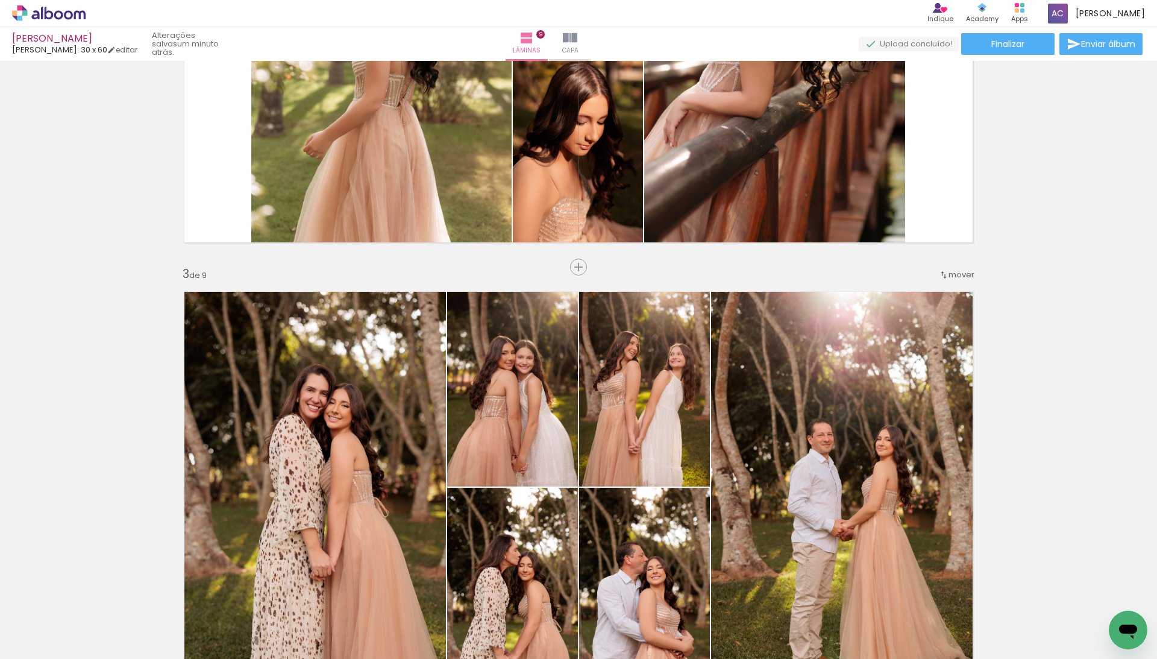
scroll to position [692, 0]
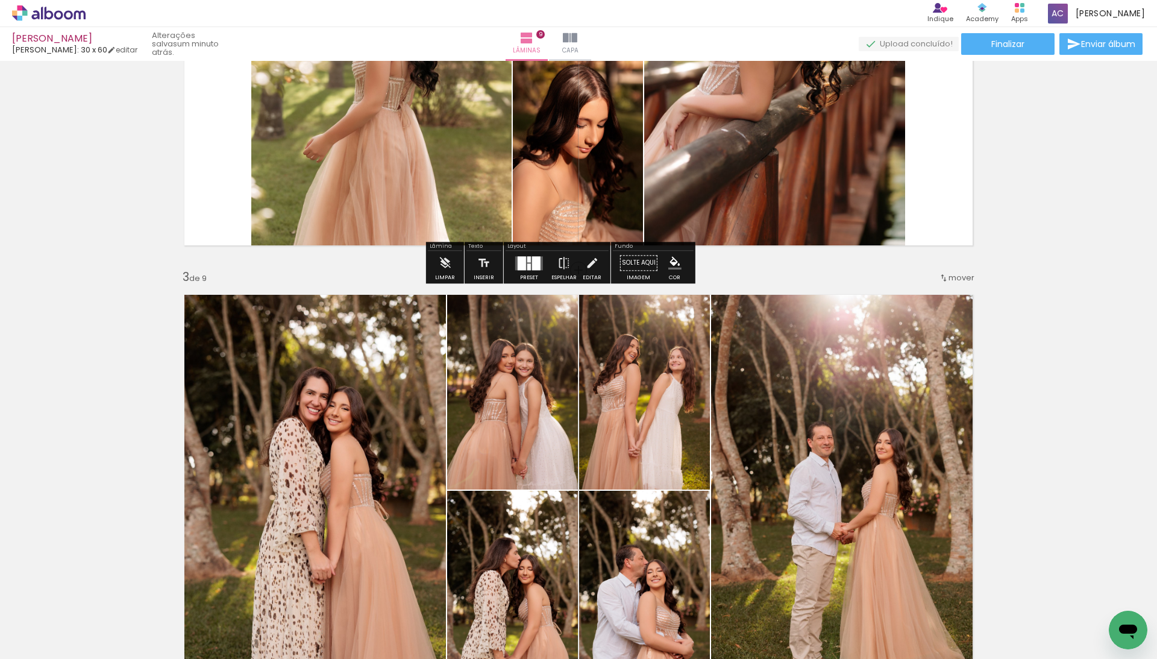
click at [531, 268] on div at bounding box center [529, 266] width 4 height 7
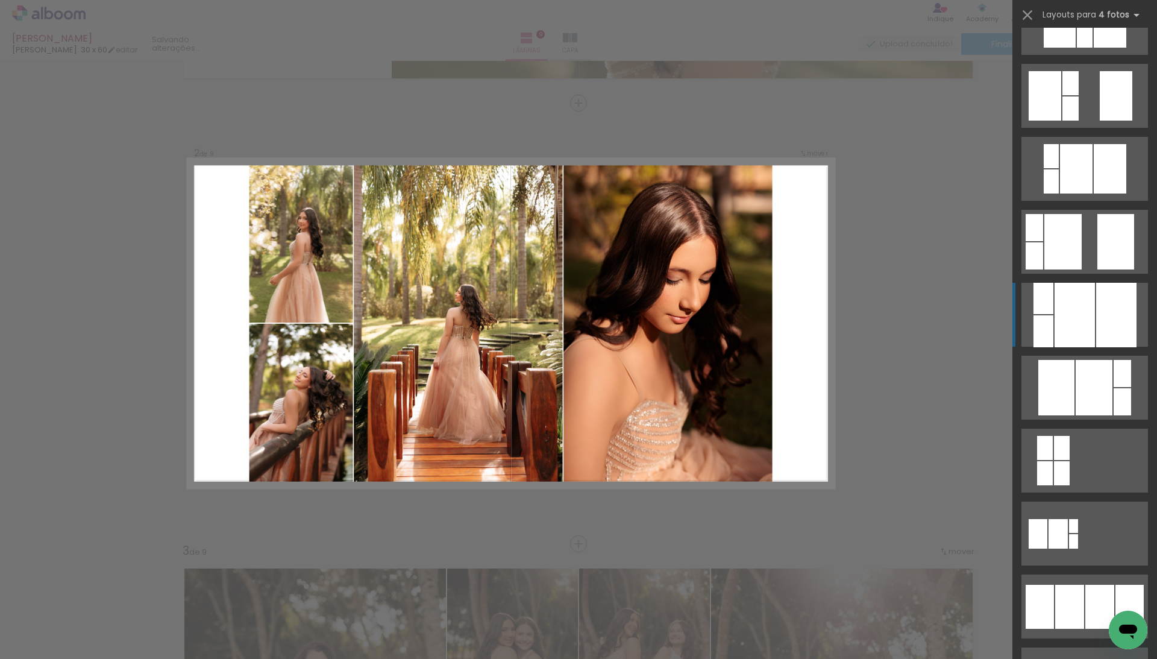
scroll to position [419, 0]
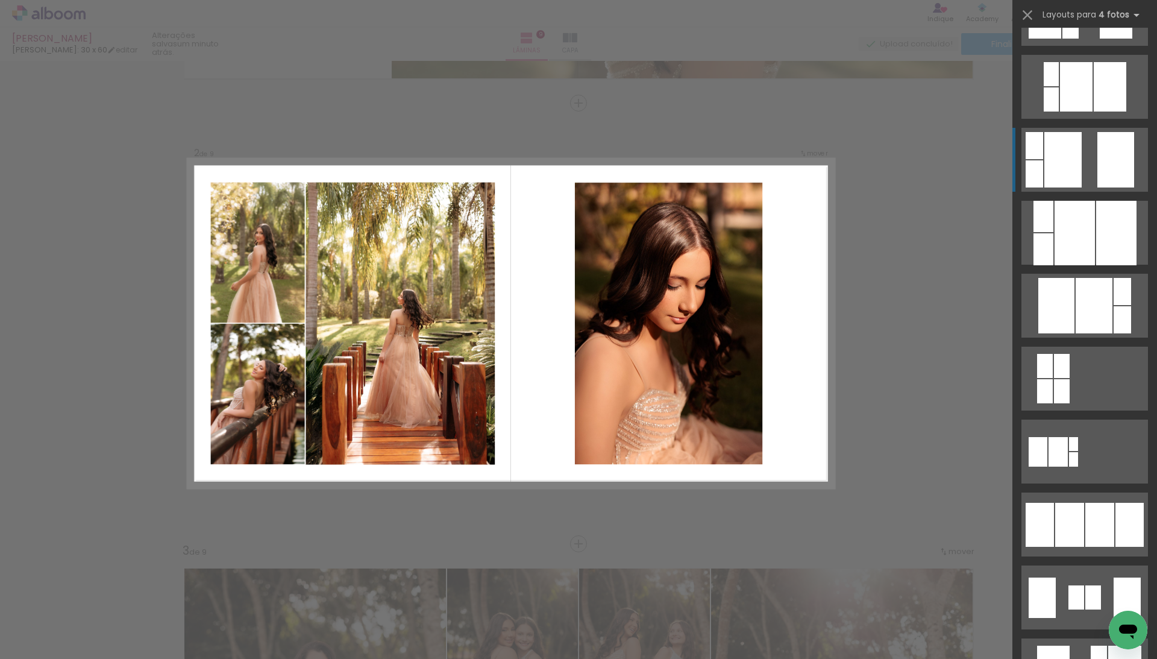
click at [1053, 162] on div at bounding box center [1062, 159] width 37 height 55
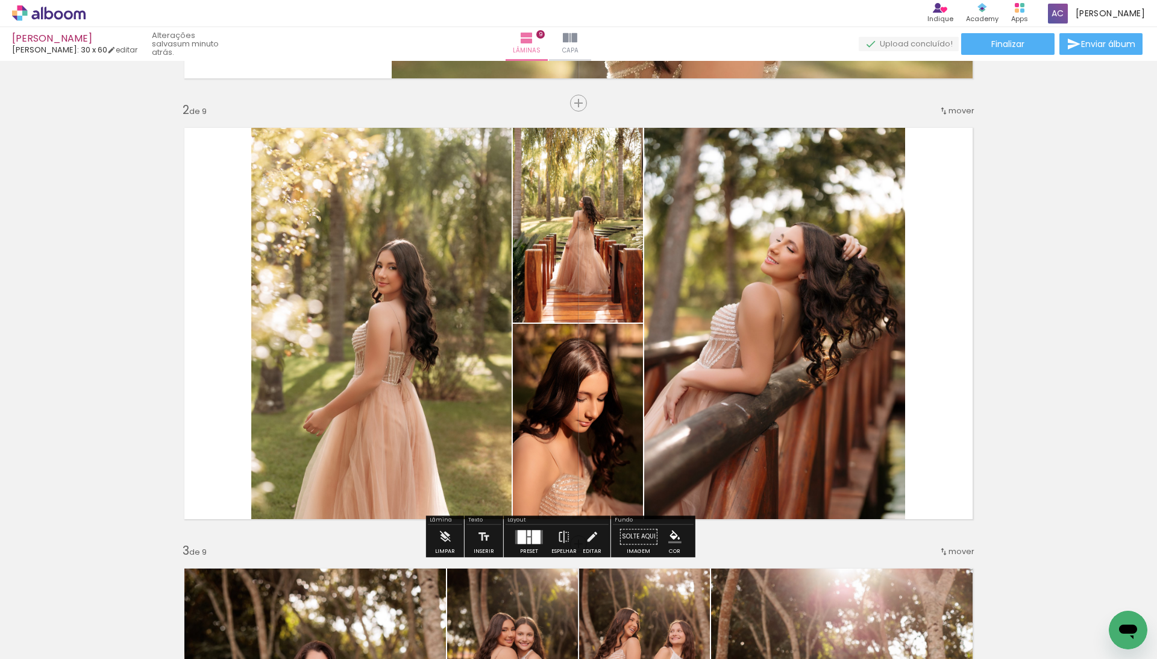
click at [540, 533] on div at bounding box center [536, 537] width 8 height 14
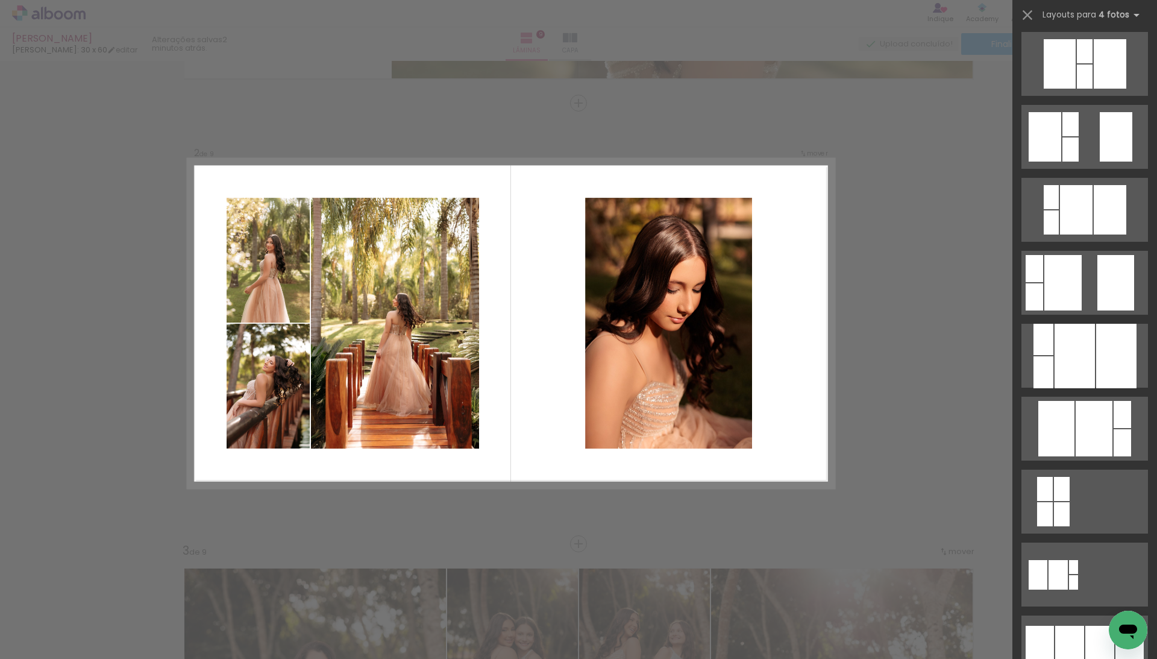
scroll to position [306, 0]
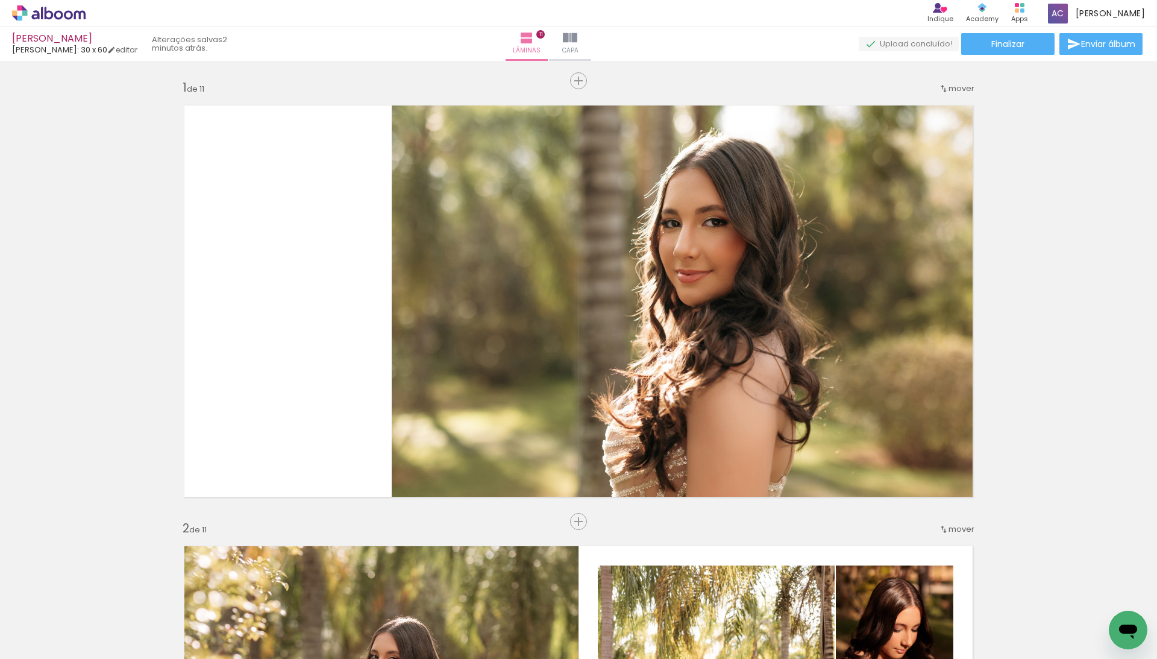
scroll to position [1318, 0]
